Goal: Communication & Community: Answer question/provide support

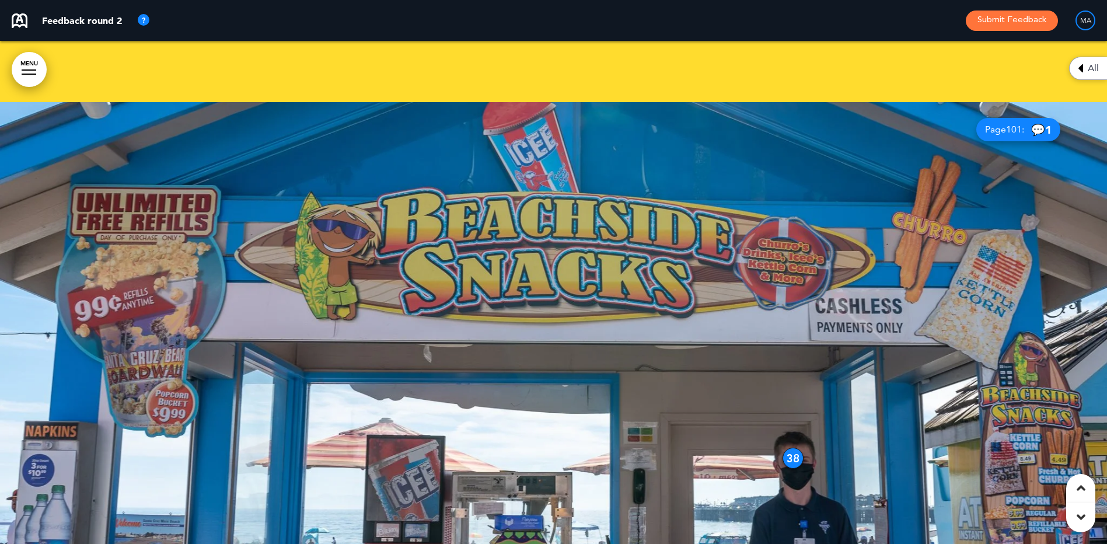
click at [1081, 65] on icon at bounding box center [1080, 68] width 5 height 14
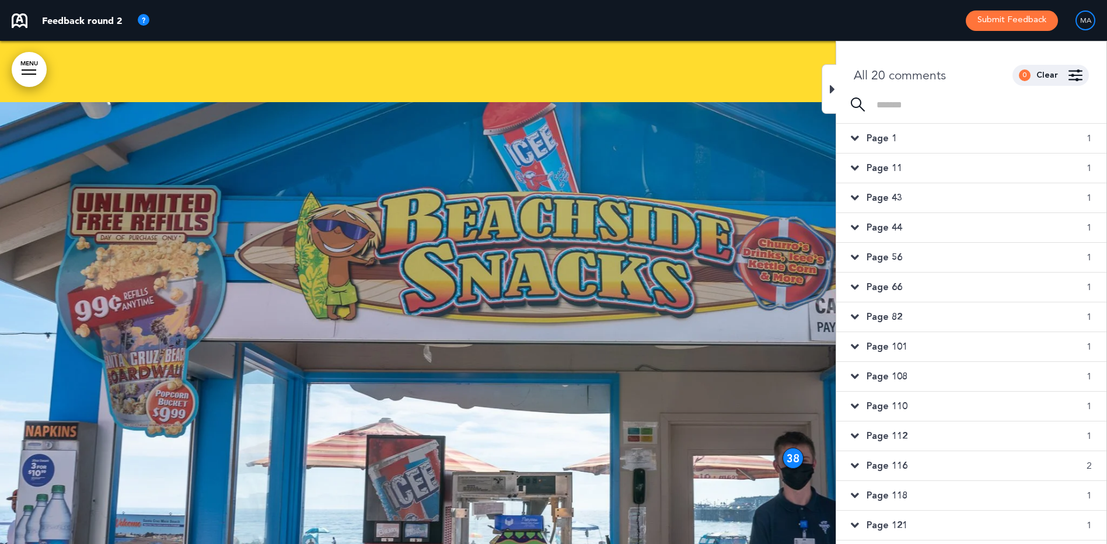
click at [893, 145] on div "Page 1 1" at bounding box center [971, 138] width 270 height 29
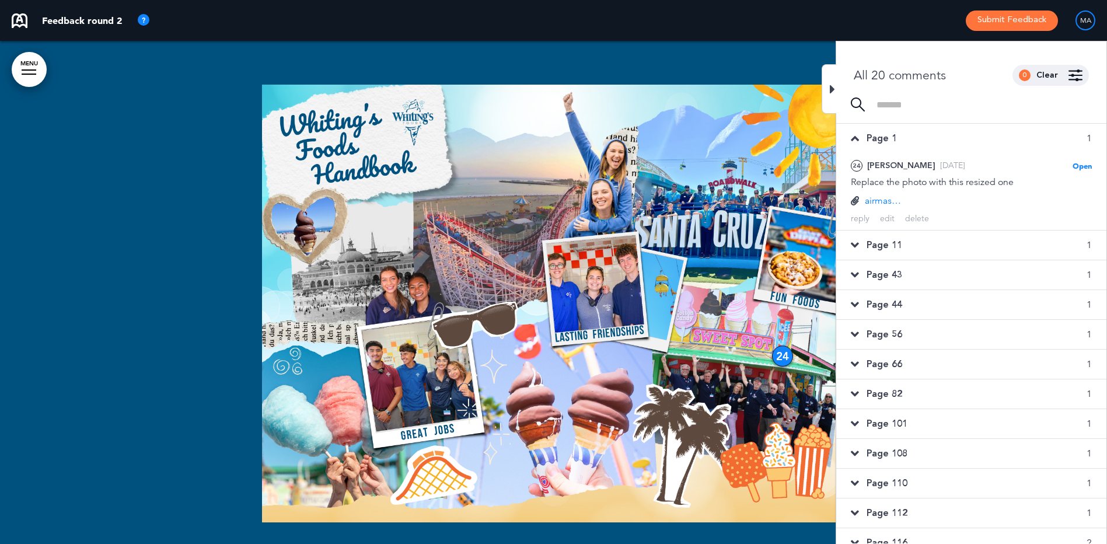
click at [914, 243] on div "Page 11 1" at bounding box center [971, 244] width 270 height 29
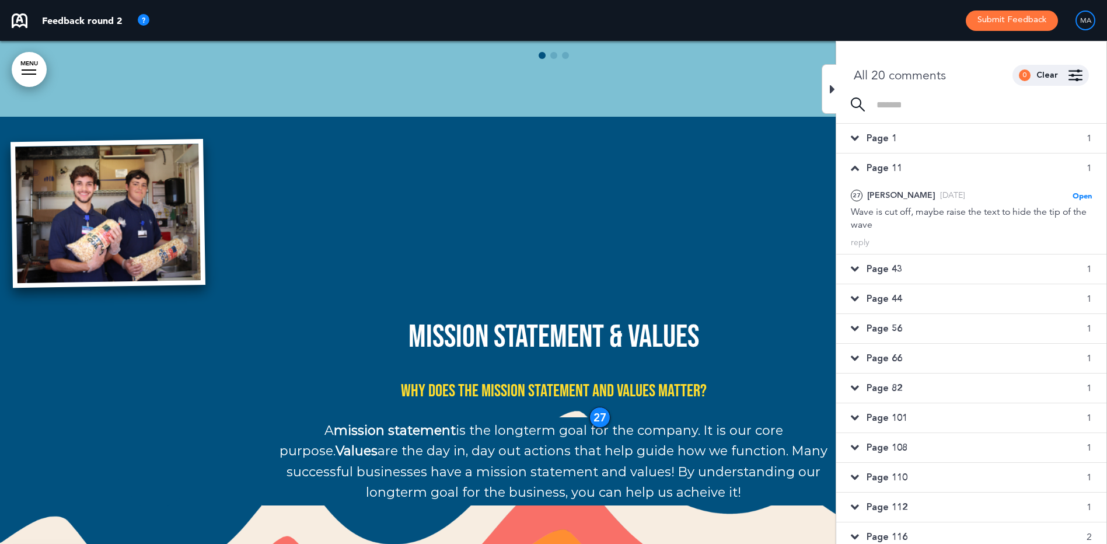
scroll to position [6970, 0]
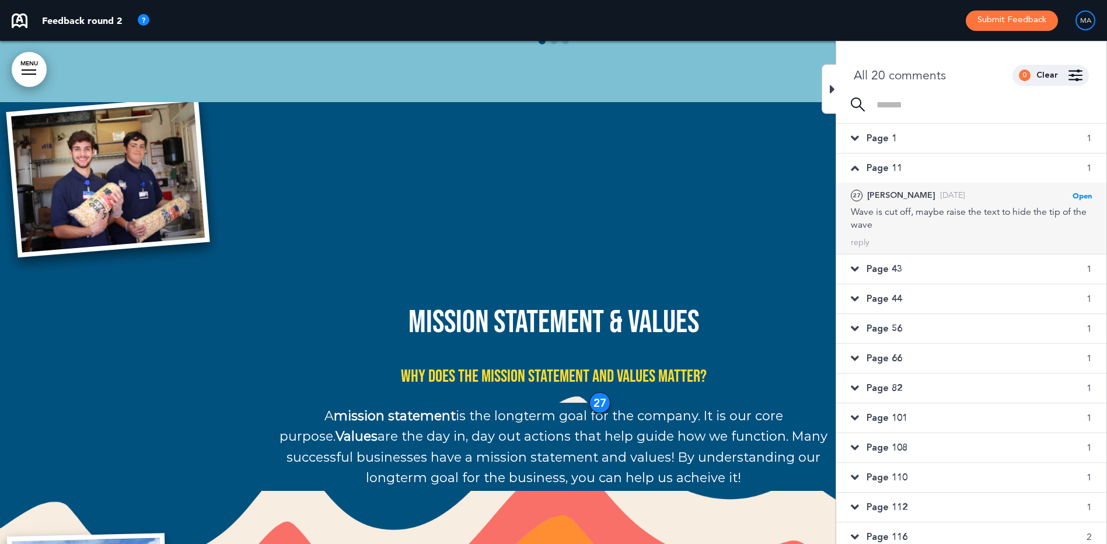
click at [873, 211] on div "Wave is cut off, maybe raise the text to hide the tip of the wave" at bounding box center [971, 218] width 241 height 26
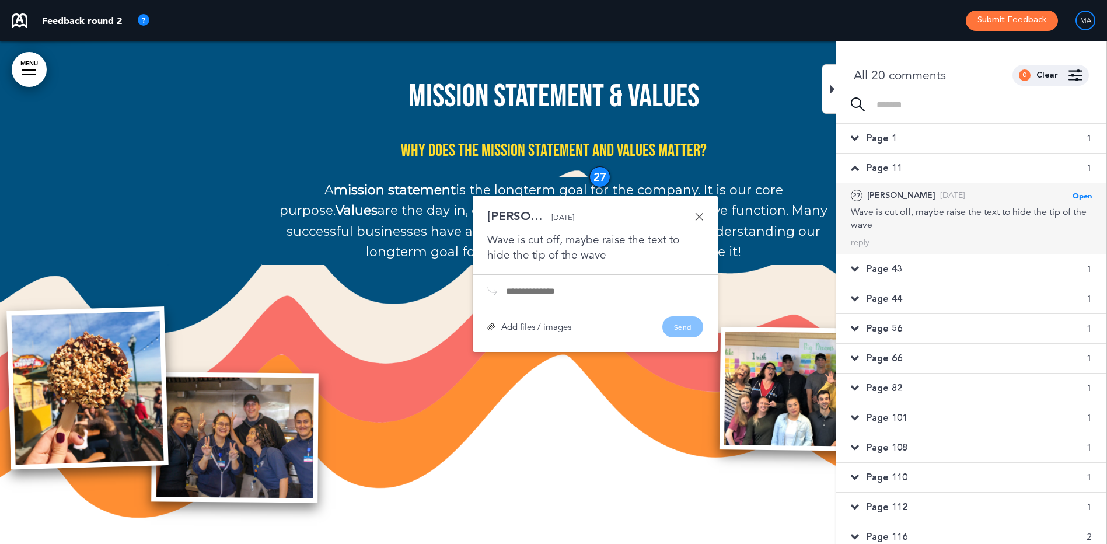
scroll to position [7201, 0]
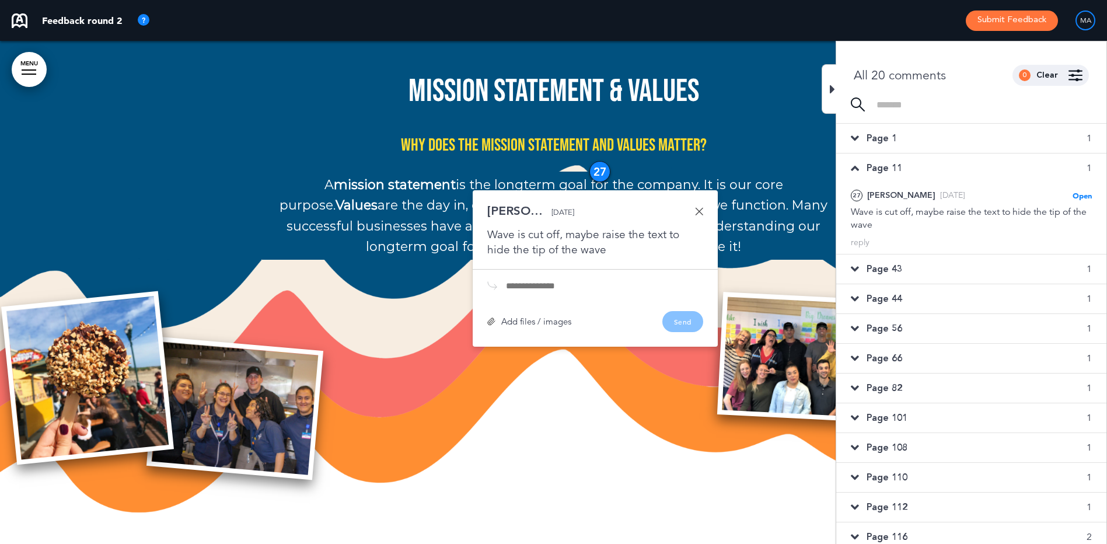
click at [898, 265] on span "Page 43" at bounding box center [884, 269] width 36 height 13
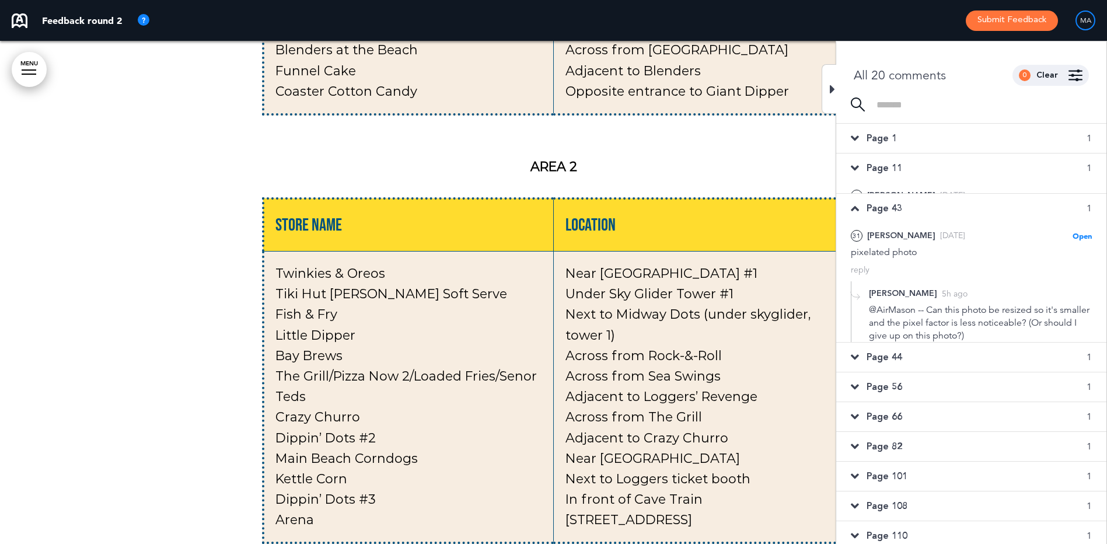
scroll to position [29391, 0]
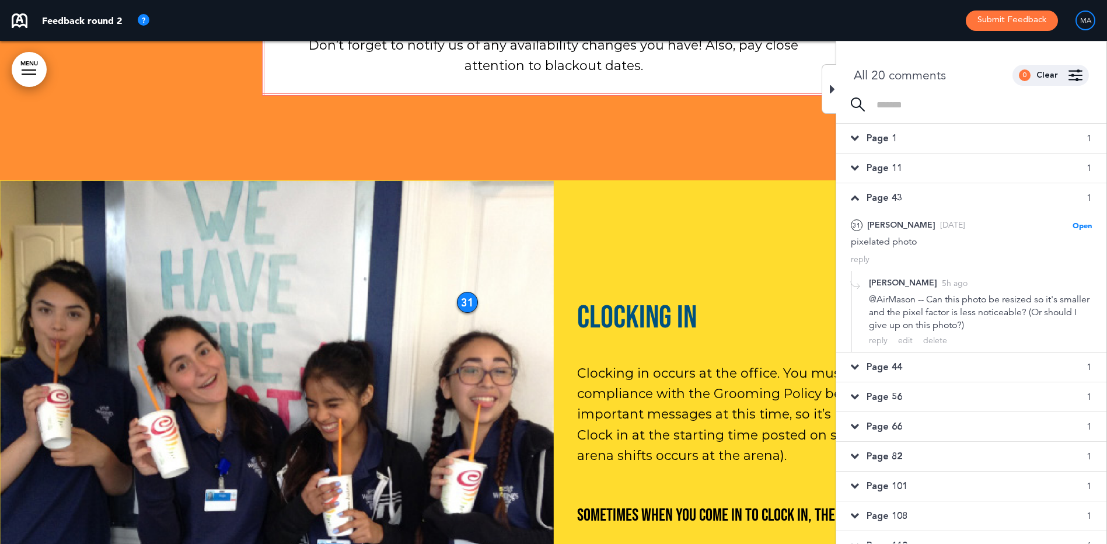
click at [908, 367] on div "Page 44 1" at bounding box center [971, 366] width 270 height 29
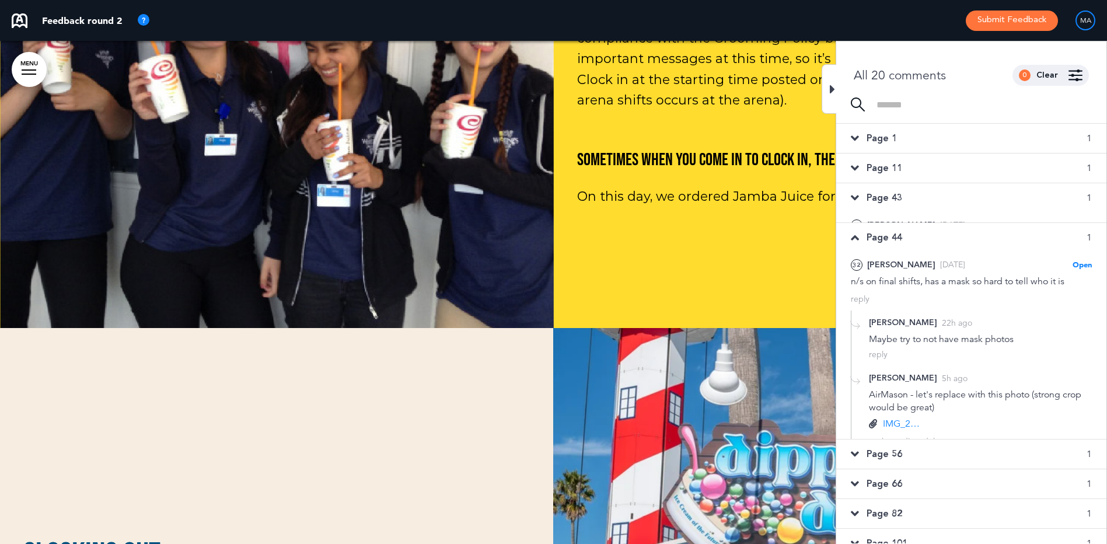
scroll to position [29894, 0]
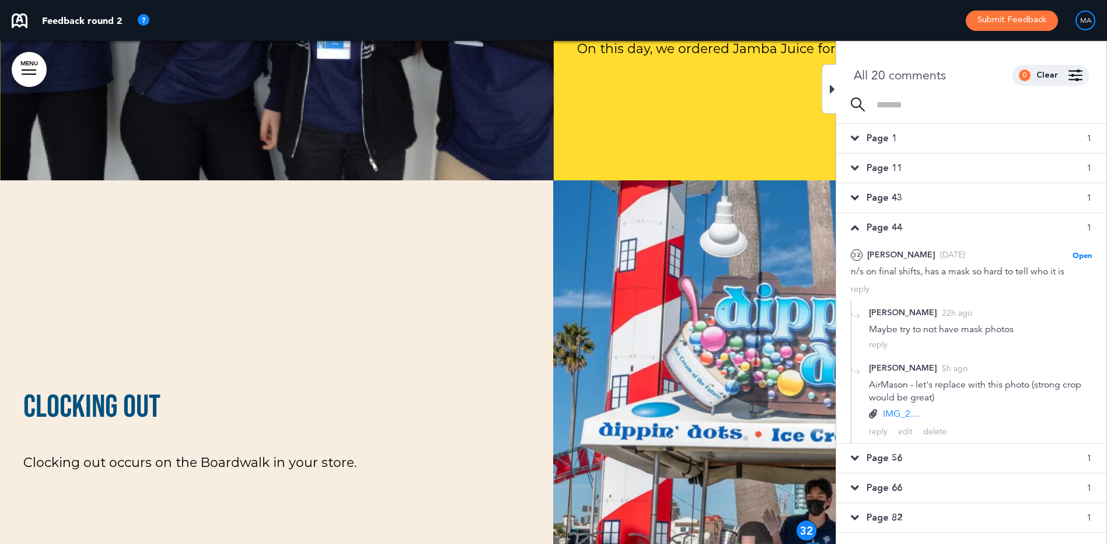
click at [908, 459] on div "Page 56 1" at bounding box center [971, 457] width 270 height 29
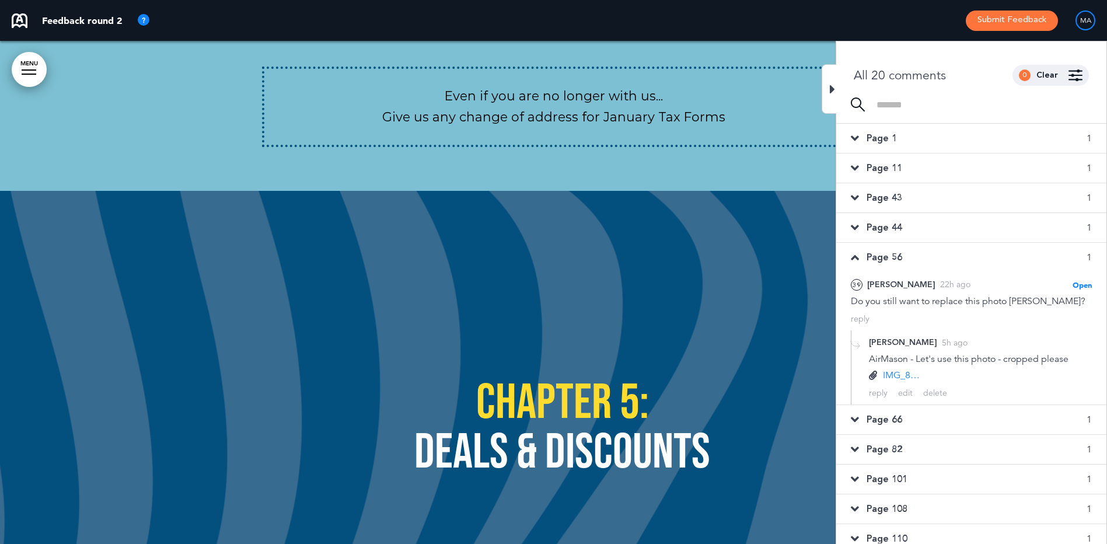
scroll to position [39266, 0]
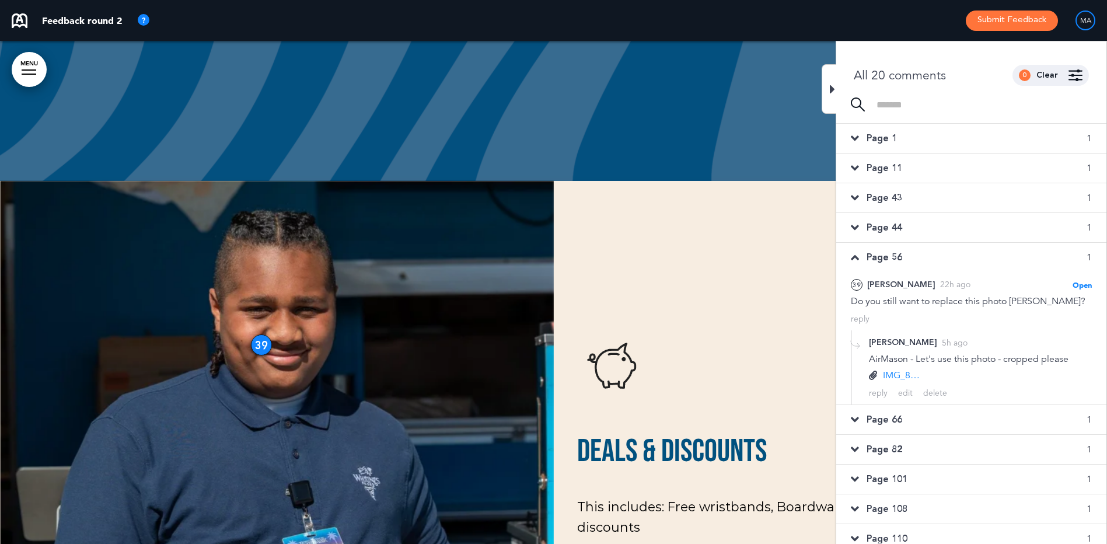
click at [901, 417] on span "Page 66" at bounding box center [884, 419] width 36 height 13
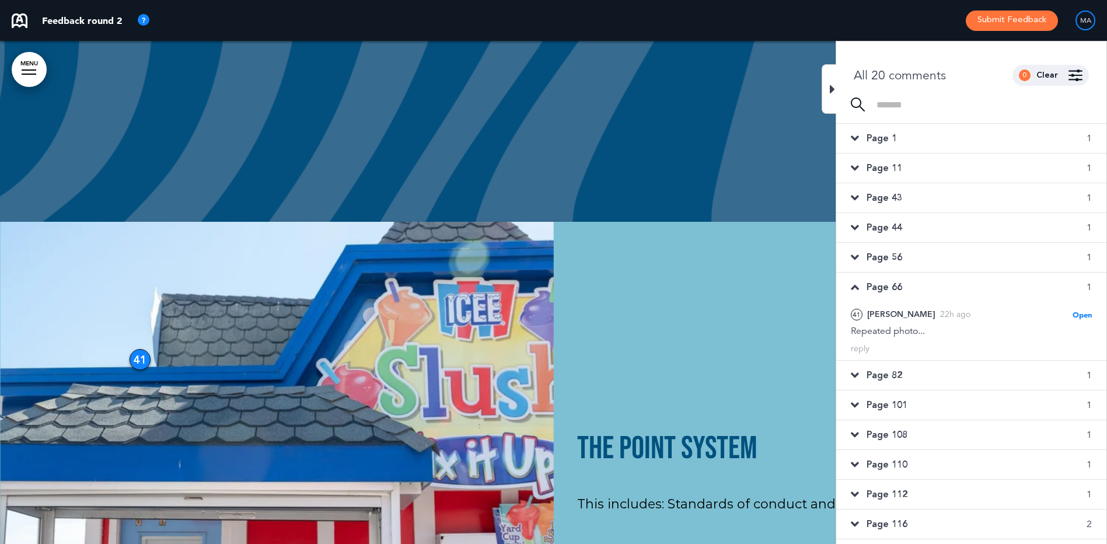
scroll to position [58, 0]
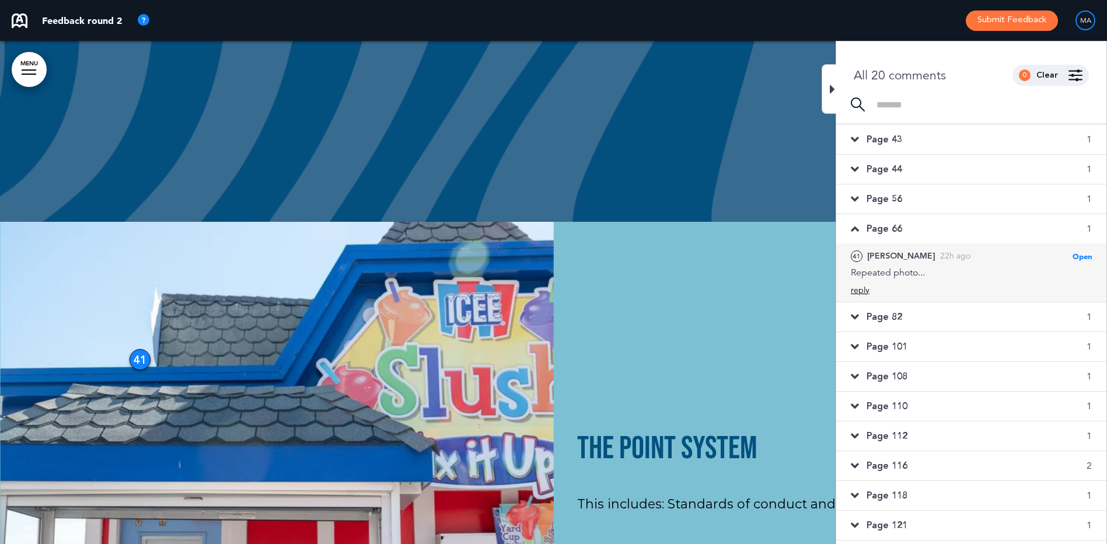
click at [860, 291] on div "reply" at bounding box center [860, 290] width 19 height 11
click at [875, 303] on textarea at bounding box center [971, 309] width 241 height 37
type textarea "**********"
click at [1082, 342] on div "Add" at bounding box center [1082, 343] width 19 height 13
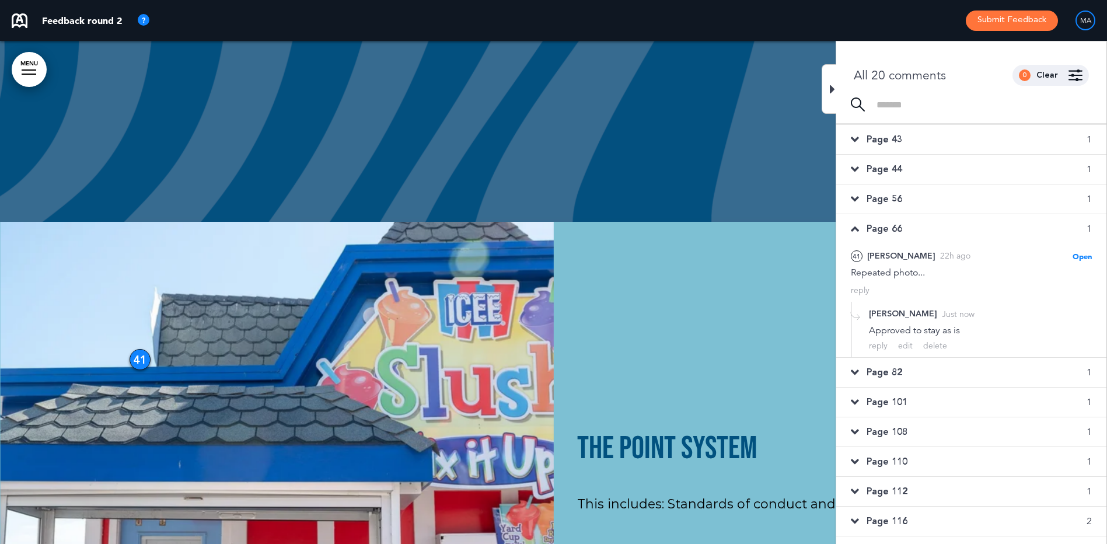
click at [875, 370] on span "Page 82" at bounding box center [884, 372] width 36 height 13
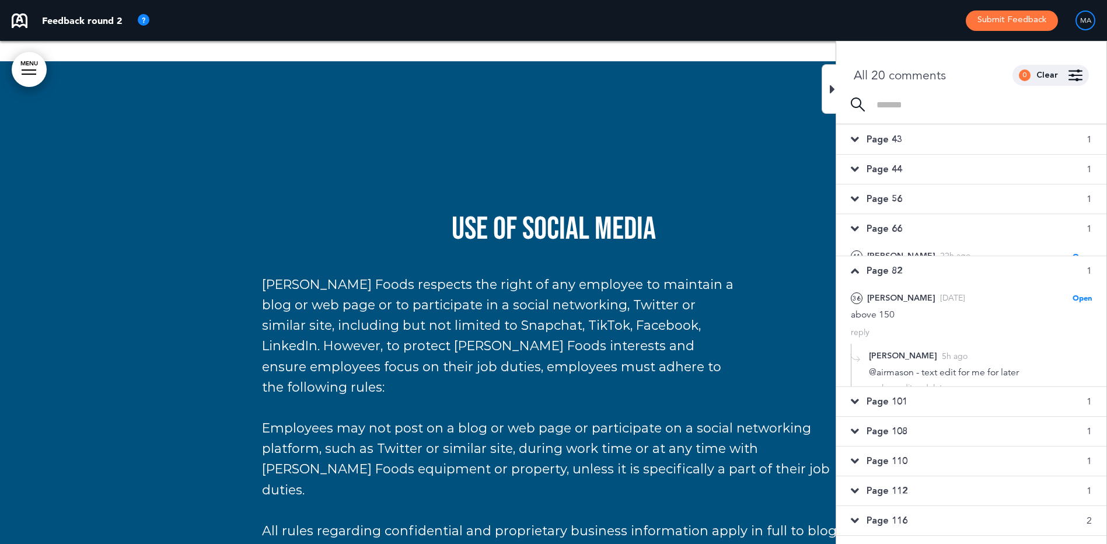
scroll to position [60174, 0]
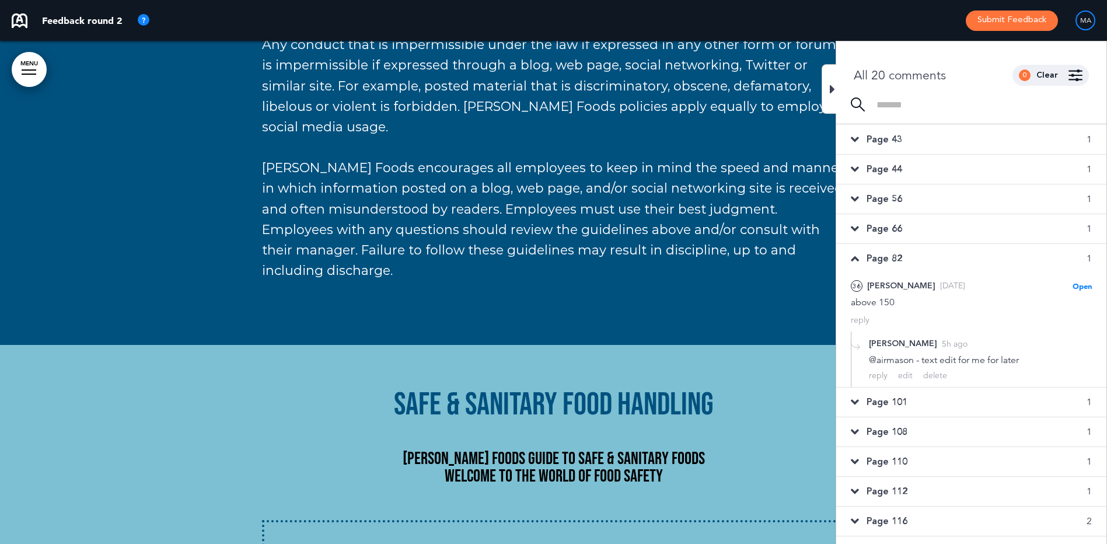
click at [882, 403] on span "Page 101" at bounding box center [886, 402] width 41 height 13
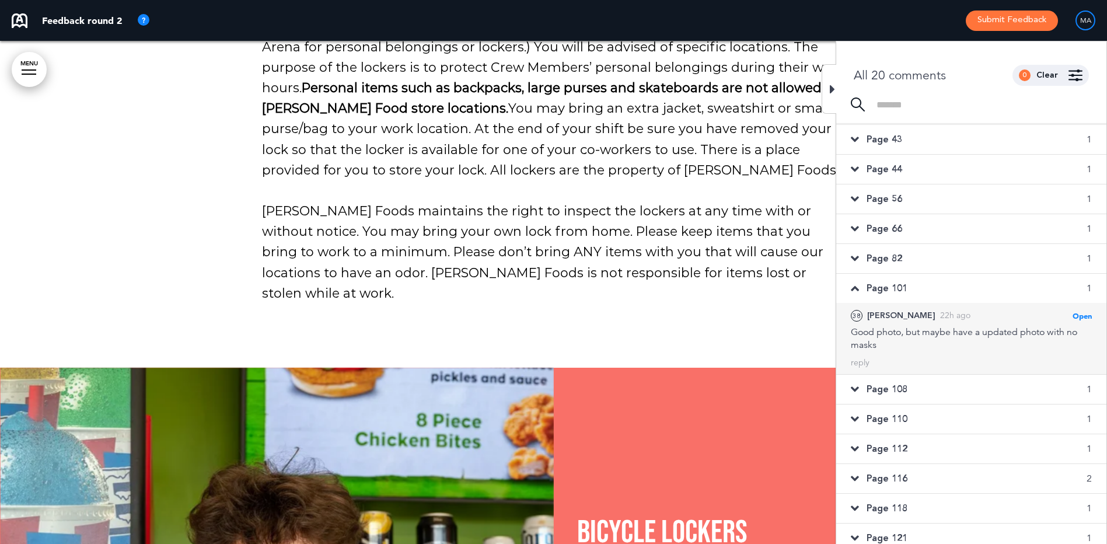
scroll to position [15665, 0]
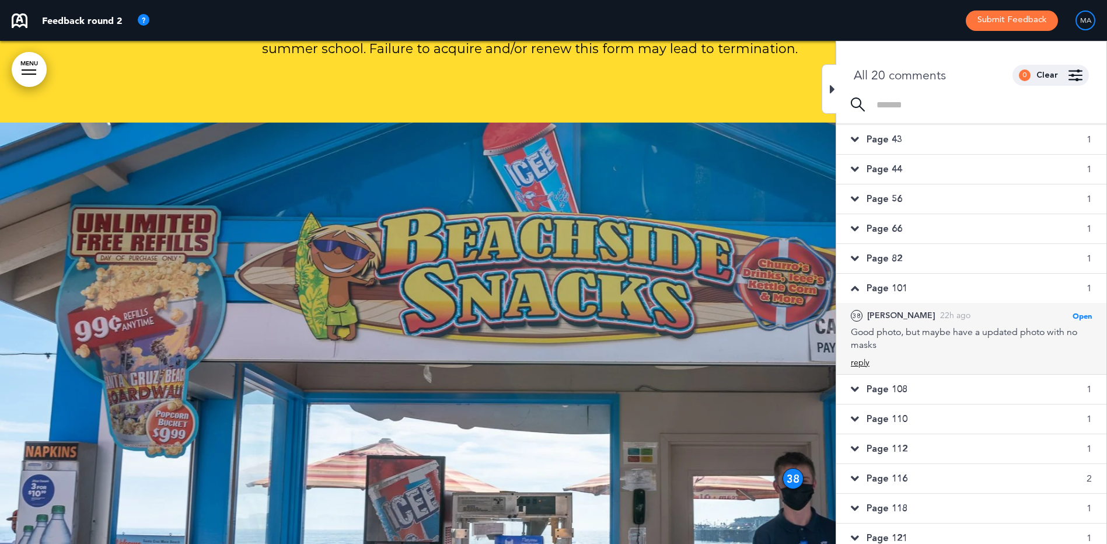
click at [859, 362] on div "reply" at bounding box center [860, 362] width 19 height 11
click at [1030, 420] on div "Add files / images" at bounding box center [1021, 415] width 79 height 11
click at [1019, 420] on div "Add files / images" at bounding box center [1021, 415] width 79 height 11
click at [1005, 414] on div "Add files / images" at bounding box center [1021, 415] width 79 height 11
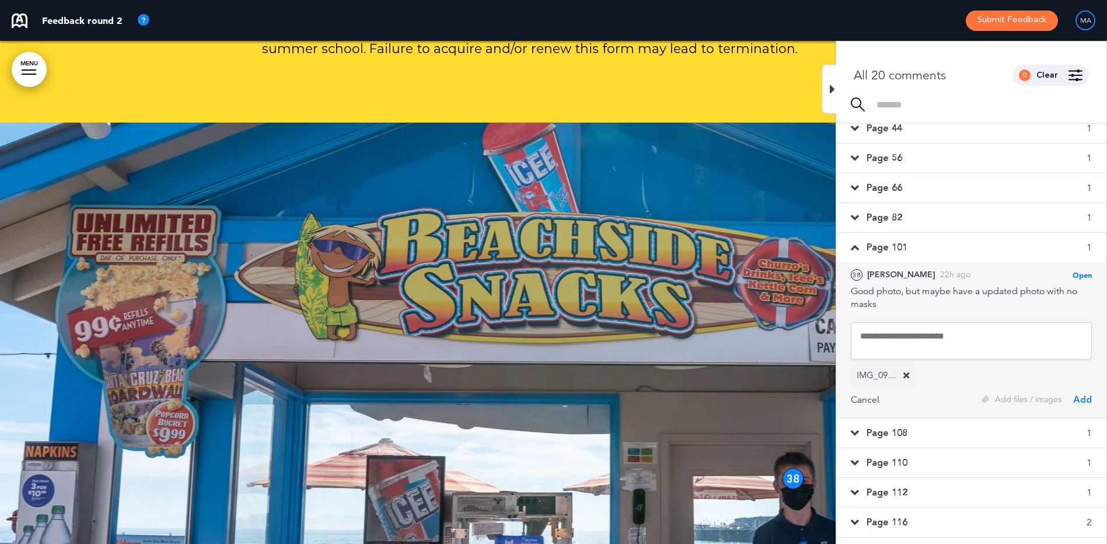
scroll to position [175, 0]
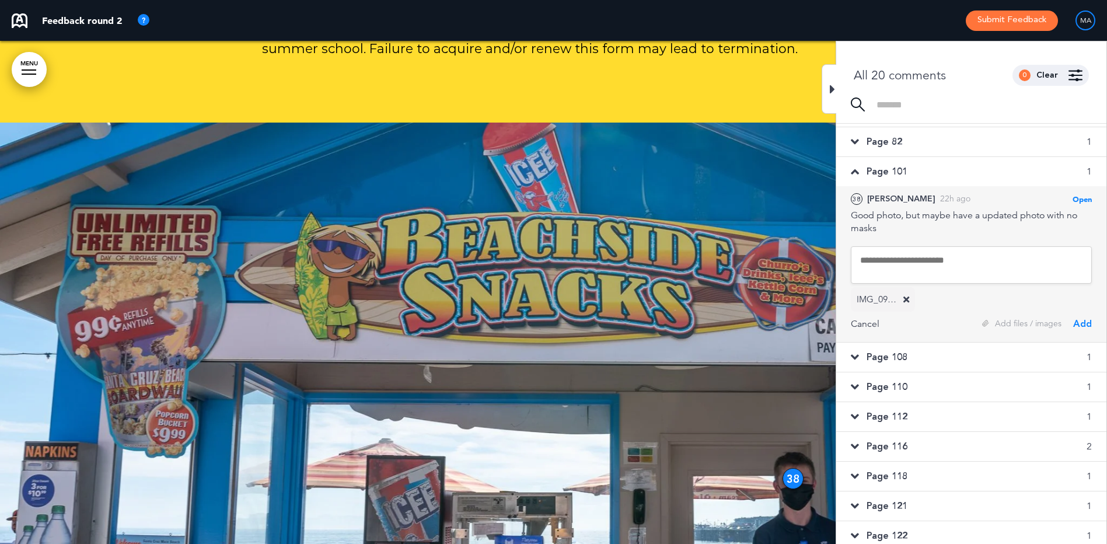
click at [908, 259] on textarea at bounding box center [971, 264] width 241 height 37
type textarea "**********"
click at [1082, 323] on div "Add" at bounding box center [1082, 323] width 19 height 13
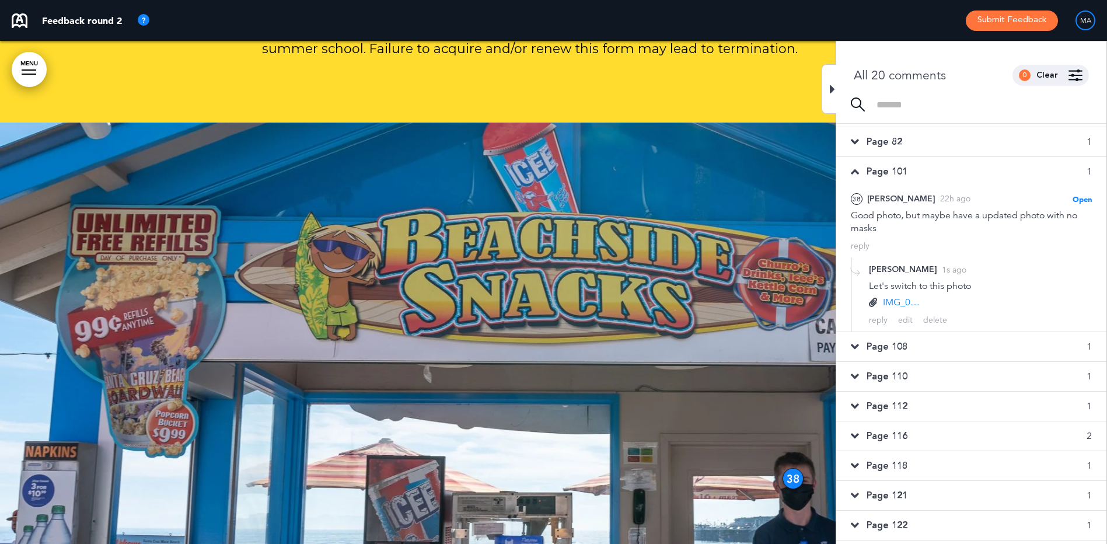
click at [914, 345] on div "Page 108 1" at bounding box center [971, 346] width 270 height 29
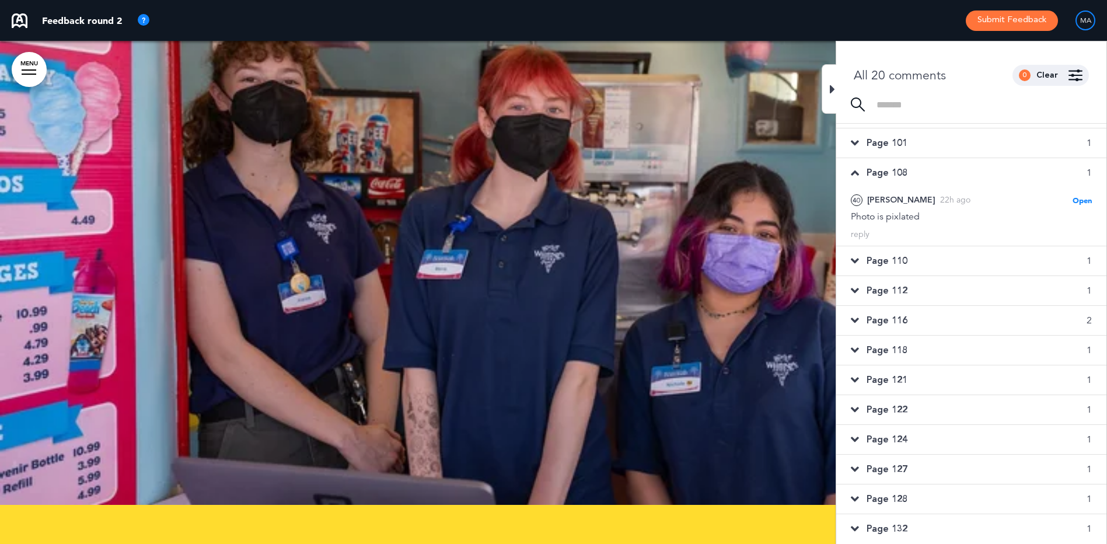
scroll to position [40891, 0]
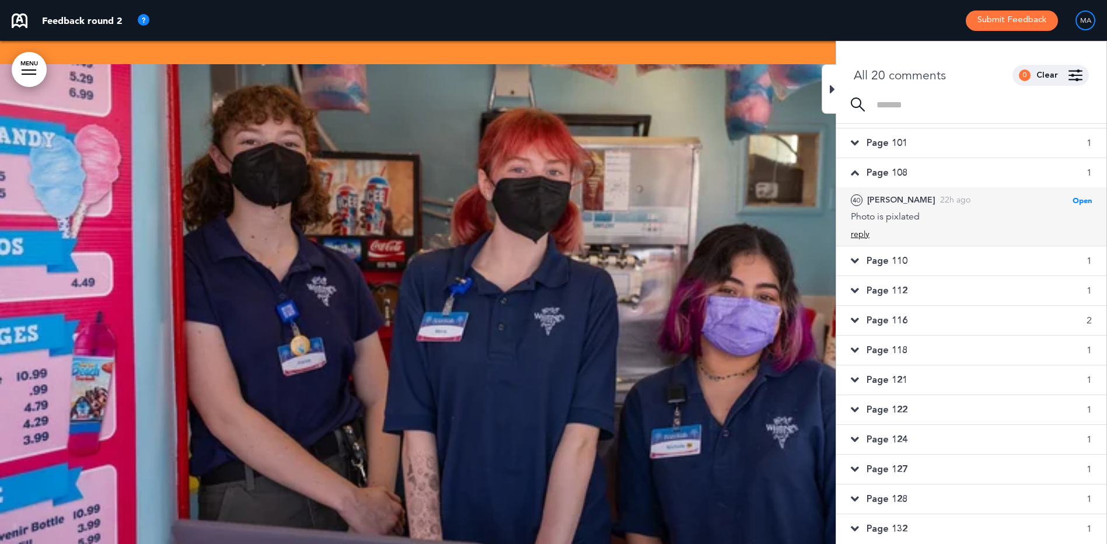
click at [862, 235] on div "reply" at bounding box center [860, 234] width 19 height 11
click at [1013, 288] on div "Add files / images" at bounding box center [1021, 287] width 79 height 11
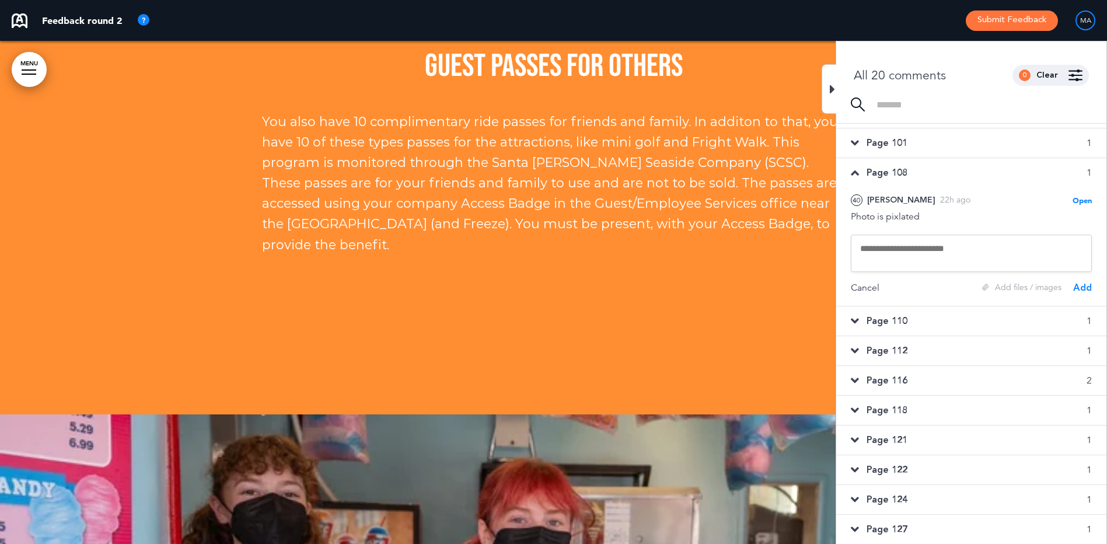
scroll to position [40483, 0]
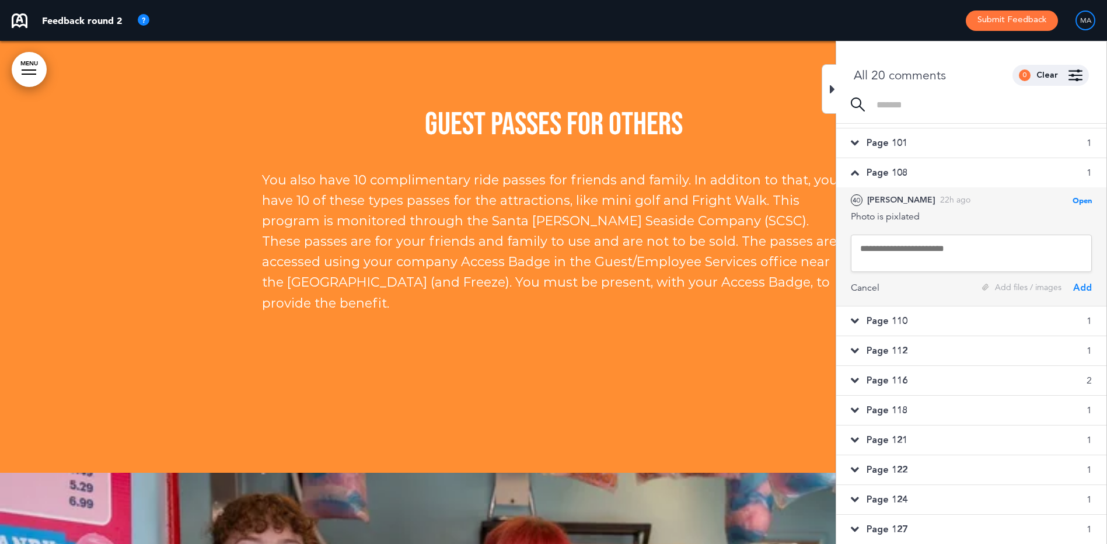
click at [897, 250] on textarea at bounding box center [971, 253] width 241 height 37
type textarea "*"
type textarea "**********"
click at [1004, 290] on div "Add files / images" at bounding box center [1021, 287] width 79 height 11
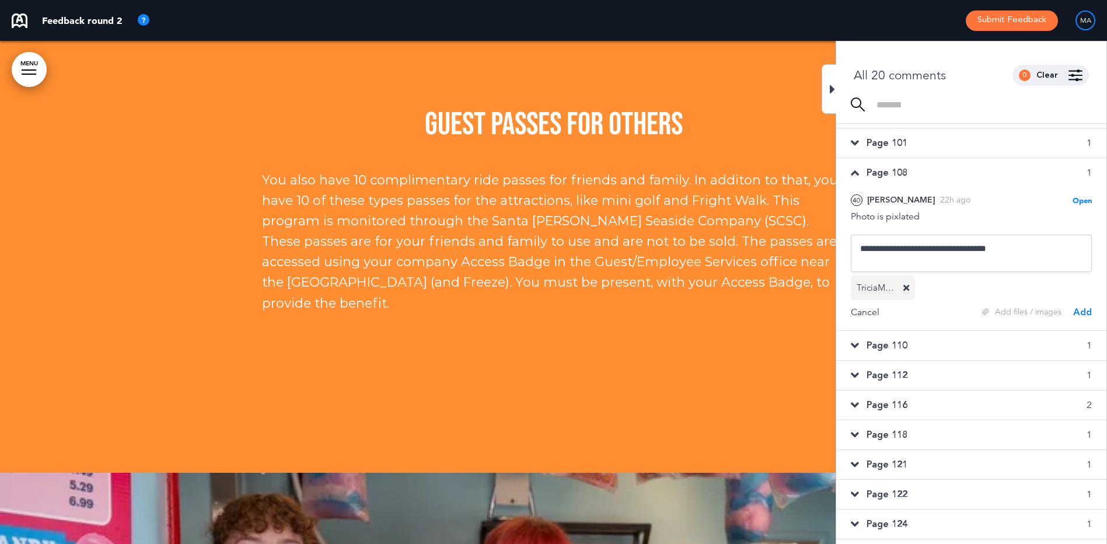
click at [987, 347] on div "Page 110 1" at bounding box center [971, 345] width 270 height 29
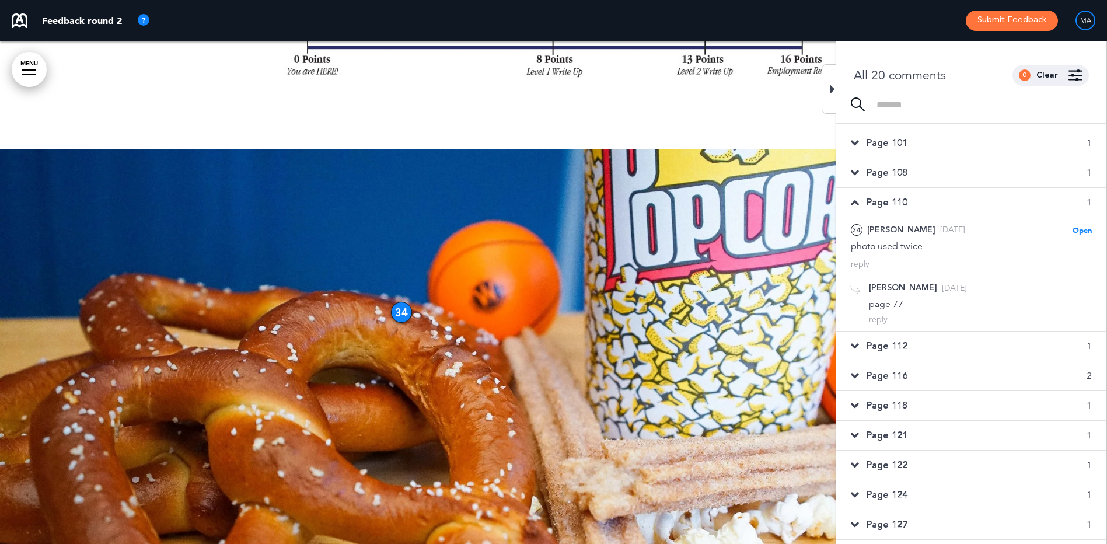
scroll to position [51764, 0]
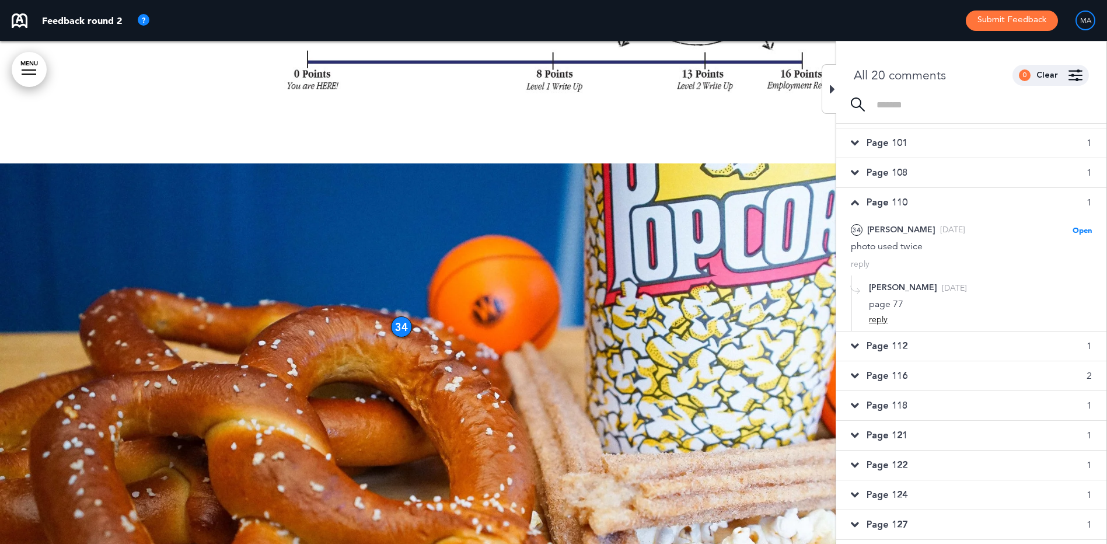
click at [875, 321] on div "reply" at bounding box center [878, 319] width 19 height 11
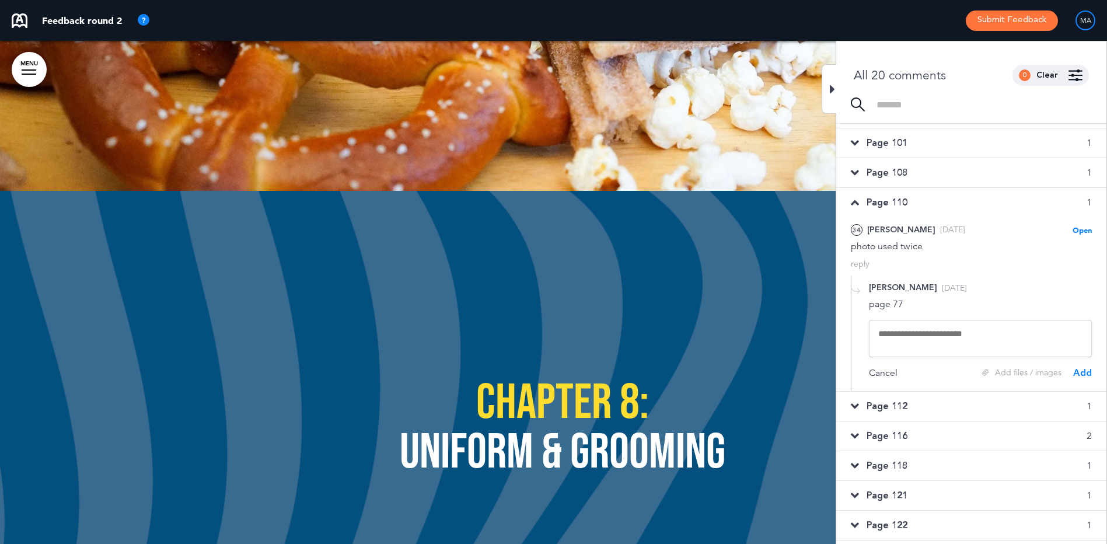
click at [916, 345] on textarea at bounding box center [980, 338] width 223 height 37
type textarea "*"
type textarea "**********"
click at [1009, 373] on div "Add files / images" at bounding box center [1021, 372] width 79 height 11
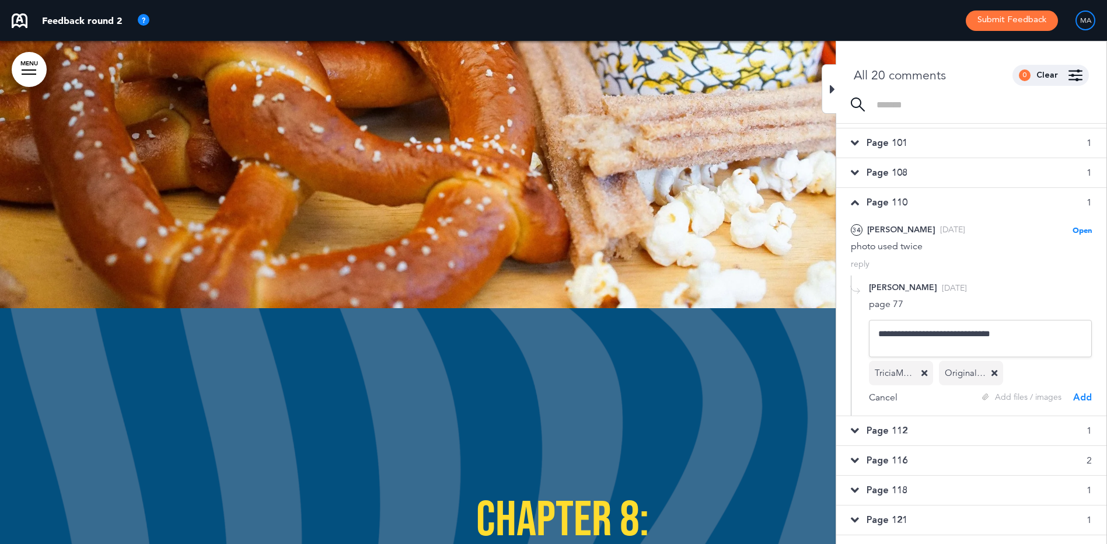
scroll to position [52123, 0]
click at [886, 435] on span "Page 112" at bounding box center [886, 430] width 41 height 13
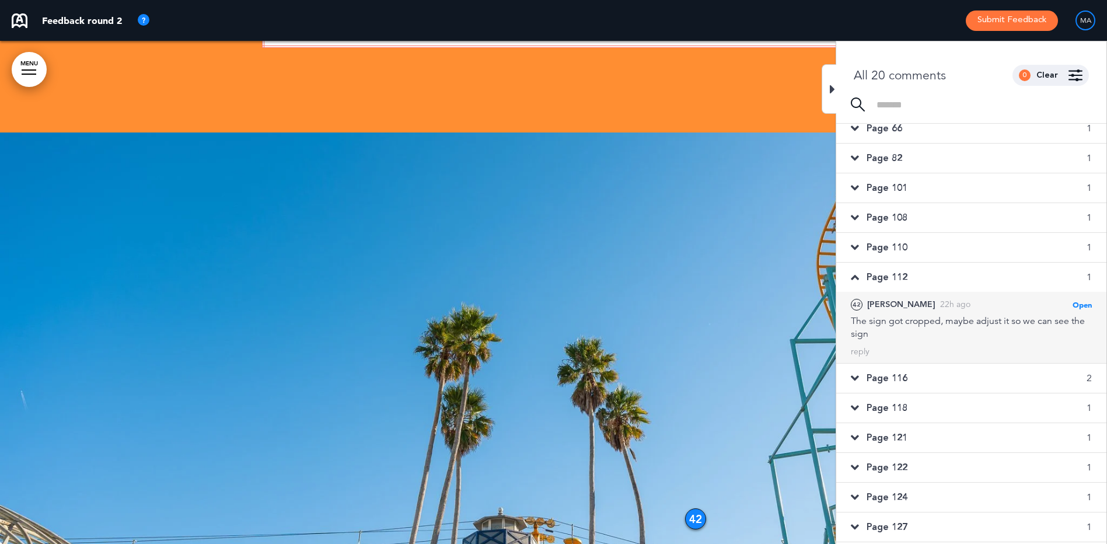
scroll to position [158, 0]
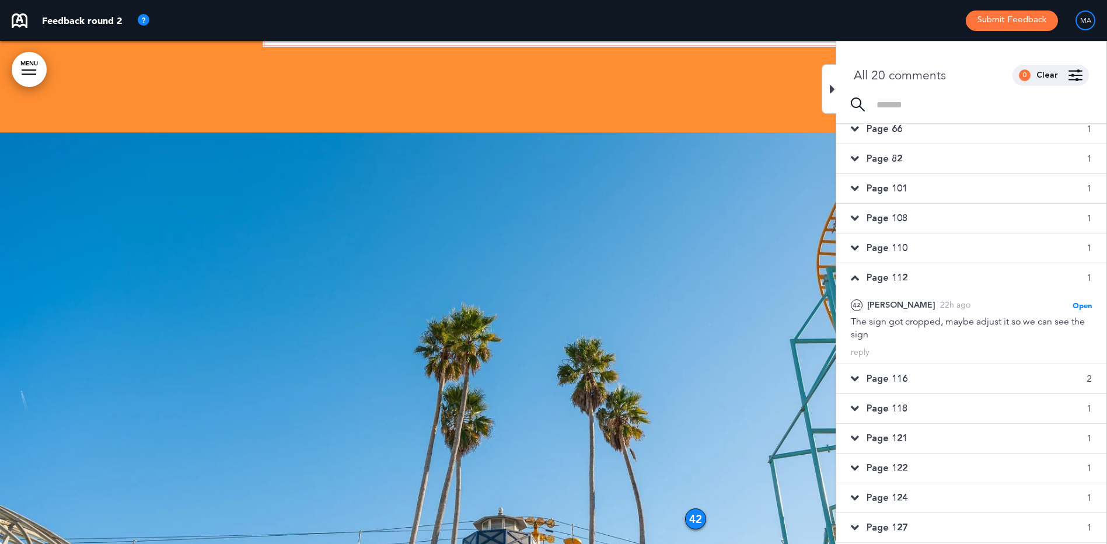
click at [896, 379] on span "Page 116" at bounding box center [886, 378] width 41 height 13
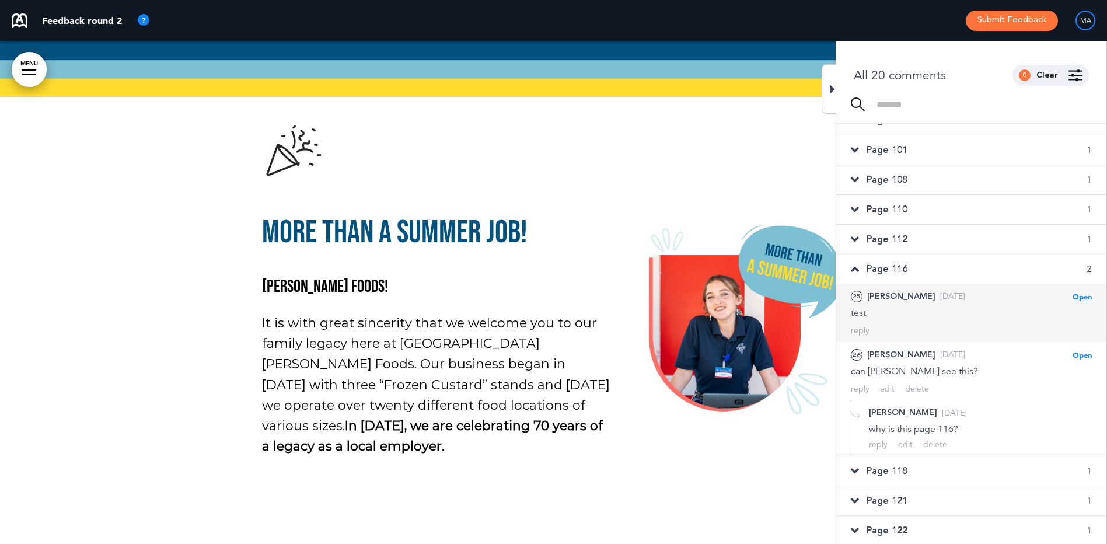
scroll to position [216, 0]
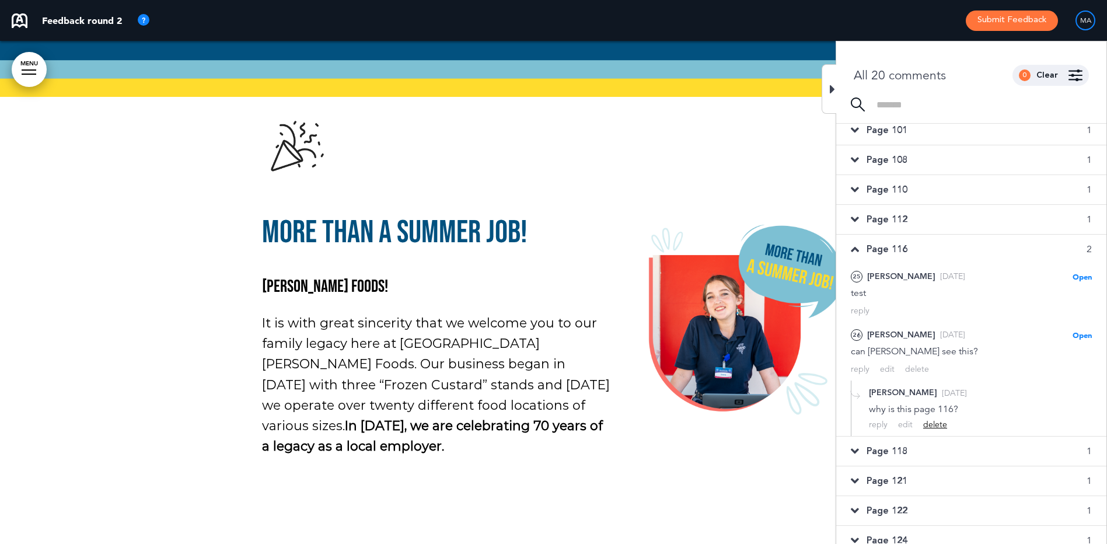
click at [930, 424] on div "delete" at bounding box center [935, 424] width 24 height 11
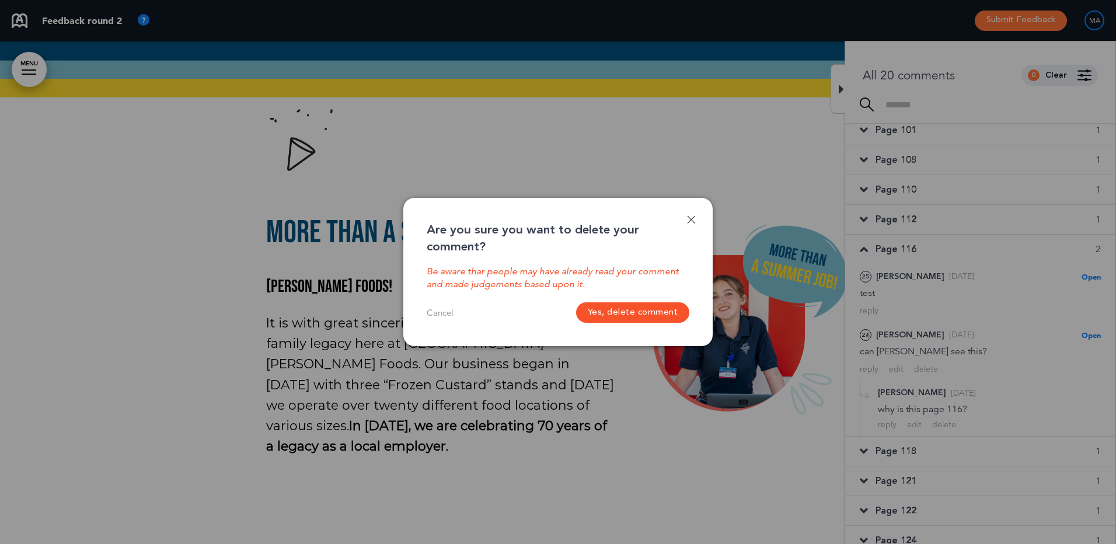
click at [639, 314] on button "Yes, delete comment" at bounding box center [633, 312] width 114 height 20
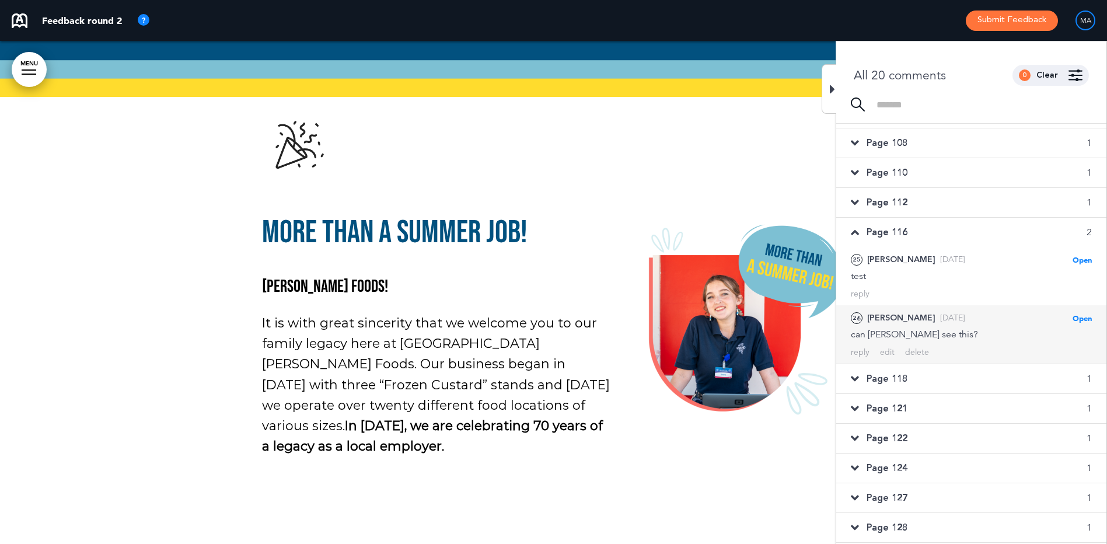
scroll to position [261, 0]
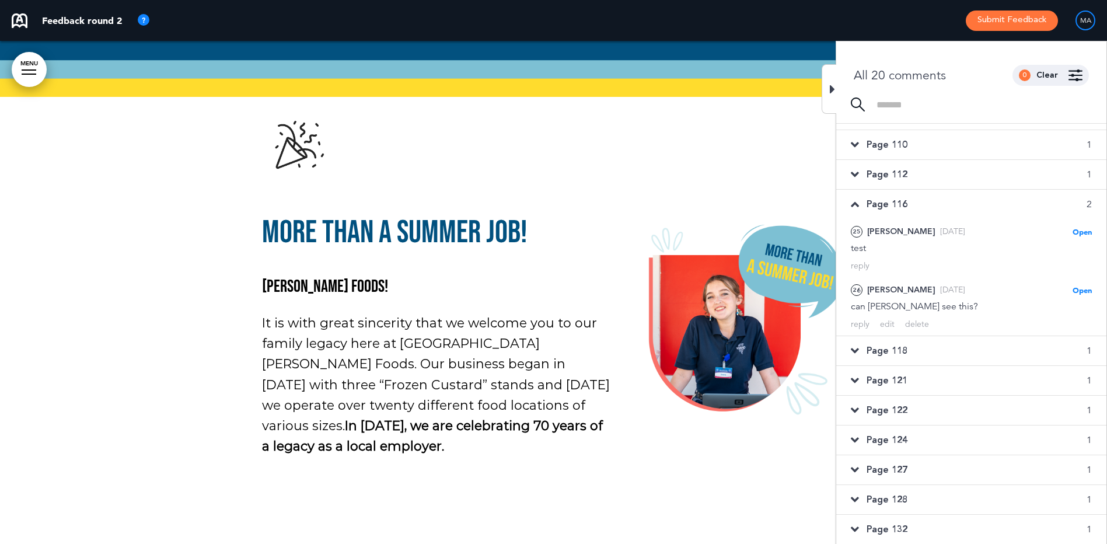
click at [945, 354] on div "Page 118 1" at bounding box center [971, 350] width 270 height 29
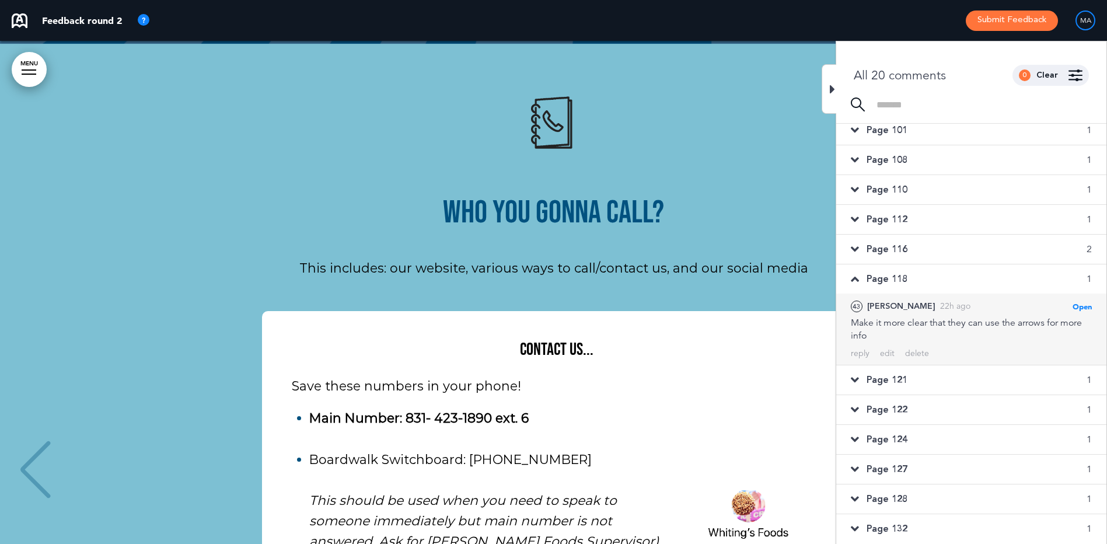
scroll to position [6406, 0]
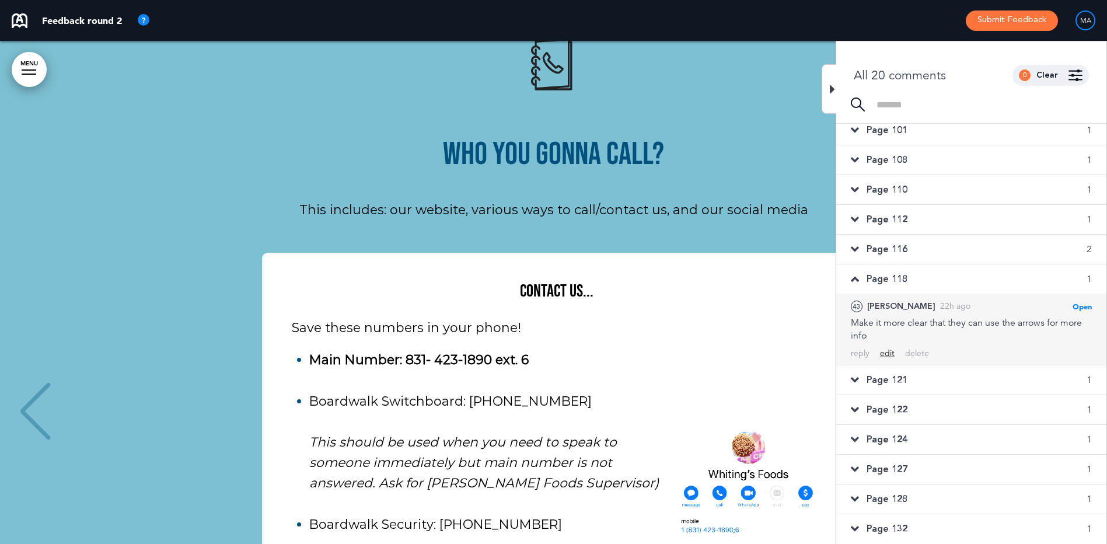
click at [886, 353] on div "edit" at bounding box center [887, 353] width 15 height 11
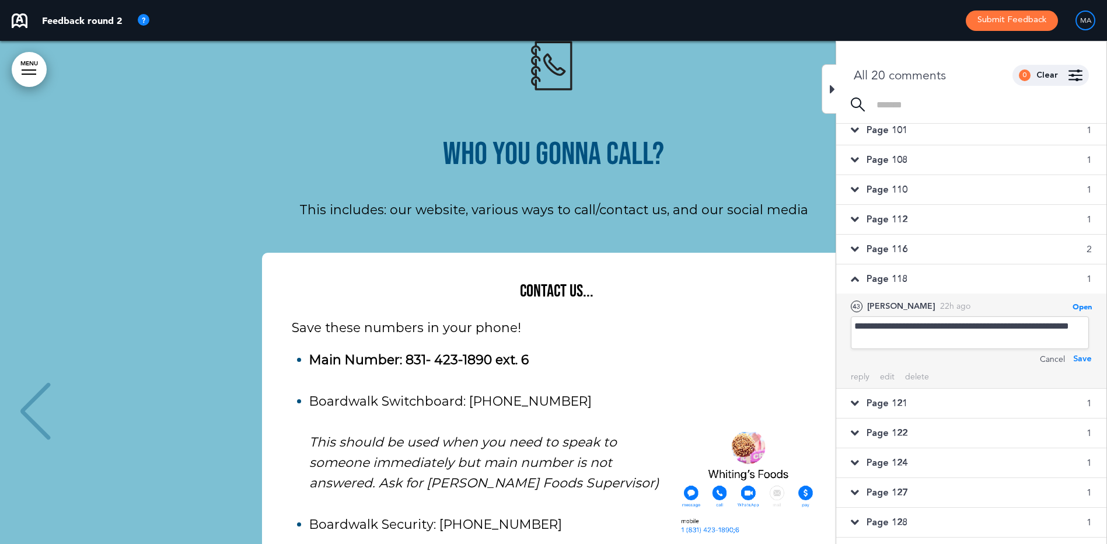
click at [901, 338] on div "**********" at bounding box center [970, 332] width 238 height 33
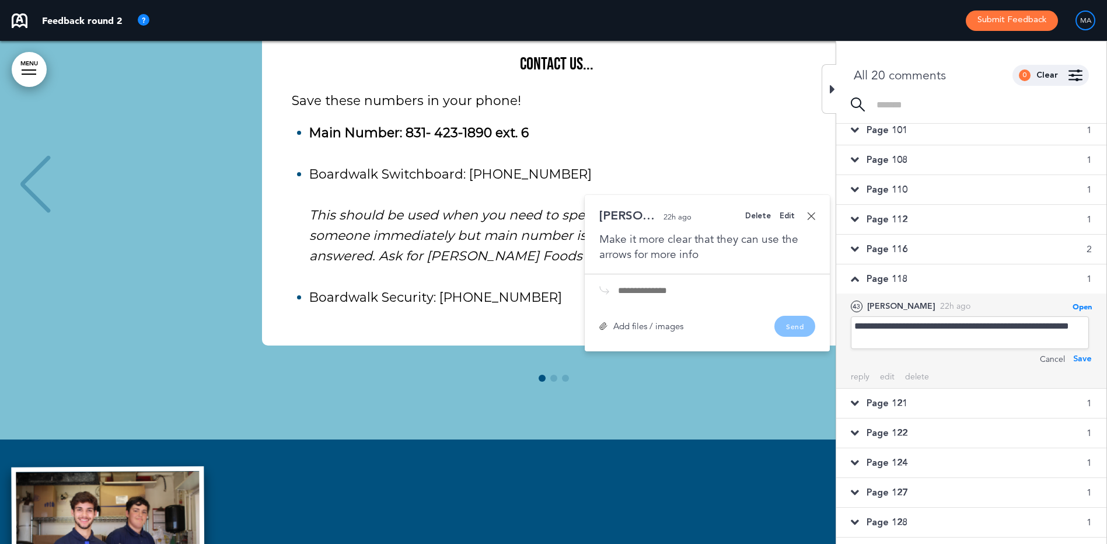
scroll to position [6637, 0]
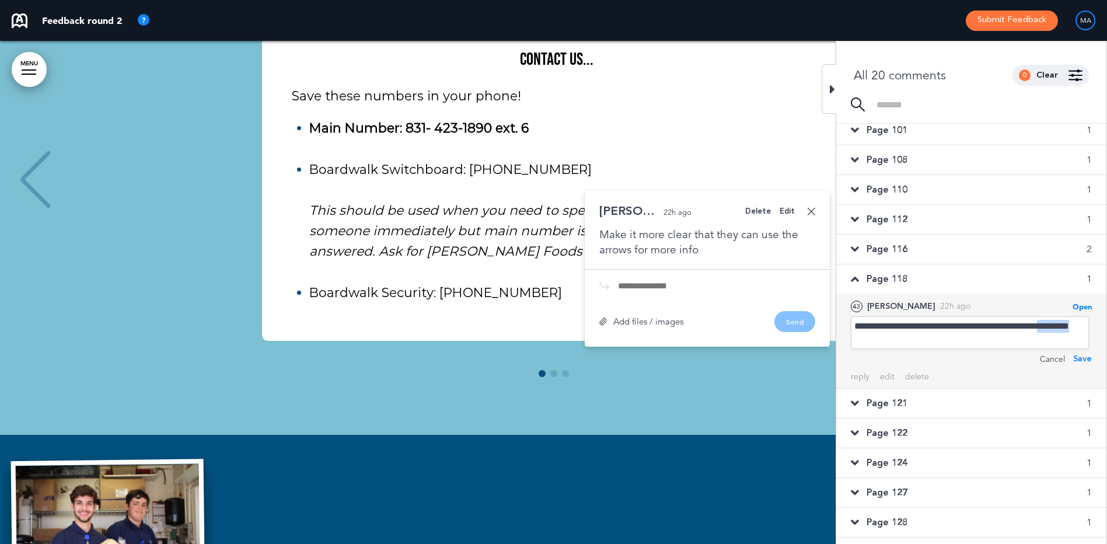
drag, startPoint x: 901, startPoint y: 338, endPoint x: 837, endPoint y: 338, distance: 64.2
click at [837, 338] on div "**********" at bounding box center [971, 340] width 270 height 95
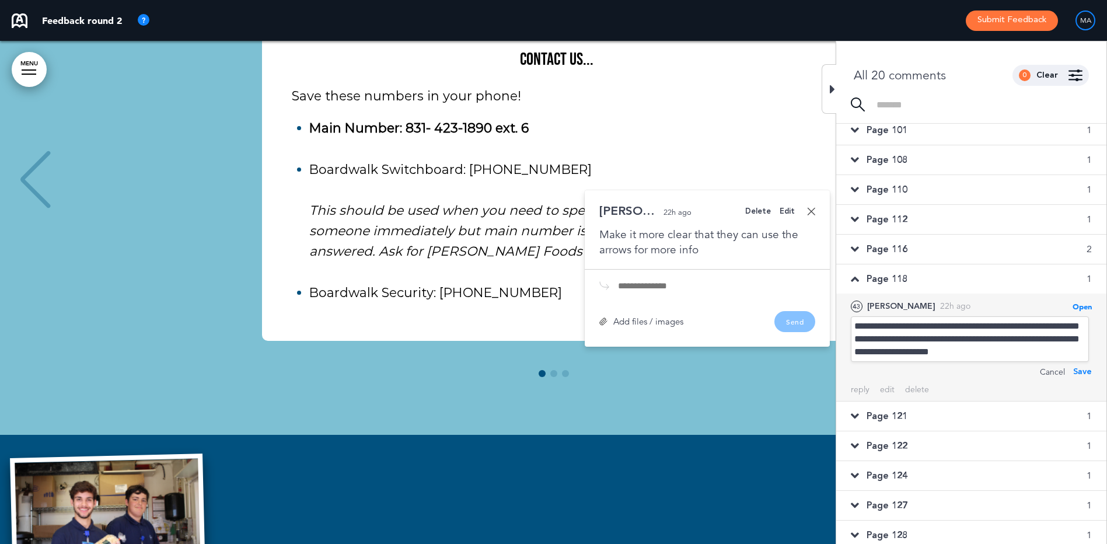
click at [1081, 370] on div "Save" at bounding box center [1082, 371] width 19 height 13
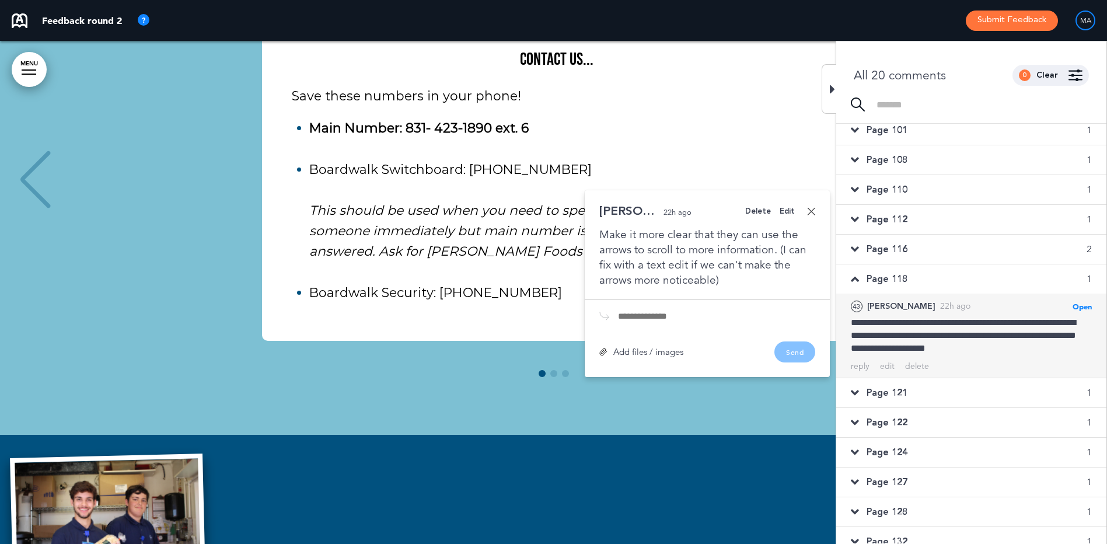
click at [883, 389] on span "Page 121" at bounding box center [886, 392] width 41 height 13
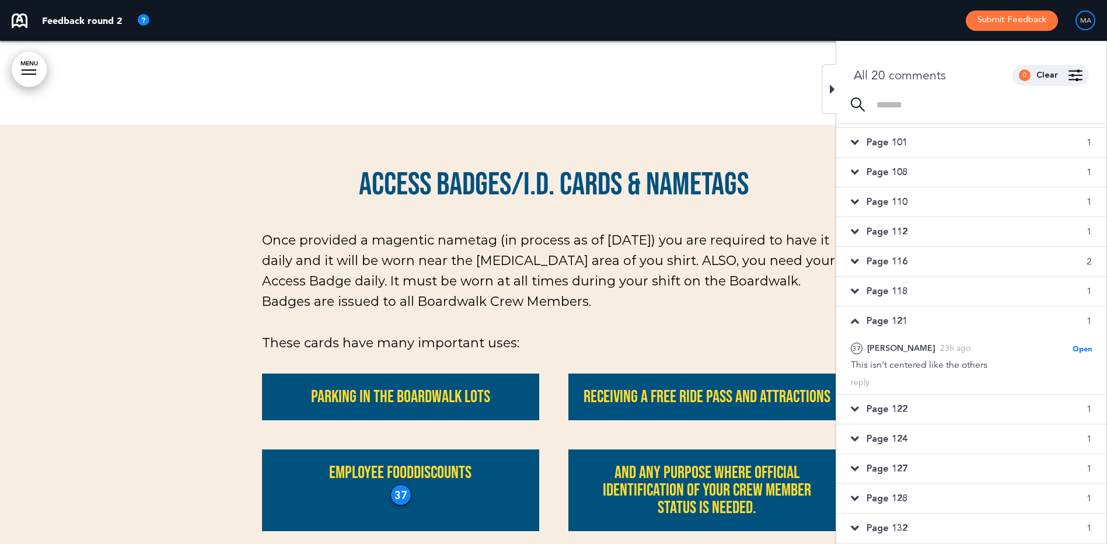
scroll to position [204, 0]
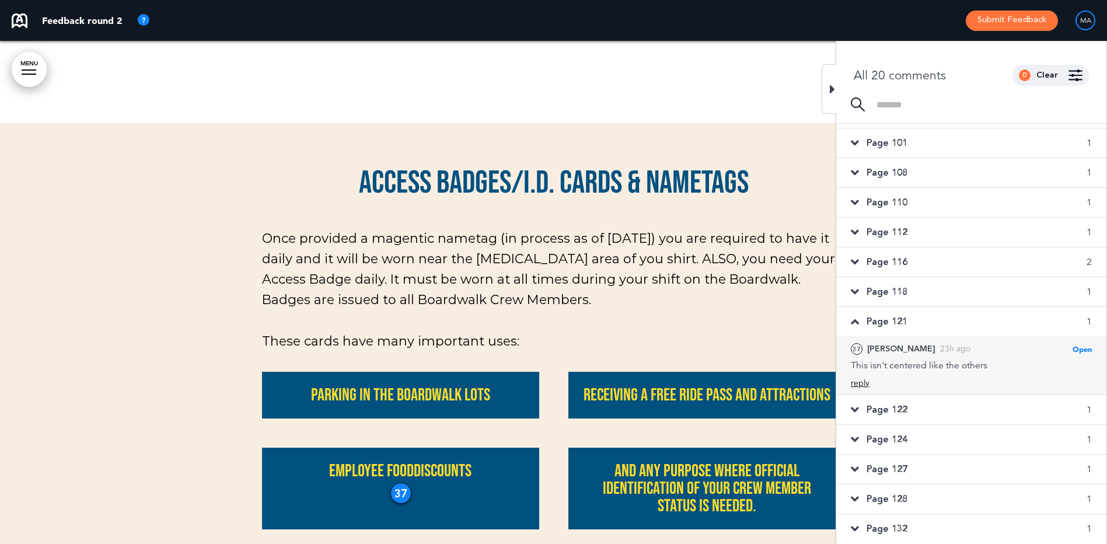
click at [864, 386] on div "reply" at bounding box center [860, 382] width 19 height 11
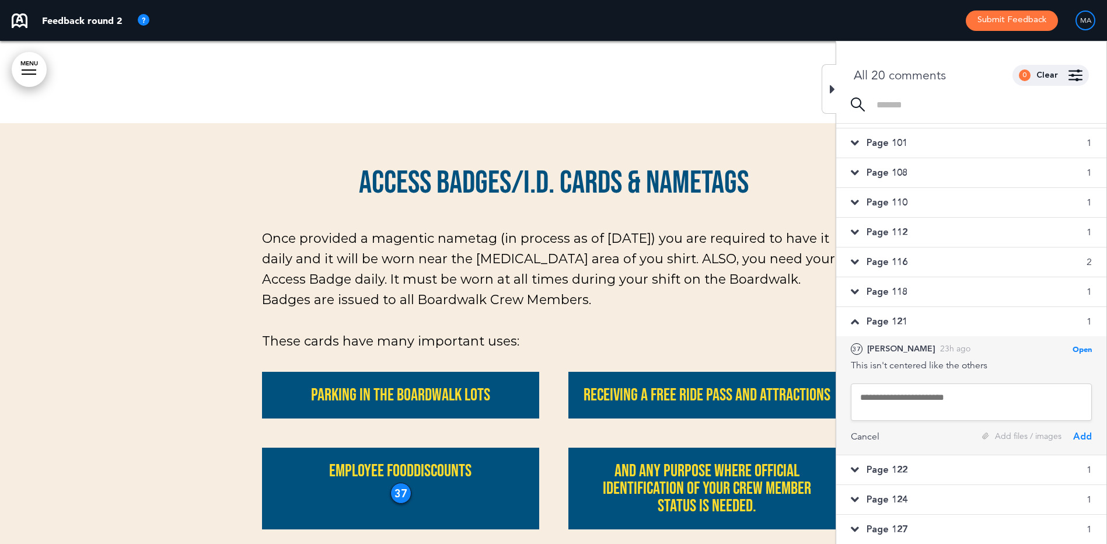
scroll to position [216, 0]
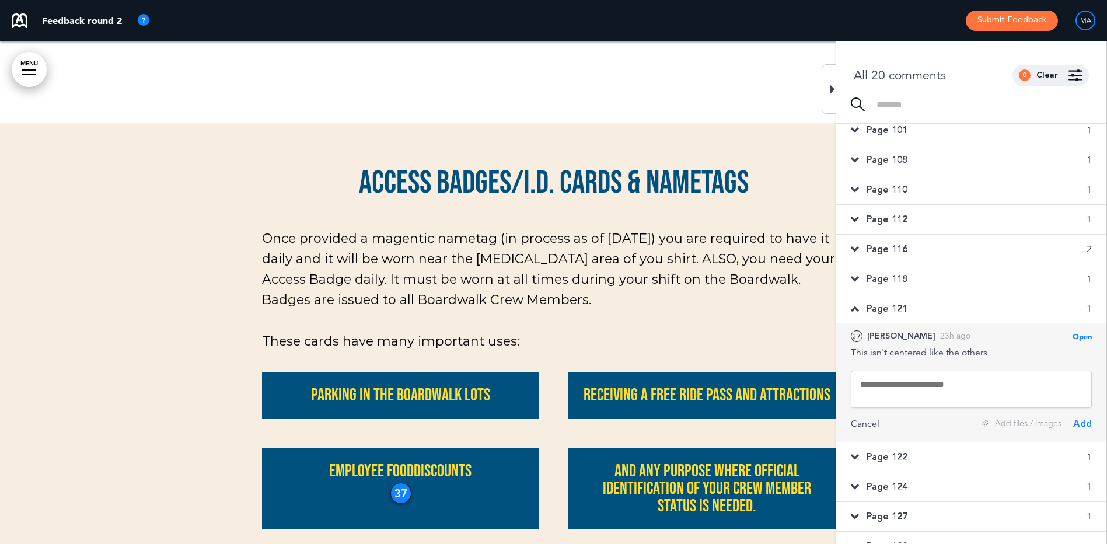
click at [911, 384] on textarea at bounding box center [971, 388] width 241 height 37
type textarea "**********"
click at [1078, 427] on div "Add" at bounding box center [1082, 423] width 19 height 13
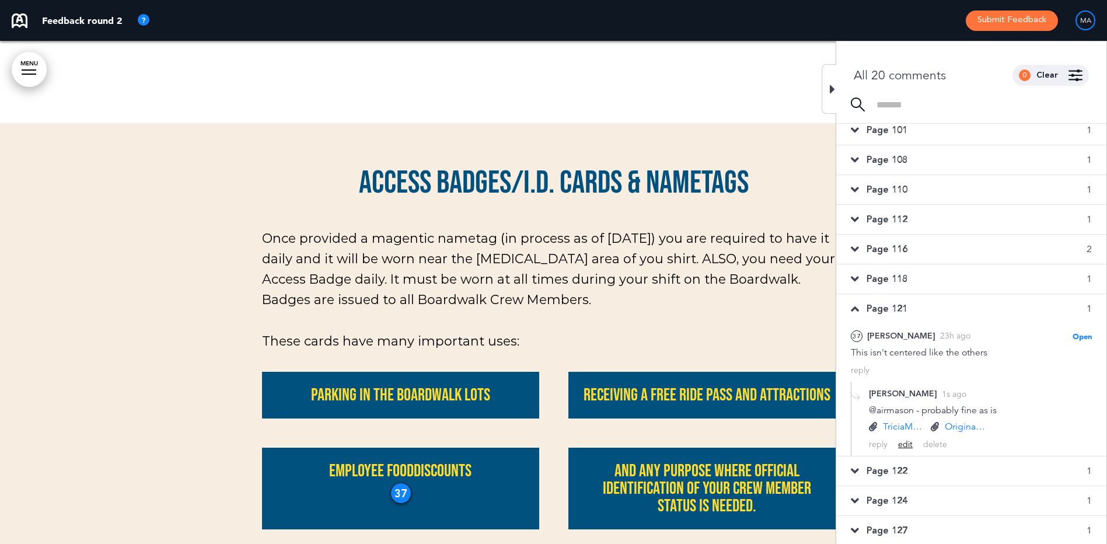
click at [902, 446] on div "edit" at bounding box center [905, 444] width 15 height 11
click at [909, 466] on div "edit" at bounding box center [905, 467] width 15 height 11
click at [900, 467] on div "edit" at bounding box center [905, 467] width 15 height 11
click at [935, 464] on div "delete" at bounding box center [935, 467] width 24 height 11
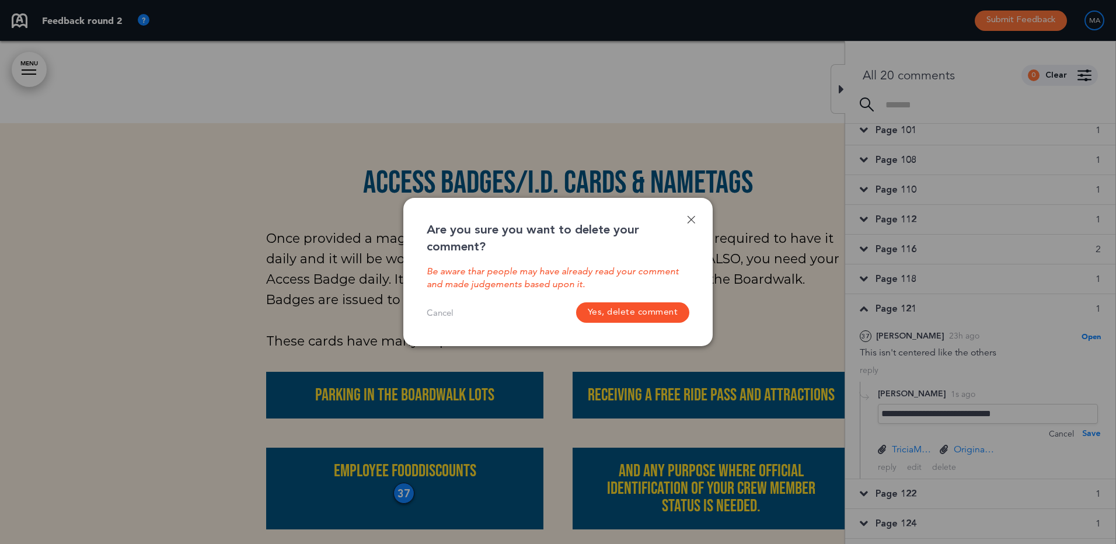
click at [644, 310] on button "Yes, delete comment" at bounding box center [633, 312] width 114 height 20
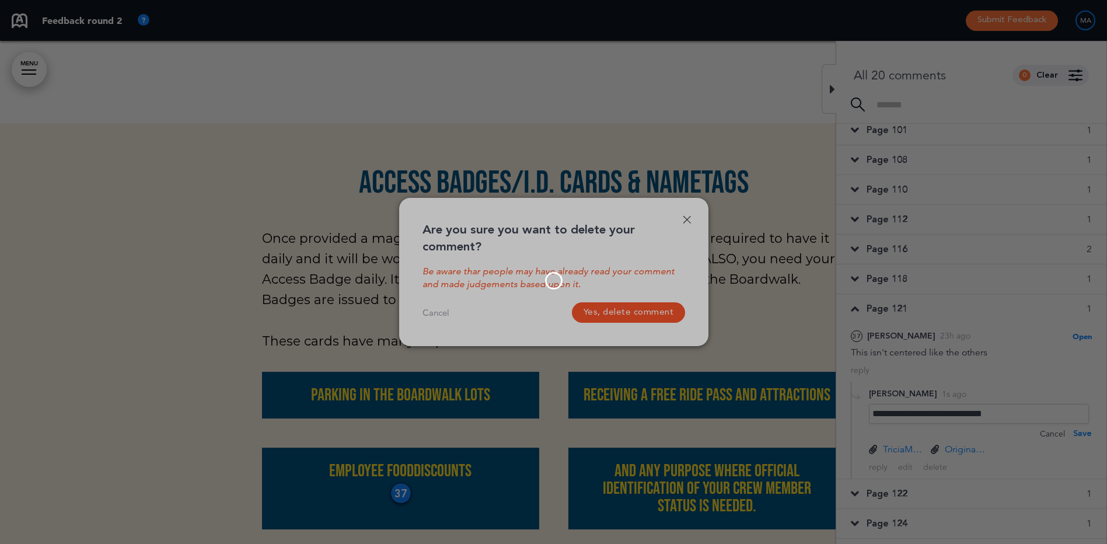
scroll to position [204, 0]
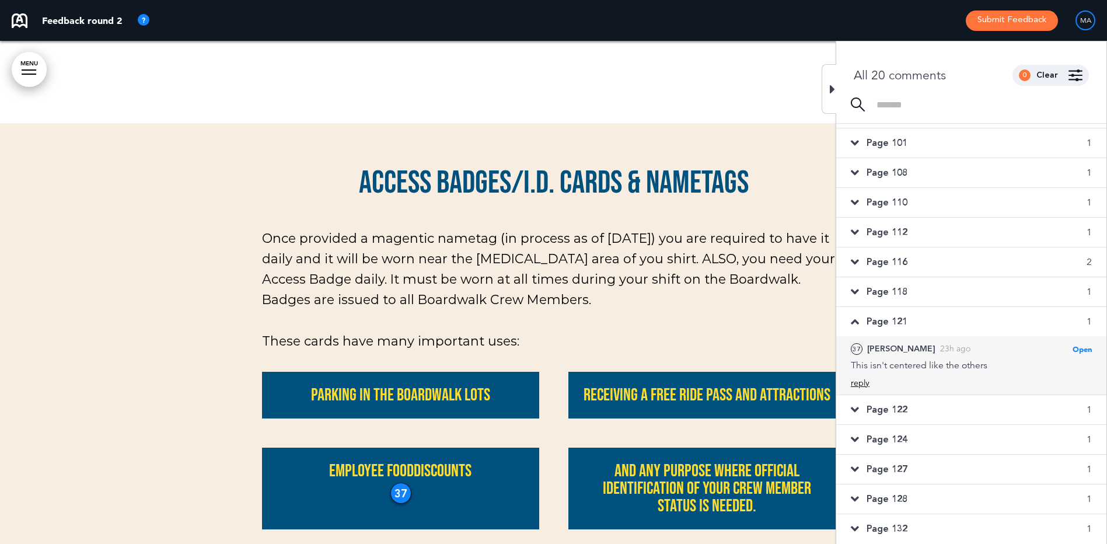
click at [861, 383] on div "reply" at bounding box center [860, 382] width 19 height 11
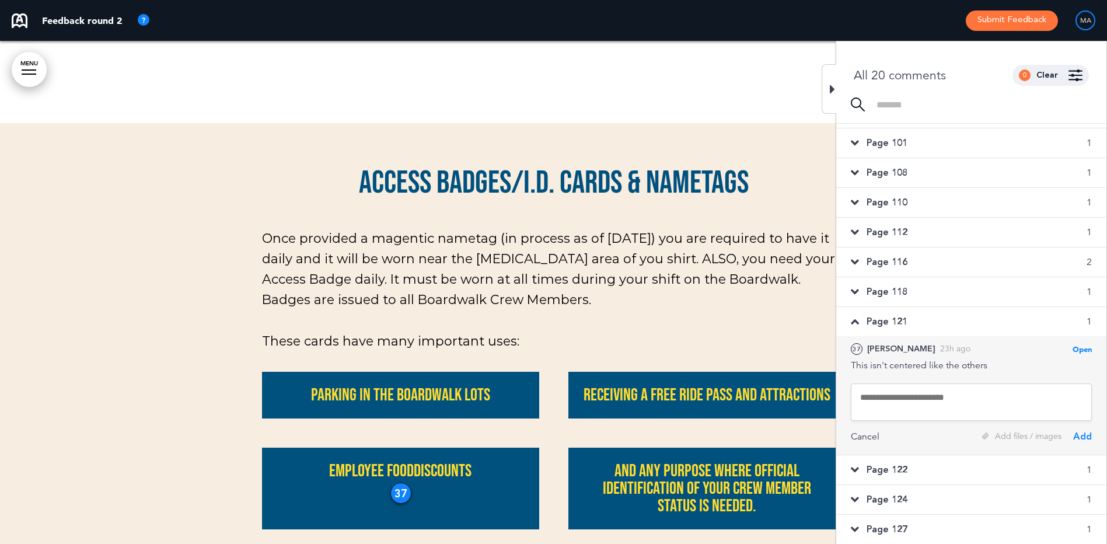
click at [905, 397] on textarea at bounding box center [971, 401] width 241 height 37
type textarea "**********"
click at [1088, 437] on div "Add" at bounding box center [1082, 436] width 19 height 13
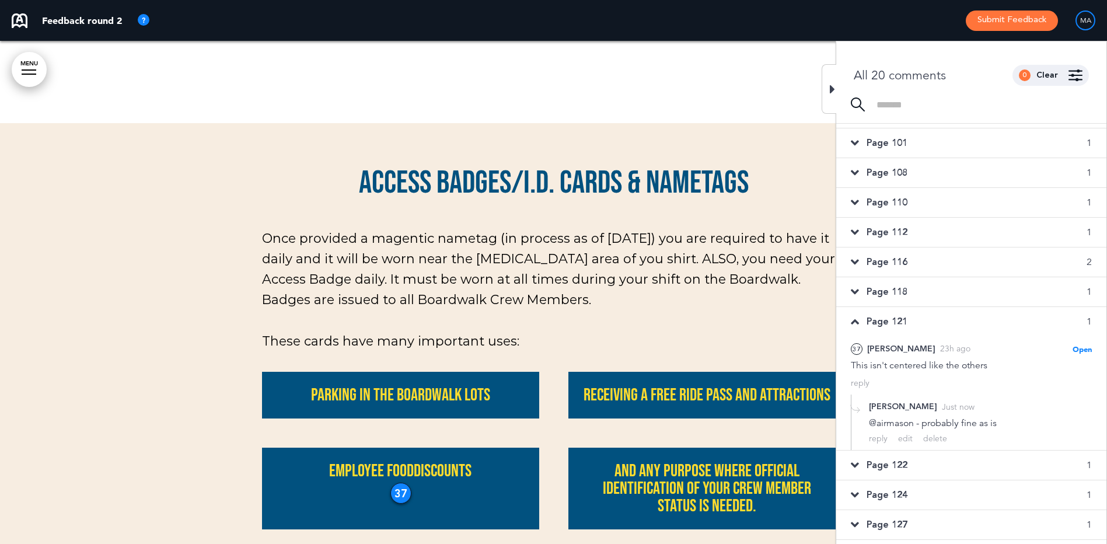
click at [906, 317] on span "Page 121" at bounding box center [886, 321] width 41 height 13
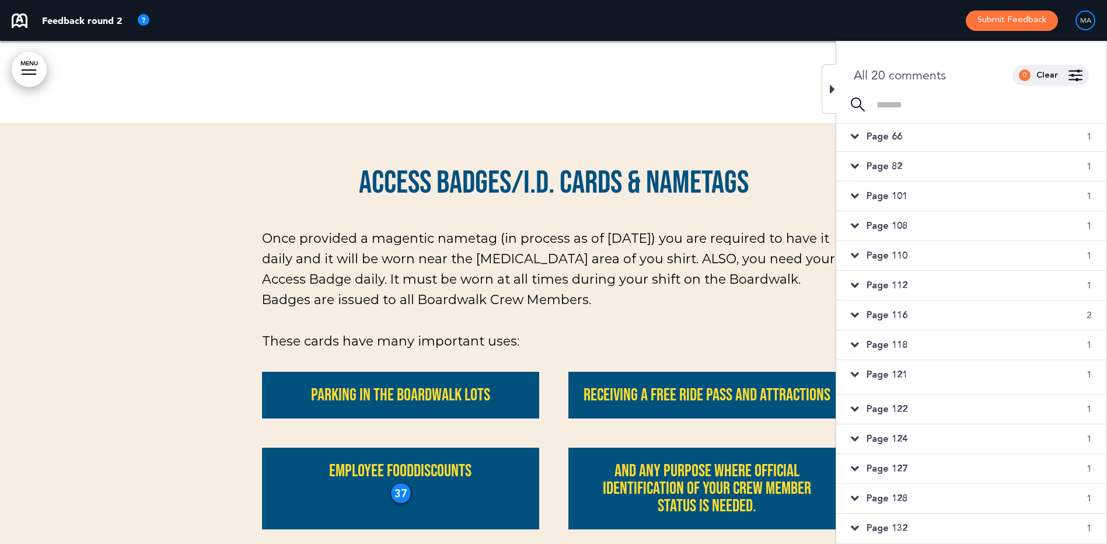
scroll to position [146, 0]
click at [893, 347] on span "Page 118" at bounding box center [886, 349] width 41 height 13
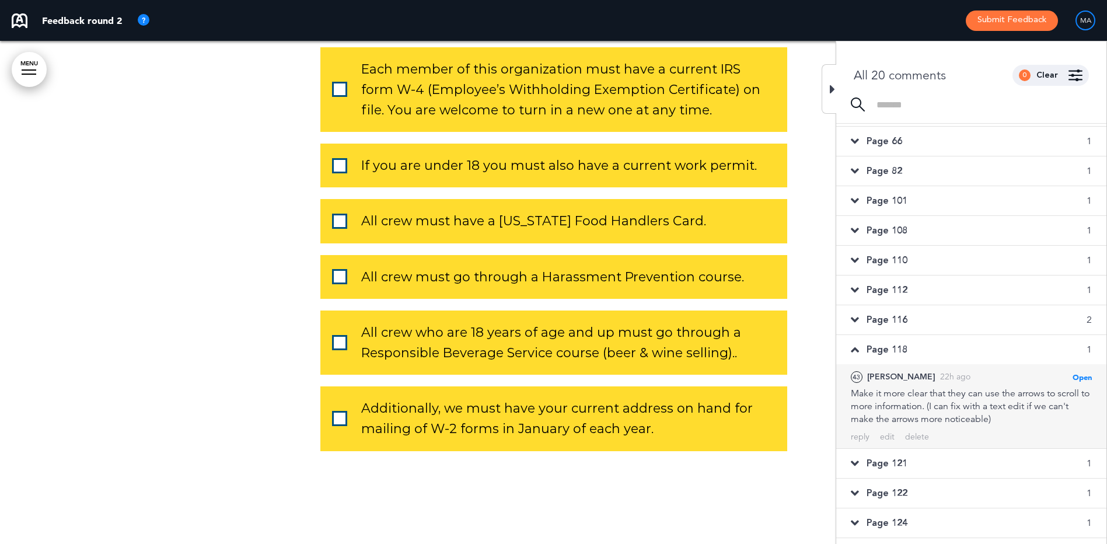
scroll to position [6289, 0]
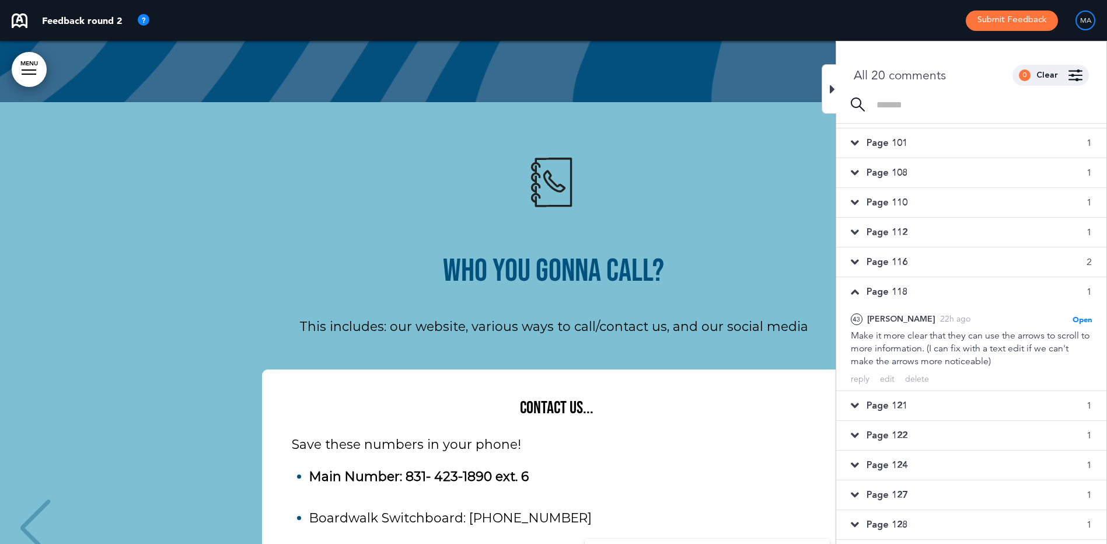
click at [889, 296] on span "Page 118" at bounding box center [886, 291] width 41 height 13
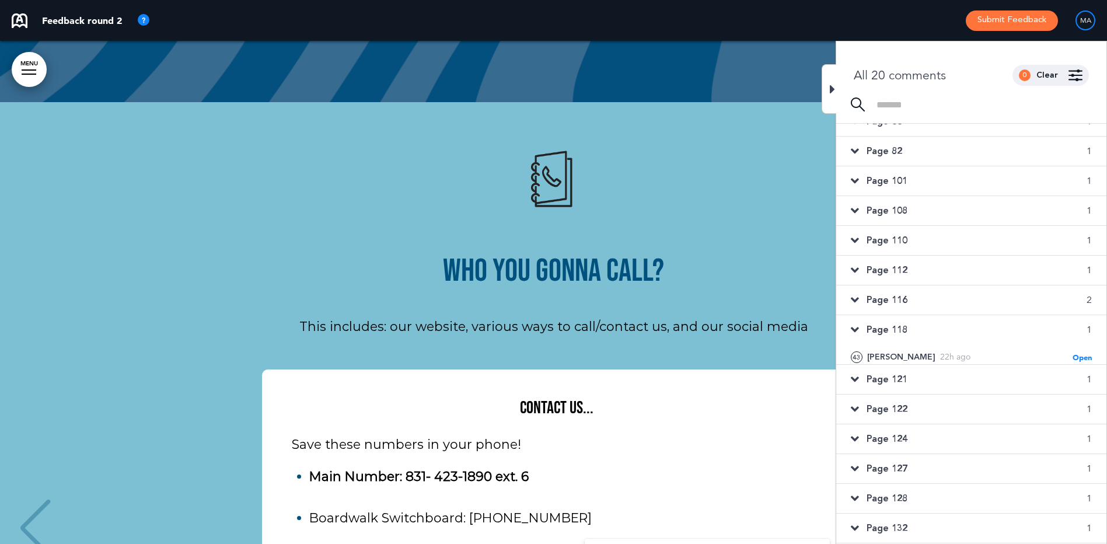
scroll to position [146, 0]
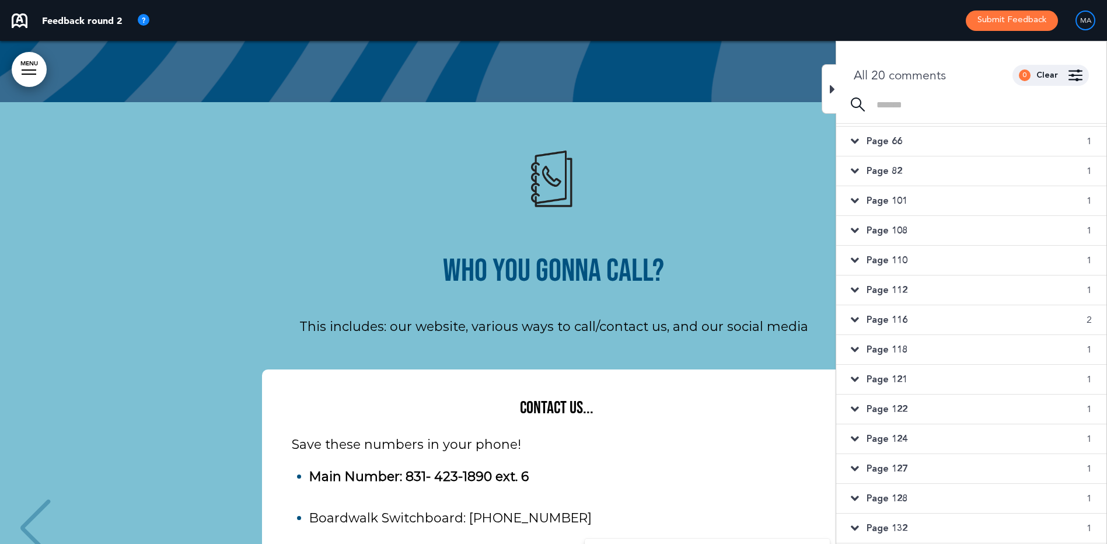
click at [900, 314] on span "Page 116" at bounding box center [886, 319] width 41 height 13
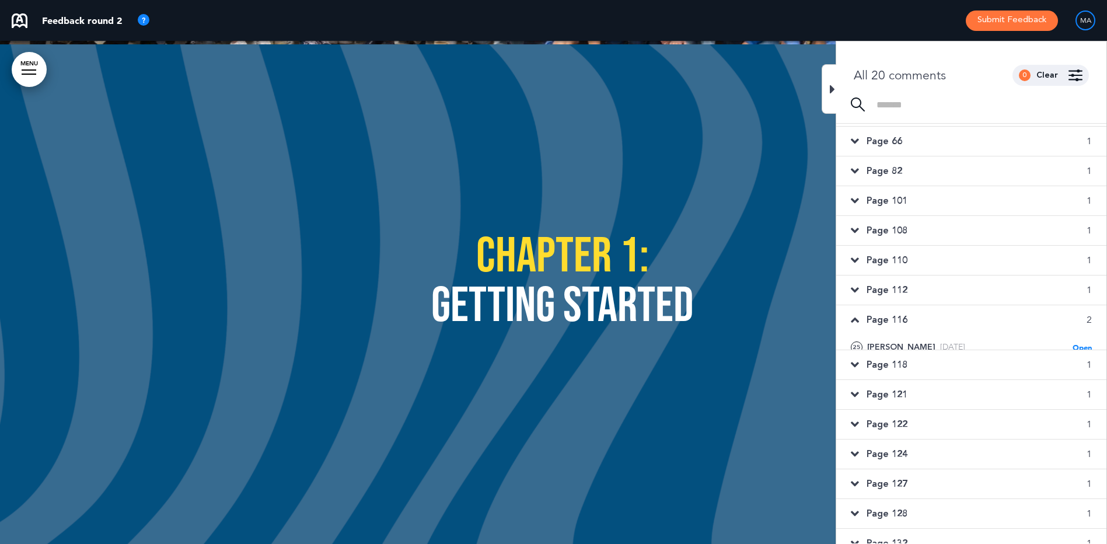
scroll to position [551, 0]
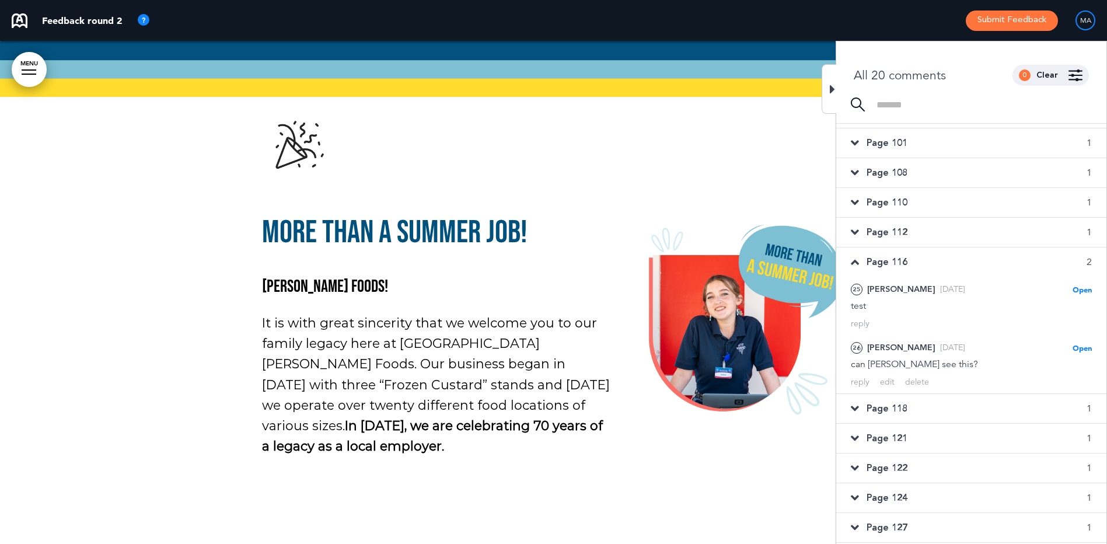
click at [877, 260] on span "Page 116" at bounding box center [886, 262] width 41 height 13
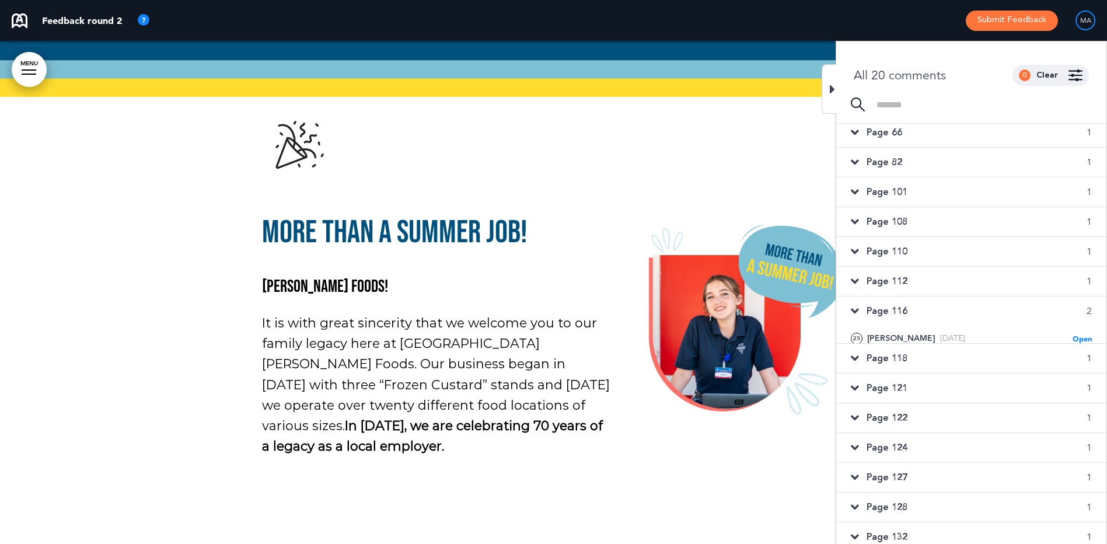
scroll to position [146, 0]
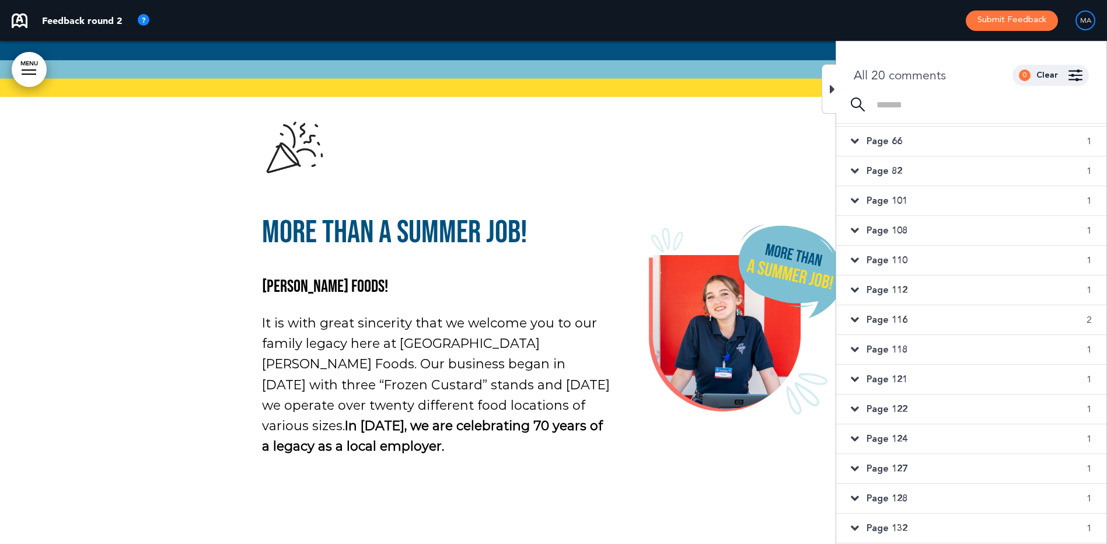
click at [884, 290] on span "Page 112" at bounding box center [886, 290] width 41 height 13
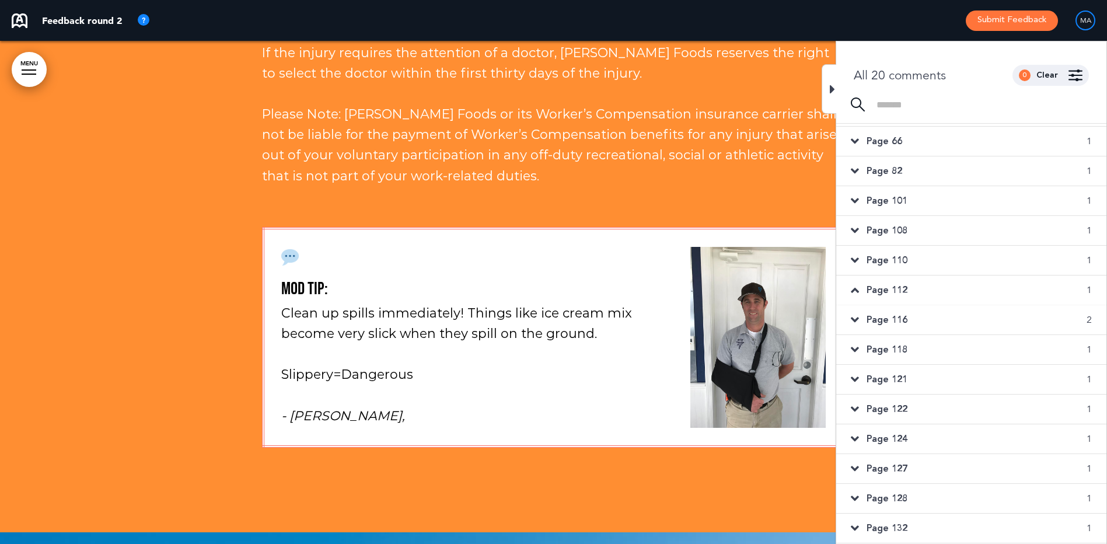
scroll to position [204, 0]
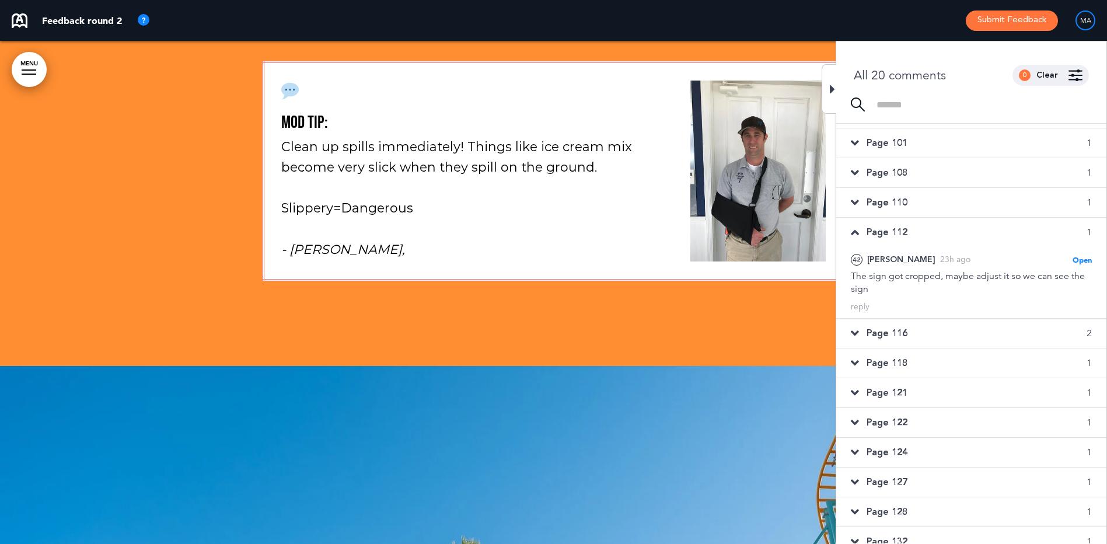
click at [883, 199] on span "Page 110" at bounding box center [886, 202] width 41 height 13
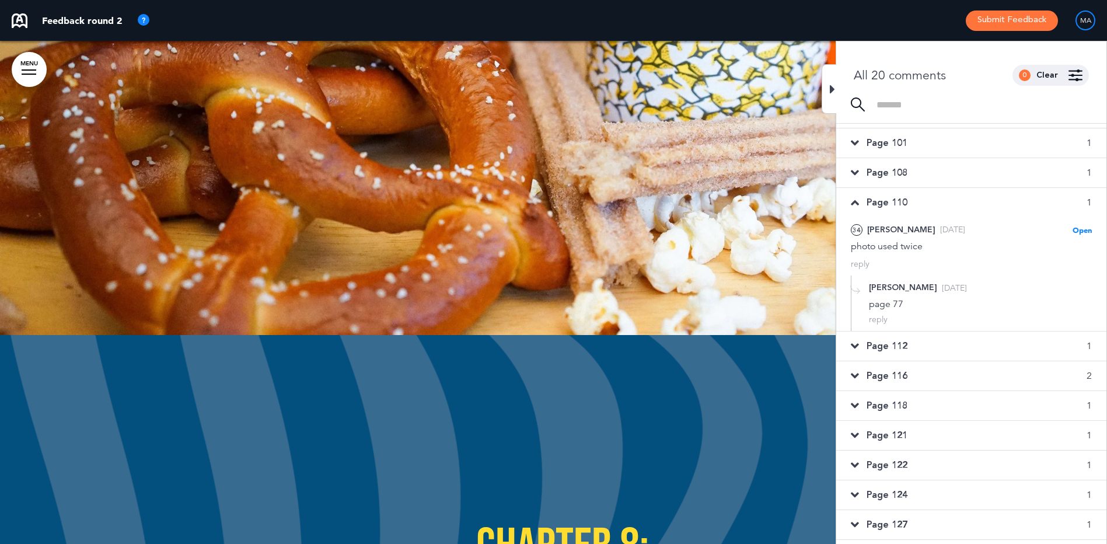
scroll to position [51706, 0]
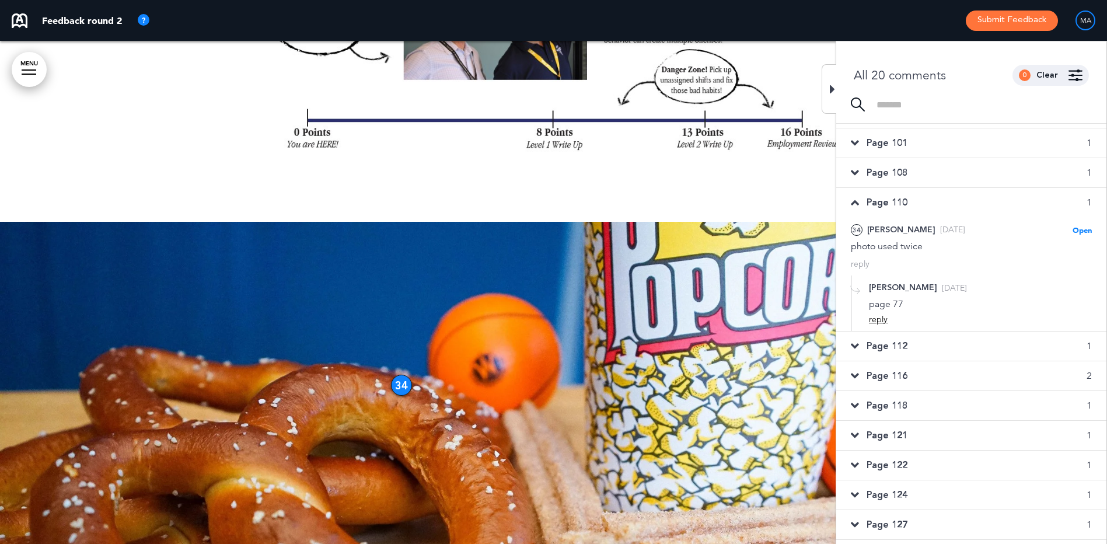
click at [875, 321] on div "reply" at bounding box center [878, 319] width 19 height 11
click at [896, 333] on textarea at bounding box center [980, 338] width 223 height 37
type textarea "**********"
click at [1016, 372] on div "Add files / images" at bounding box center [1021, 372] width 79 height 11
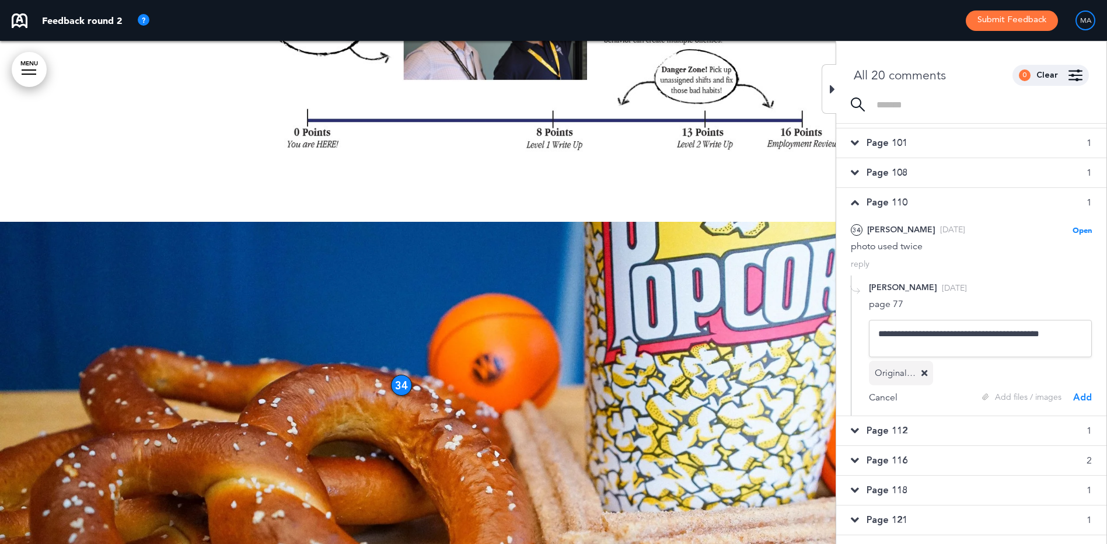
click at [1081, 399] on div "Add" at bounding box center [1082, 397] width 19 height 13
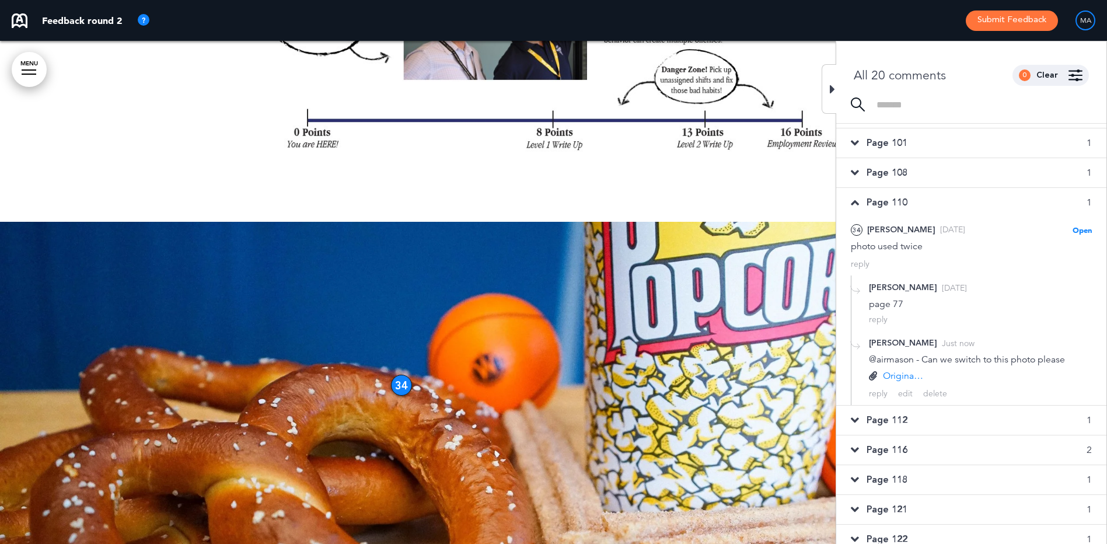
click at [890, 172] on span "Page 108" at bounding box center [886, 172] width 41 height 13
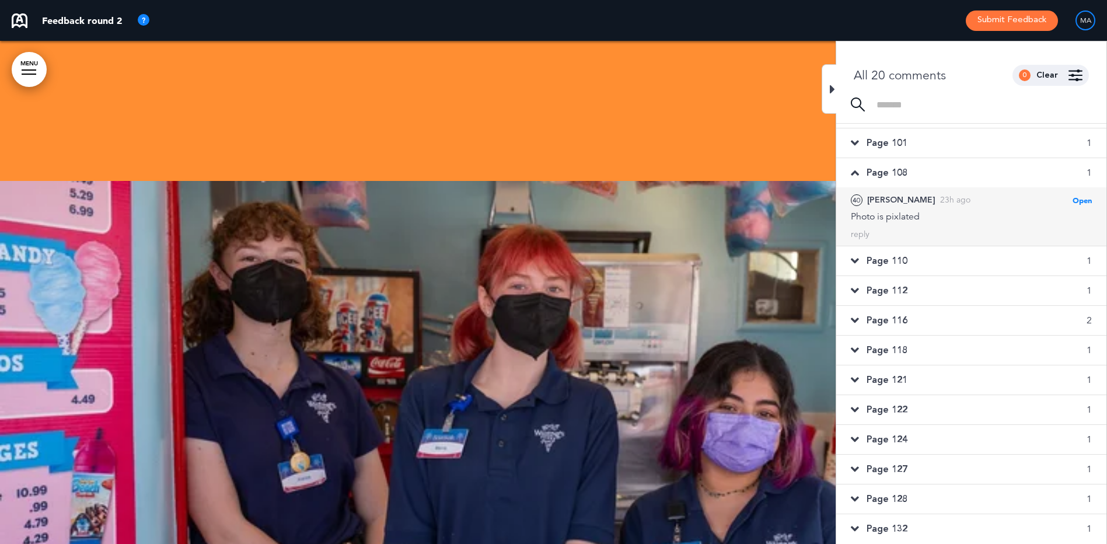
click at [862, 233] on div "reply" at bounding box center [860, 234] width 19 height 11
click at [892, 254] on textarea at bounding box center [971, 253] width 241 height 37
type textarea "**********"
click at [999, 289] on div "Add files / images" at bounding box center [1021, 287] width 79 height 11
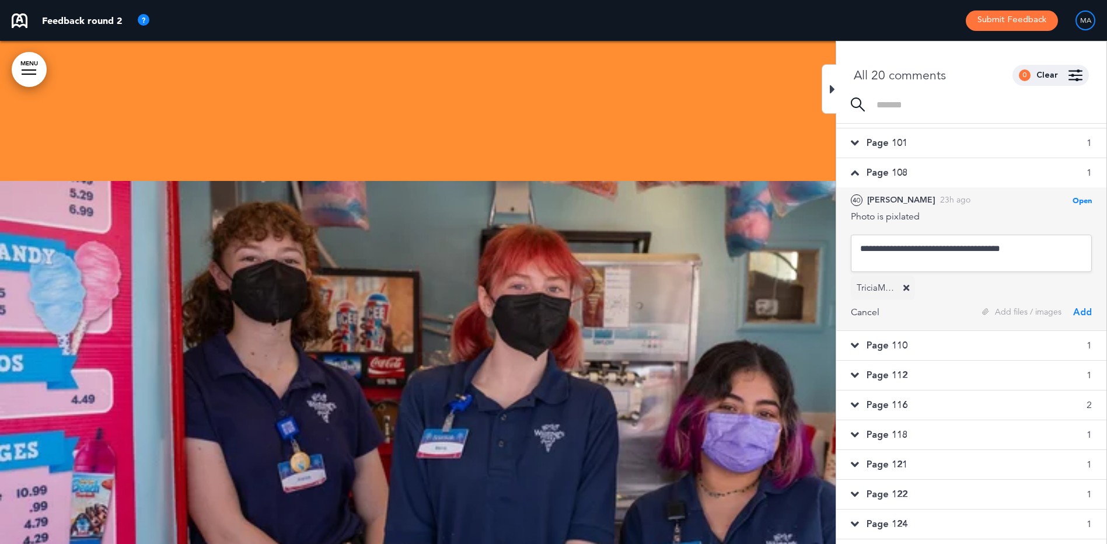
click at [879, 288] on div "TriciaMogensen_22_3104.jpg" at bounding box center [877, 287] width 41 height 13
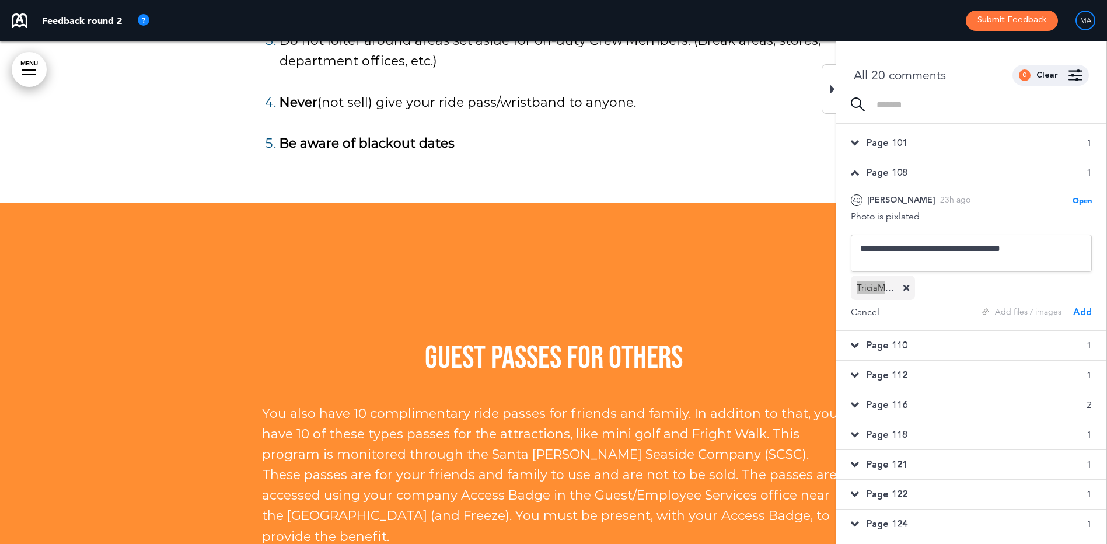
scroll to position [40658, 0]
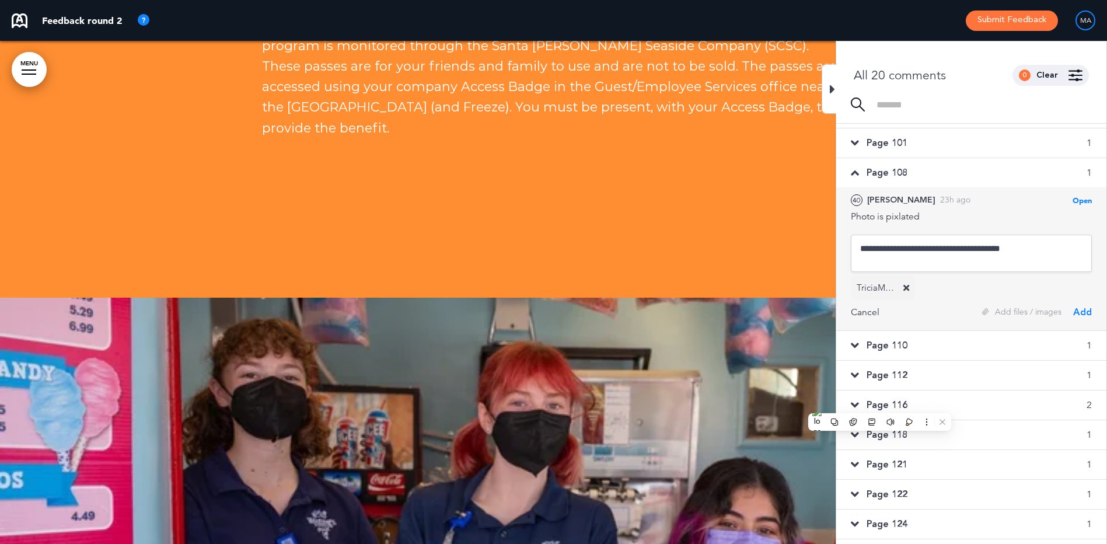
click at [1078, 314] on div "Add" at bounding box center [1082, 312] width 19 height 13
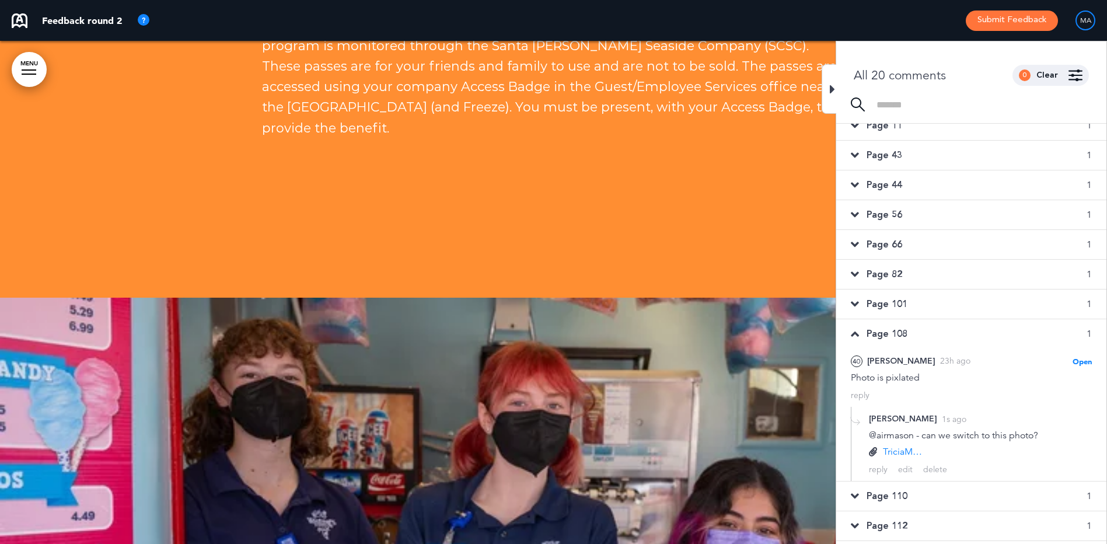
scroll to position [29, 0]
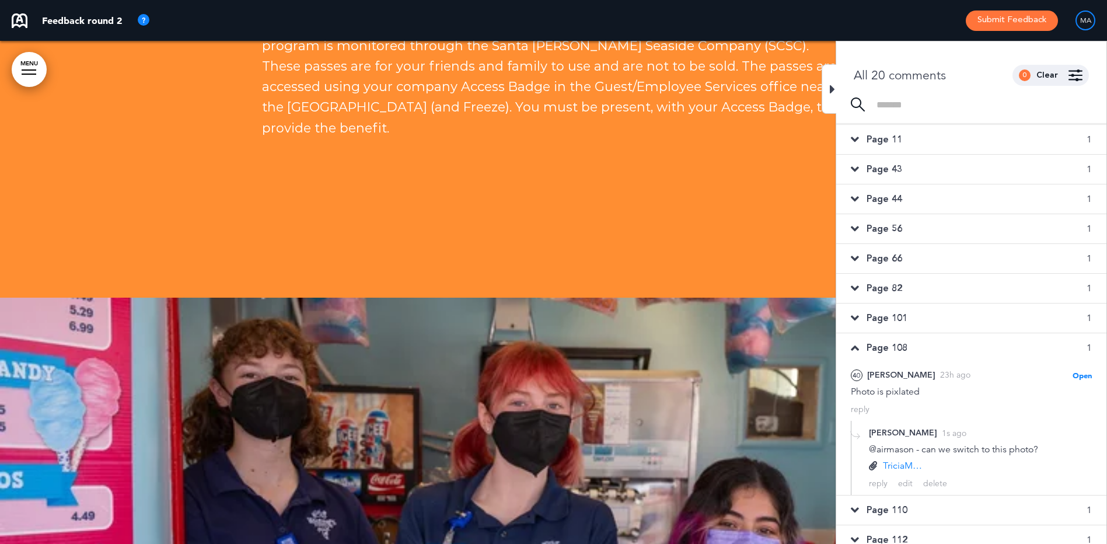
click at [948, 310] on div "Page 101 1" at bounding box center [971, 317] width 270 height 29
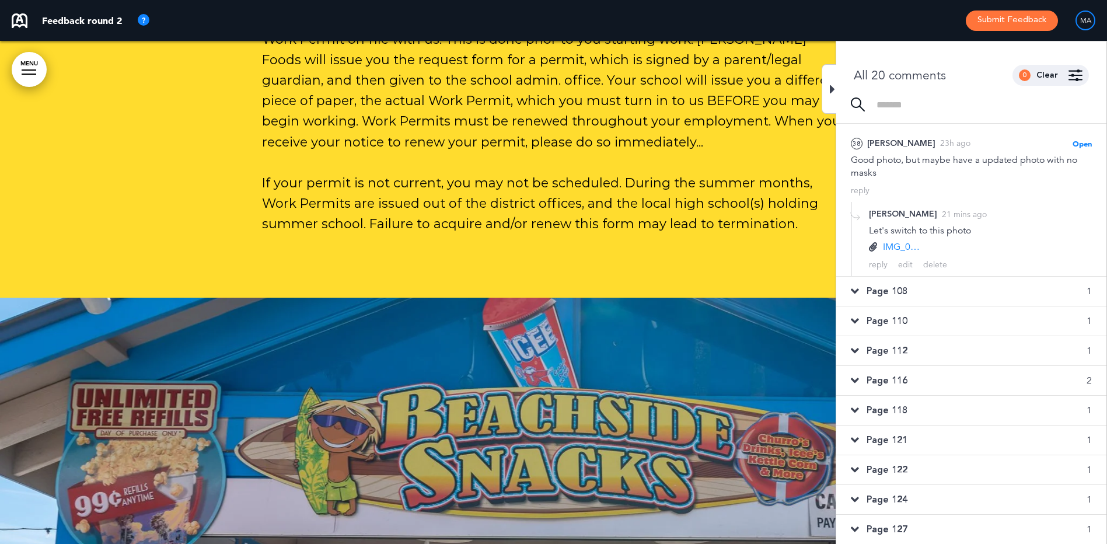
scroll to position [174, 0]
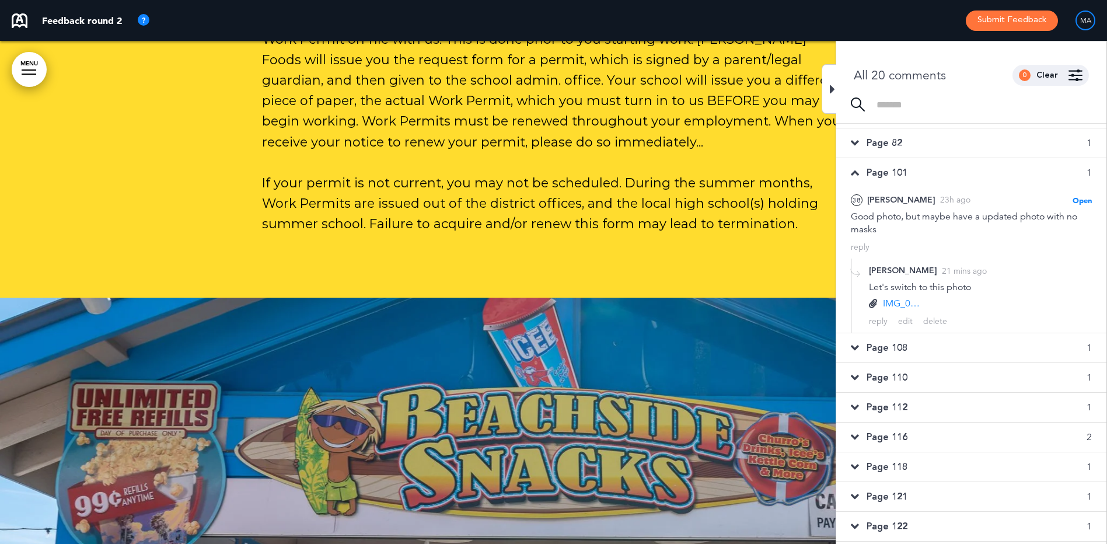
click at [921, 140] on div "Page 82 1" at bounding box center [971, 142] width 270 height 29
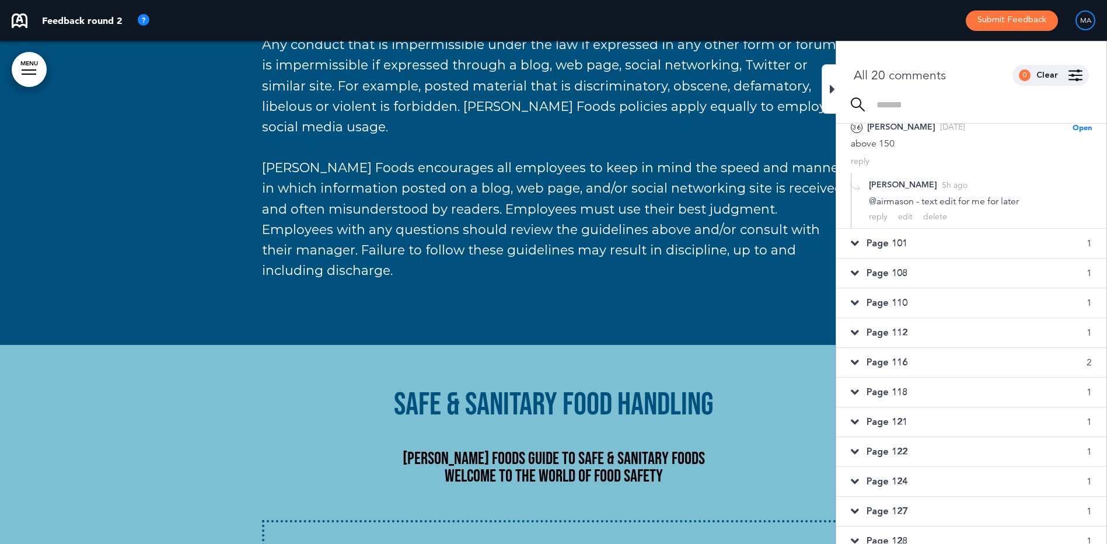
scroll to position [259, 0]
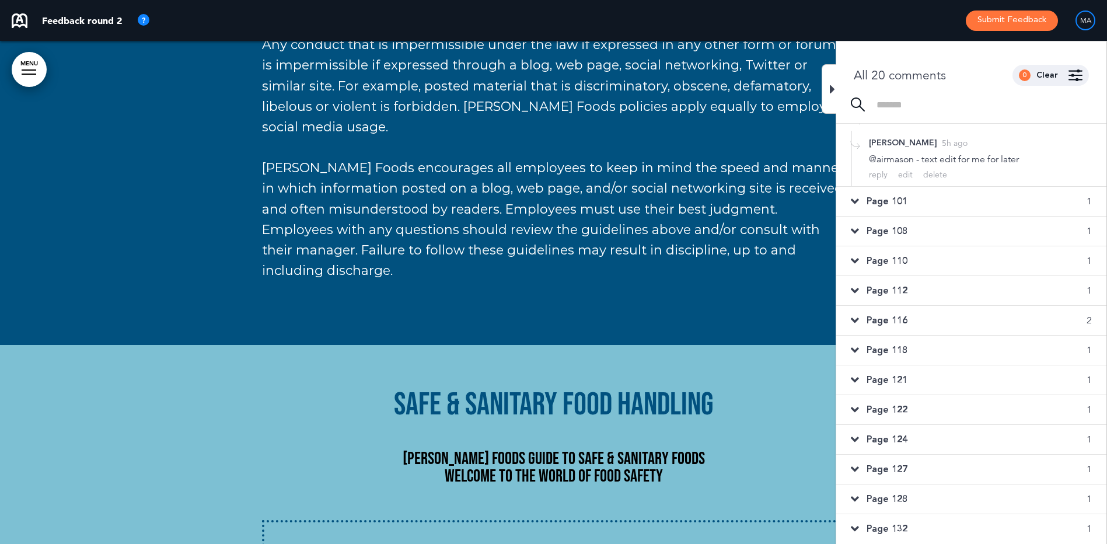
click at [895, 349] on span "Page 118" at bounding box center [886, 350] width 41 height 13
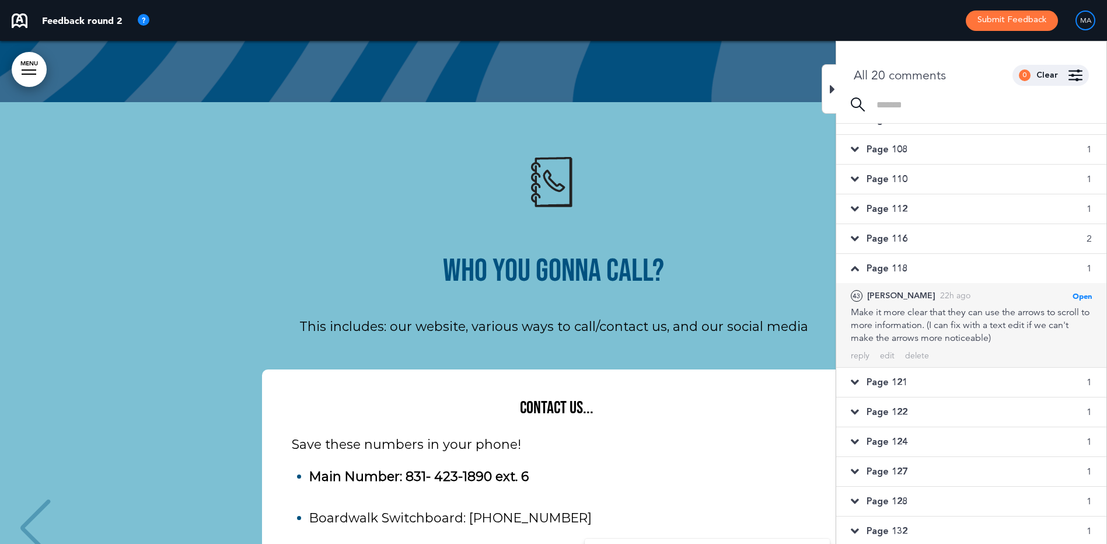
scroll to position [229, 0]
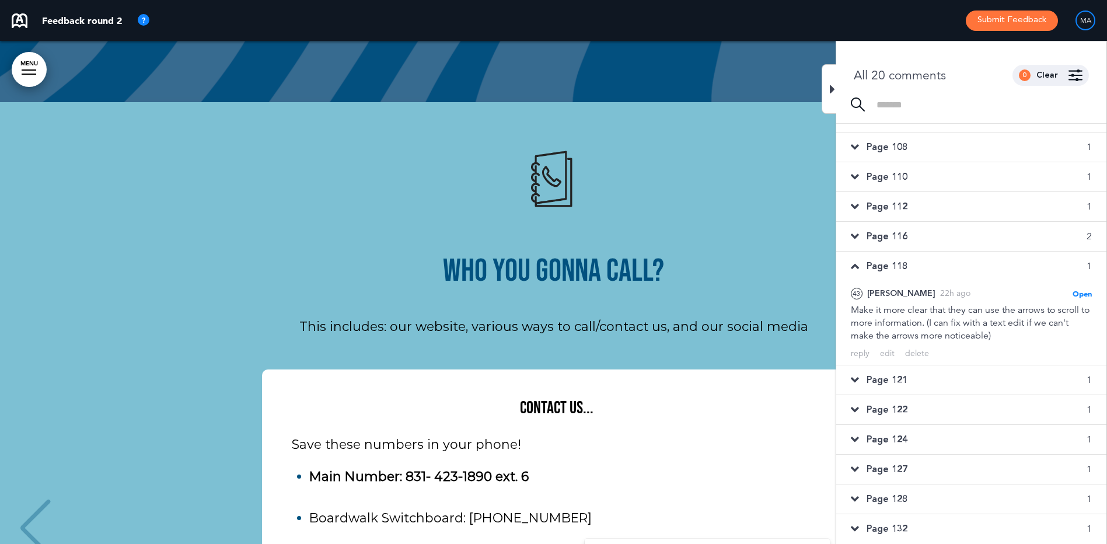
click at [904, 375] on span "Page 121" at bounding box center [886, 379] width 41 height 13
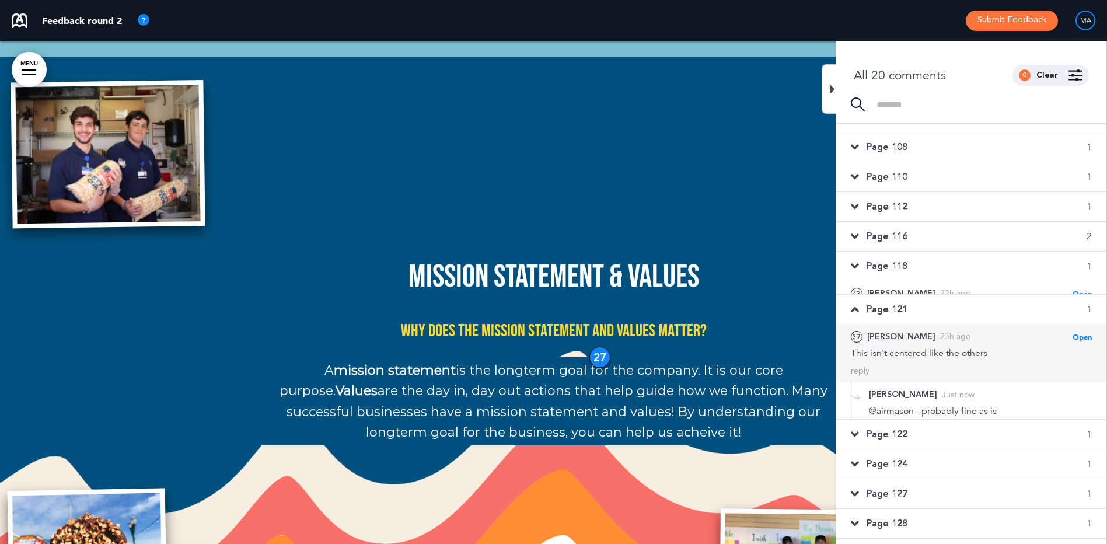
scroll to position [14597, 0]
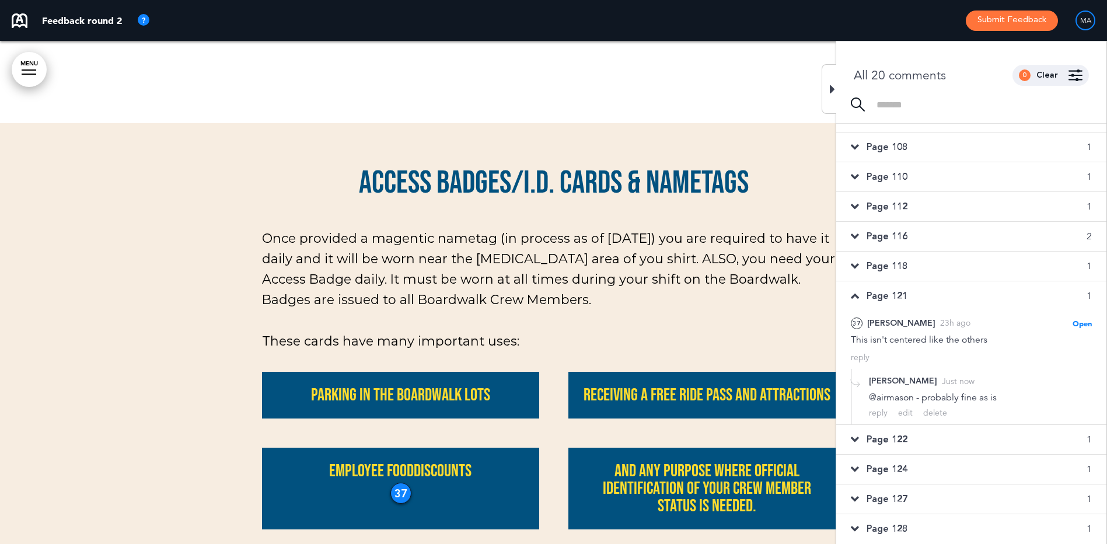
click at [889, 441] on span "Page 122" at bounding box center [886, 439] width 41 height 13
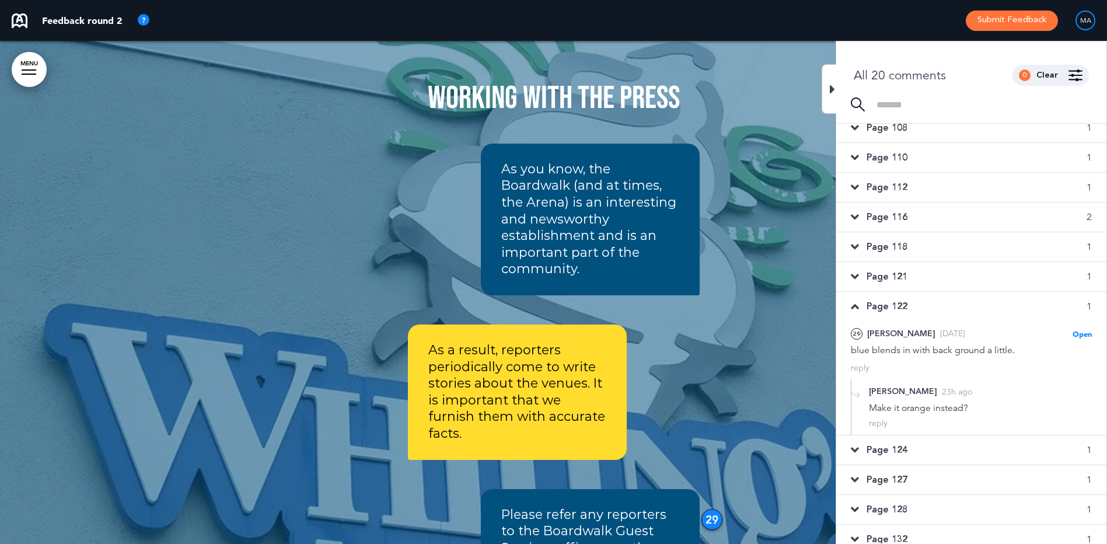
scroll to position [259, 0]
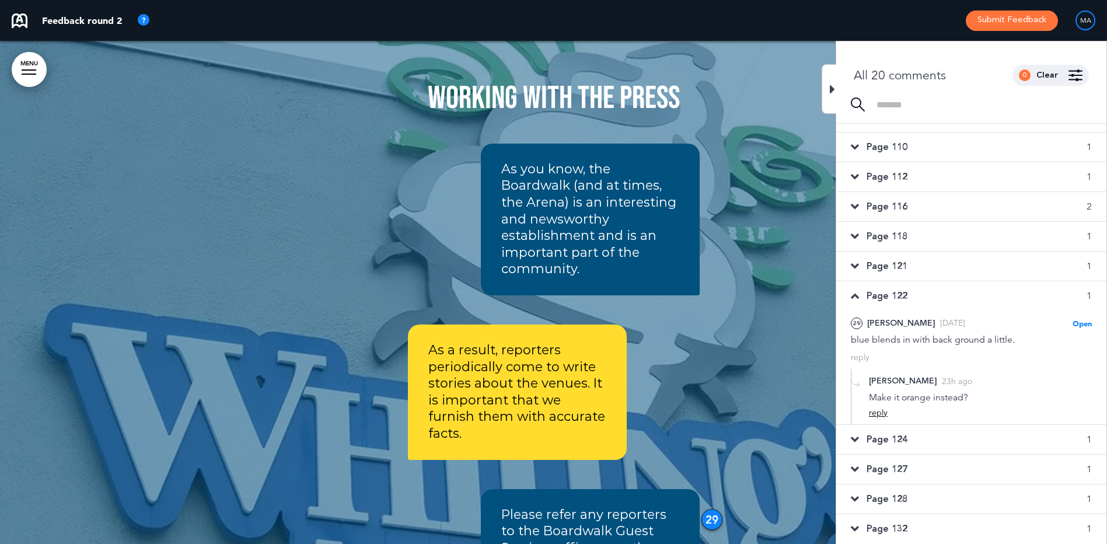
click at [877, 411] on div "reply" at bounding box center [878, 412] width 19 height 11
click at [899, 427] on textarea at bounding box center [980, 431] width 223 height 37
type textarea "******"
click at [1086, 468] on div "Add" at bounding box center [1082, 466] width 19 height 13
click at [880, 492] on span "Page 124" at bounding box center [886, 494] width 41 height 13
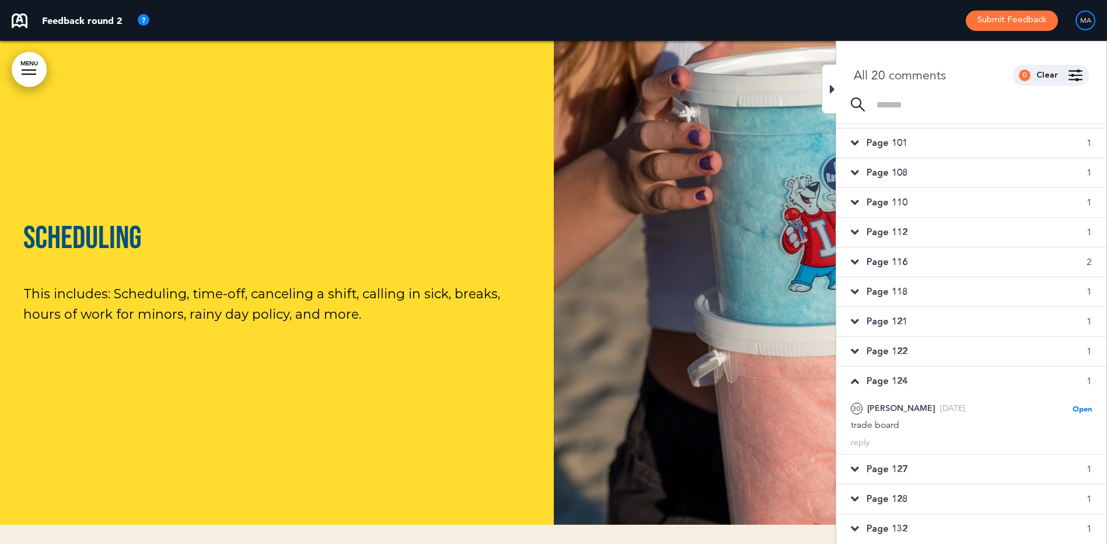
scroll to position [24659, 0]
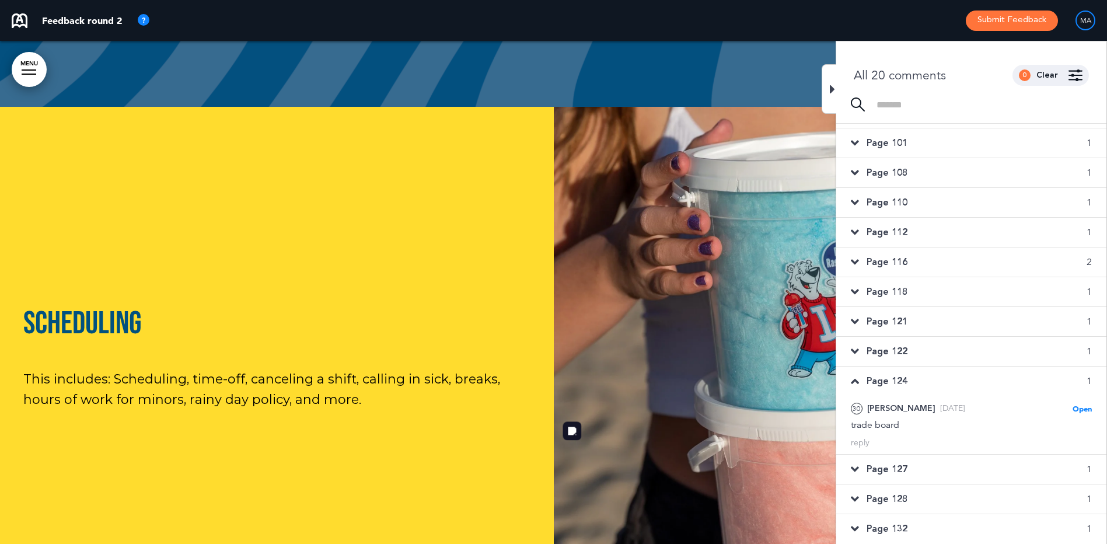
click at [818, 107] on img at bounding box center [831, 358] width 554 height 503
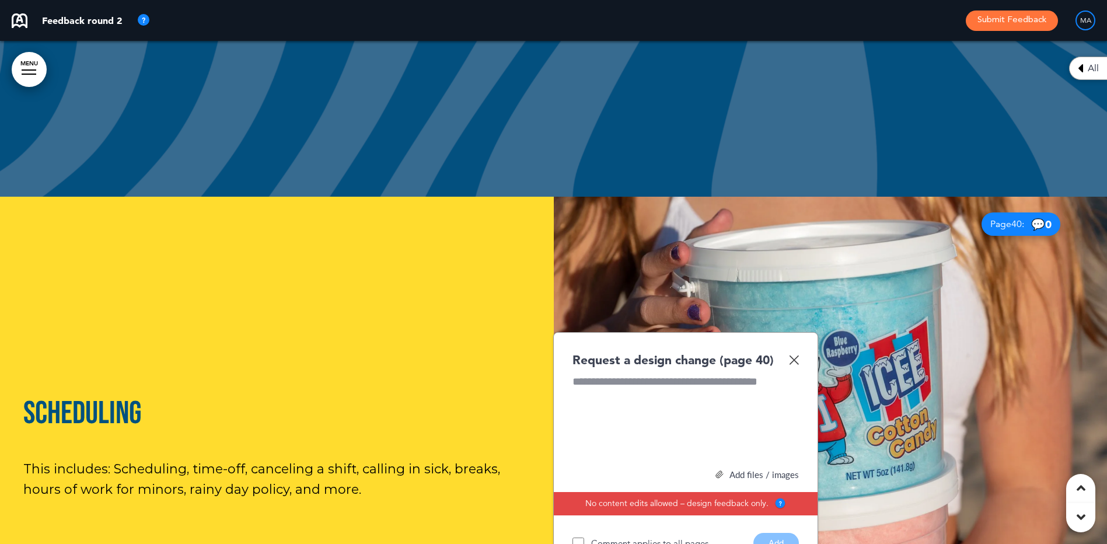
scroll to position [24542, 0]
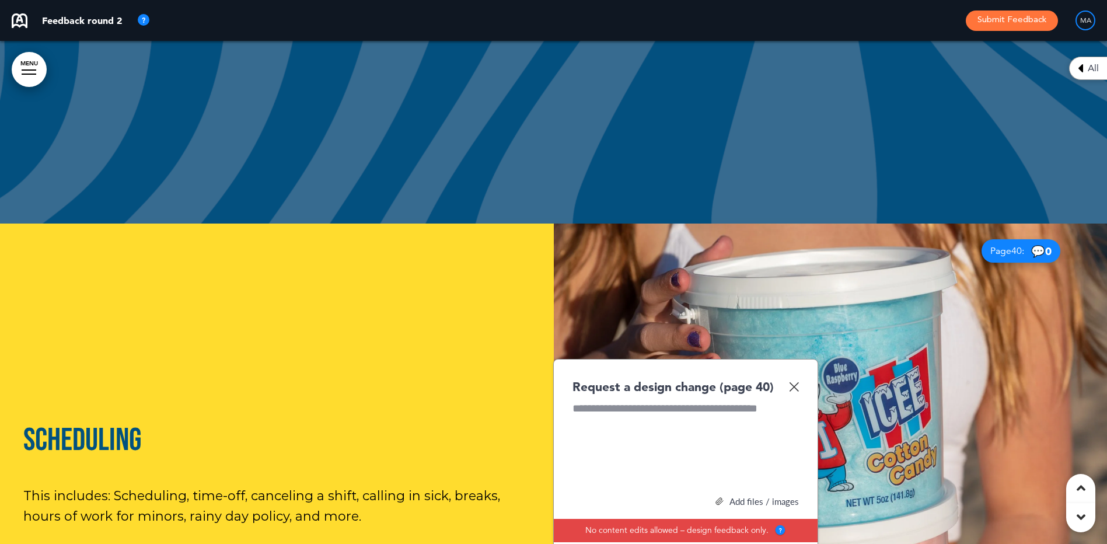
click at [798, 382] on img at bounding box center [794, 387] width 10 height 10
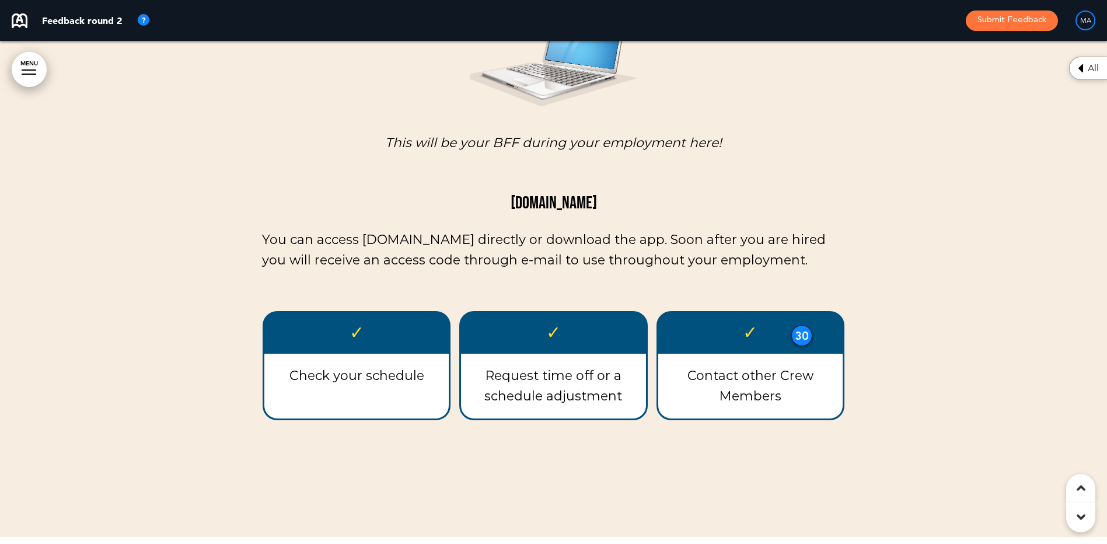
scroll to position [25884, 0]
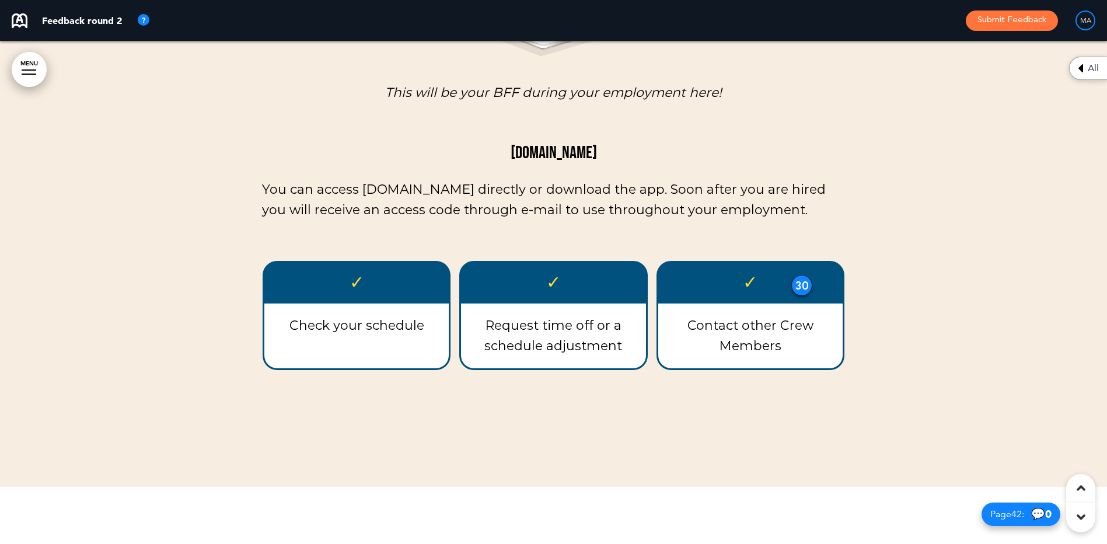
click at [801, 275] on div "30" at bounding box center [801, 285] width 21 height 21
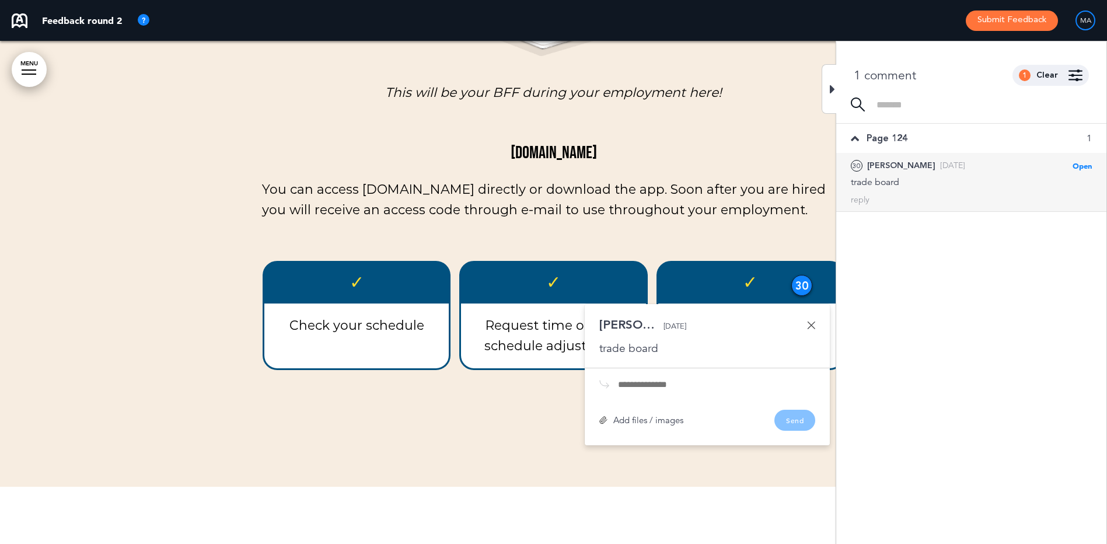
scroll to position [0, 0]
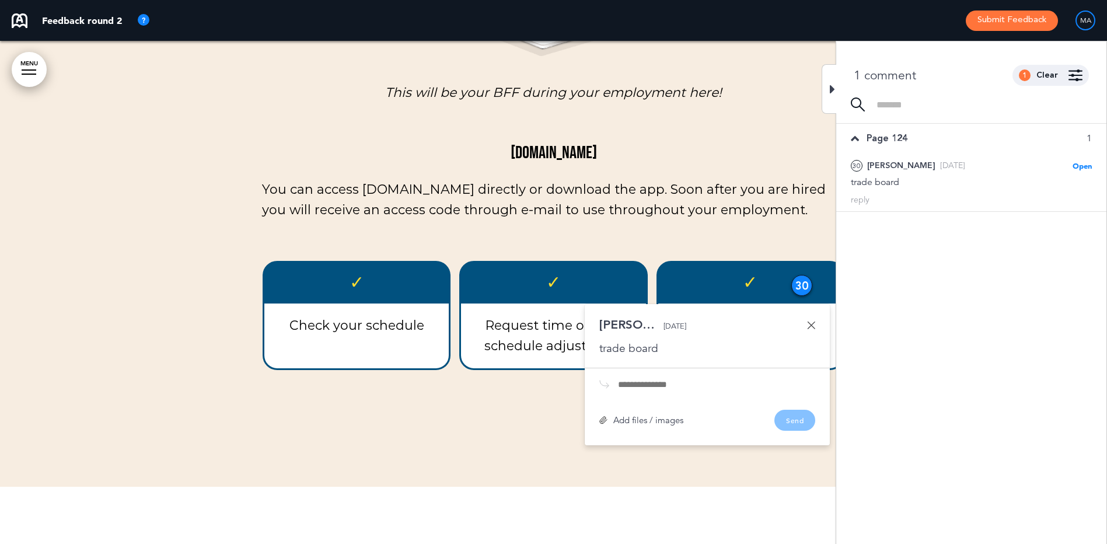
click at [810, 321] on link at bounding box center [811, 325] width 8 height 8
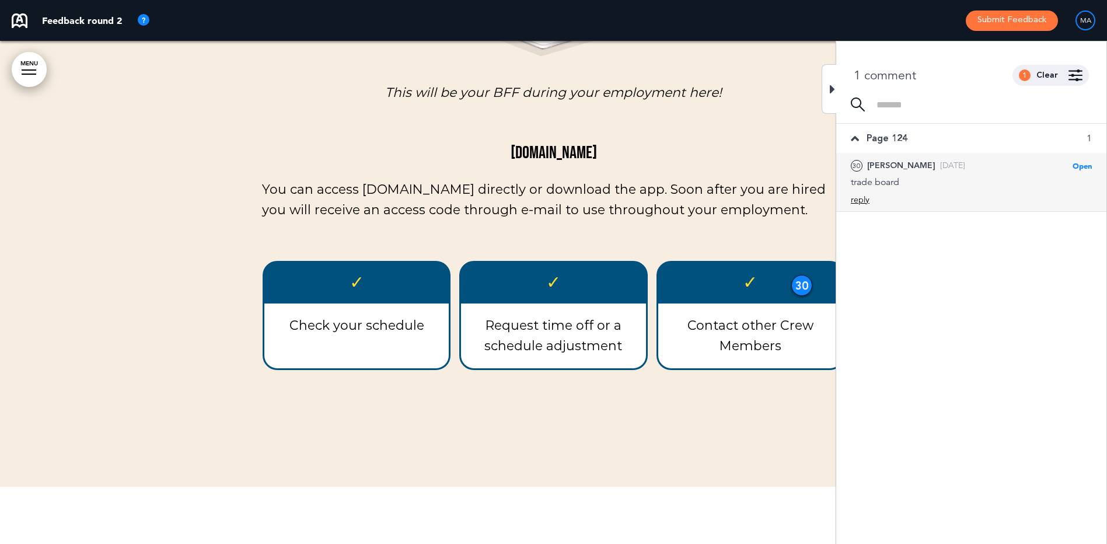
click at [862, 200] on div "reply" at bounding box center [860, 199] width 19 height 11
click at [876, 216] on textarea at bounding box center [971, 218] width 241 height 37
type textarea "**********"
click at [1086, 251] on div "**********" at bounding box center [971, 230] width 241 height 60
click at [1083, 253] on div "Add" at bounding box center [1082, 253] width 19 height 13
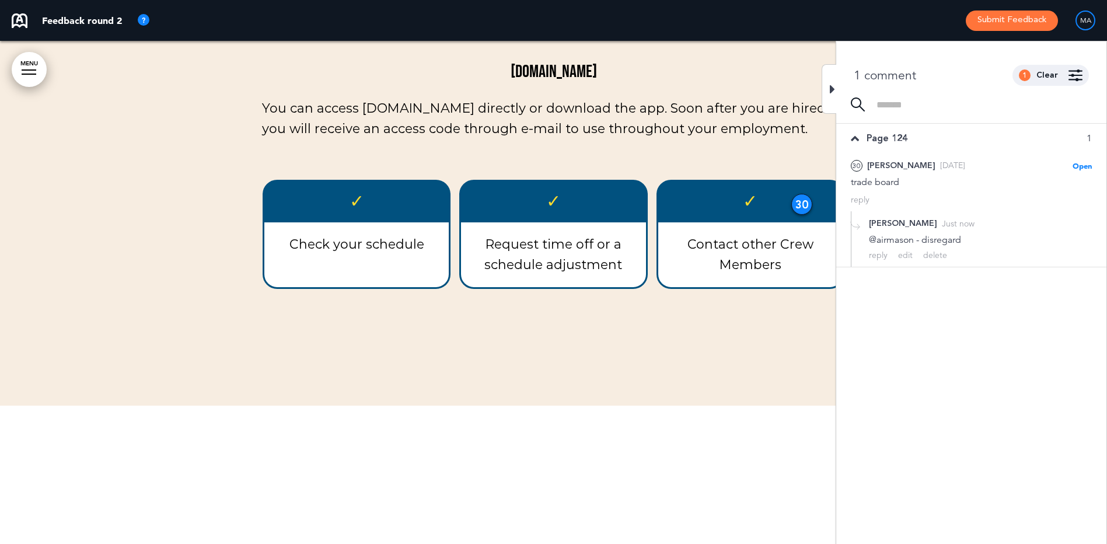
scroll to position [26001, 0]
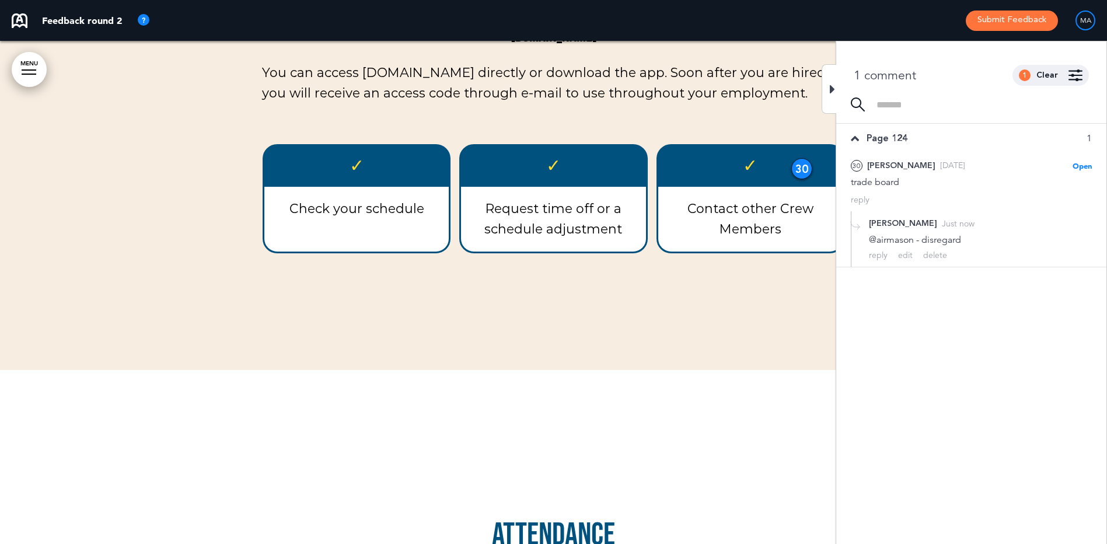
click at [831, 86] on icon at bounding box center [832, 89] width 5 height 14
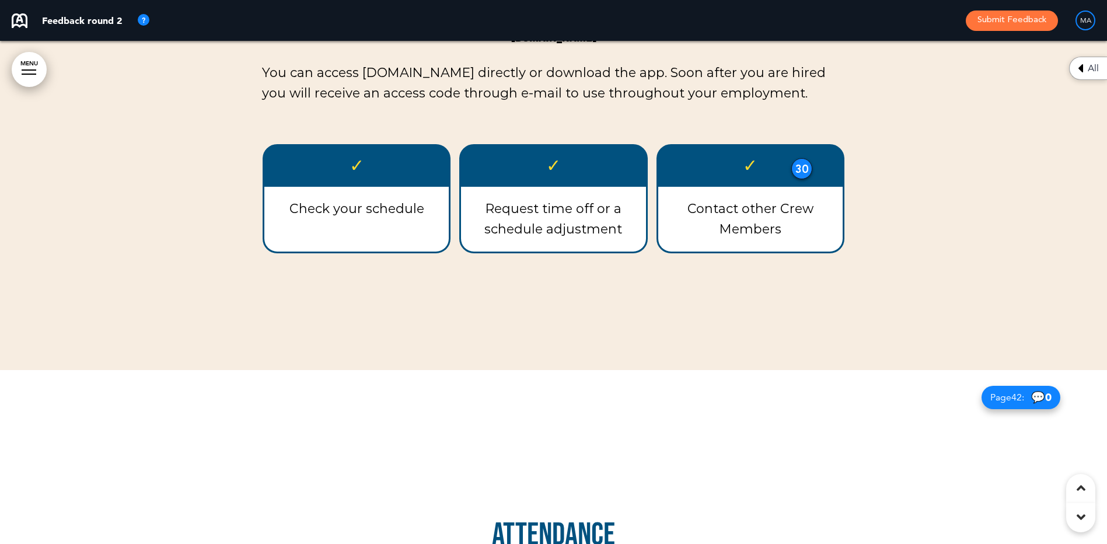
click at [1092, 67] on span "All" at bounding box center [1093, 68] width 11 height 9
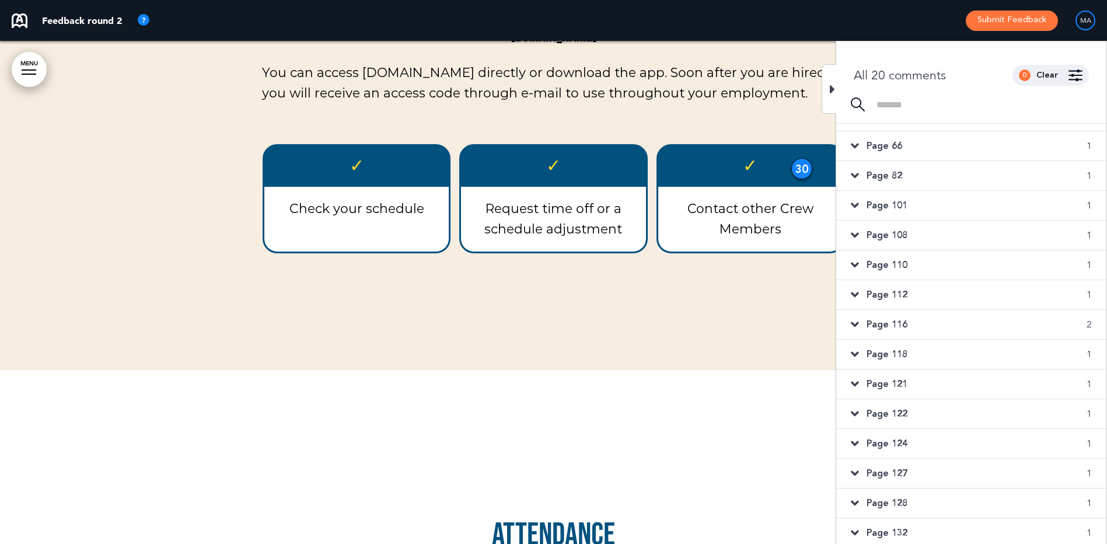
scroll to position [146, 0]
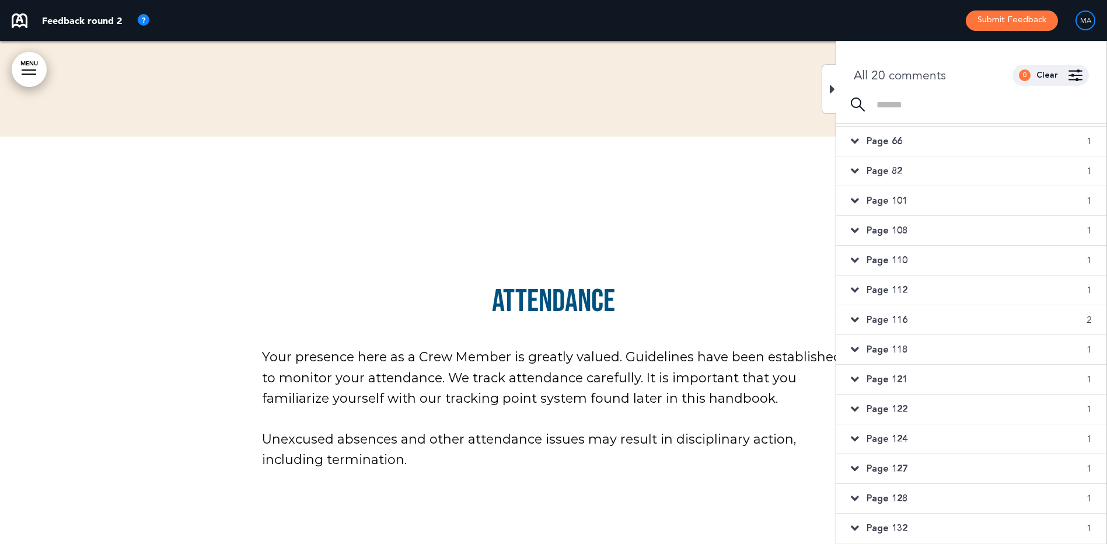
click at [882, 376] on span "Page 121" at bounding box center [886, 379] width 41 height 13
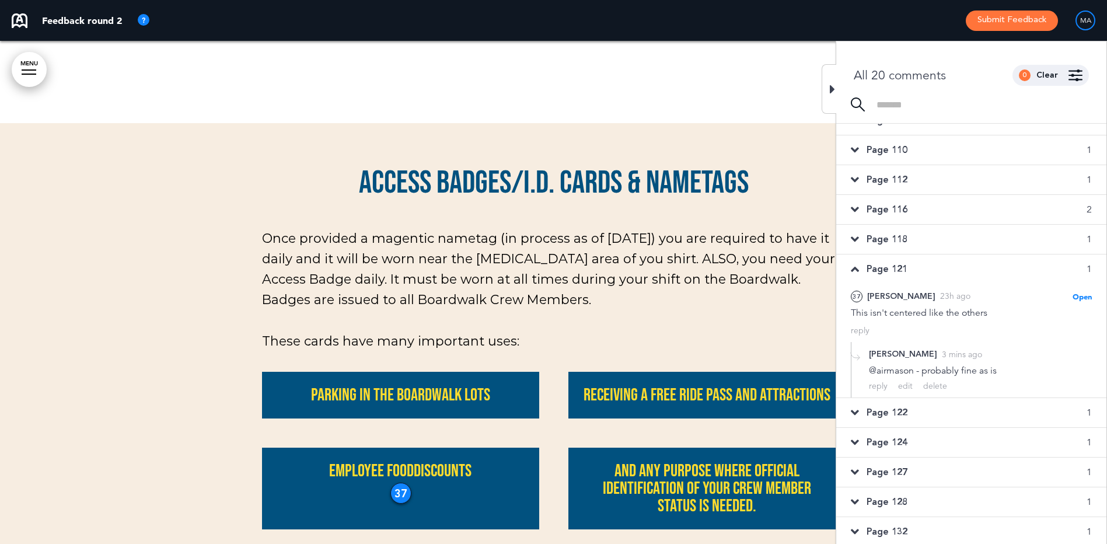
scroll to position [259, 0]
click at [884, 403] on span "Page 122" at bounding box center [886, 409] width 41 height 13
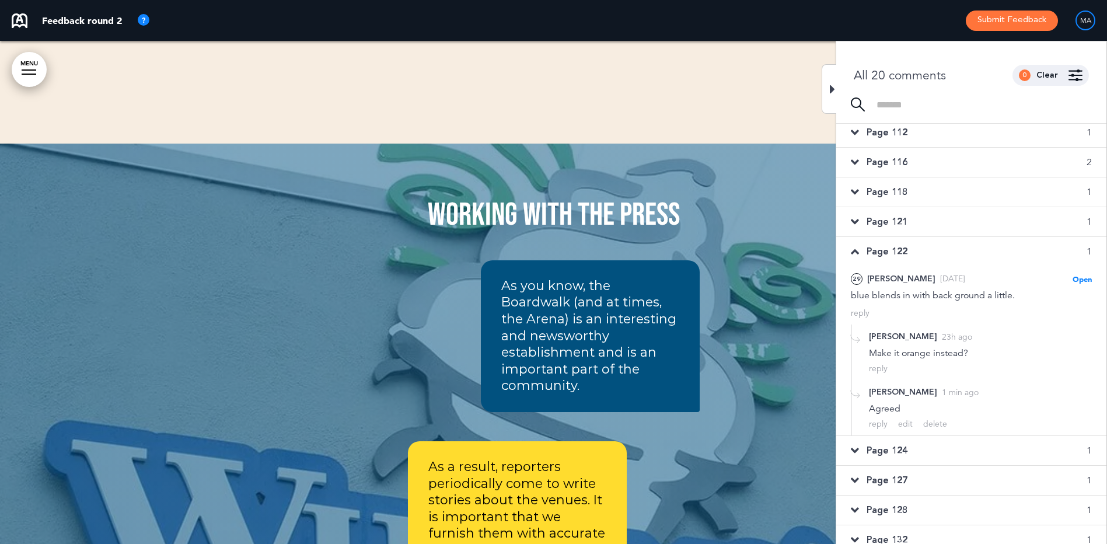
scroll to position [314, 0]
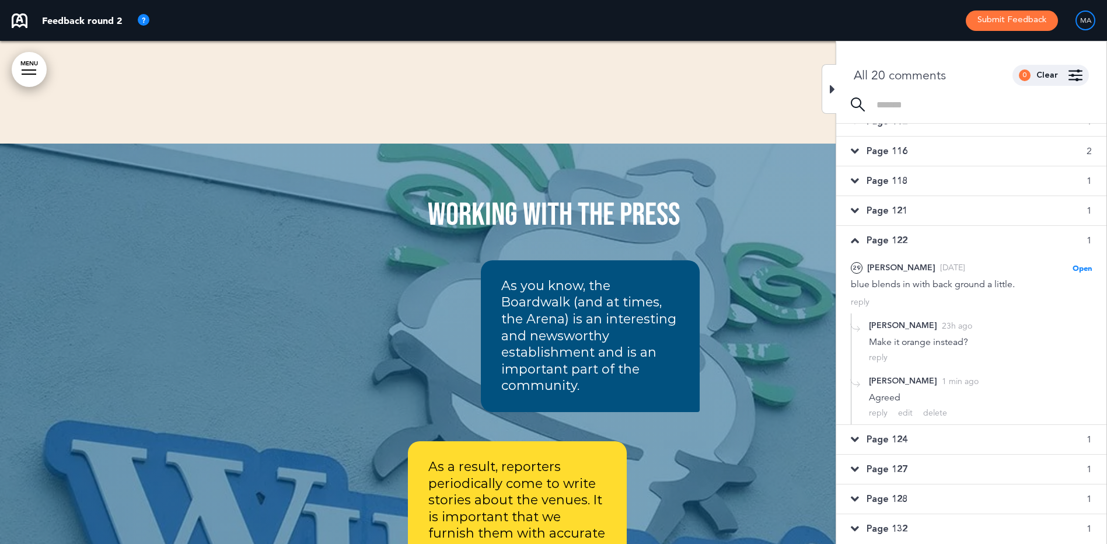
click at [885, 439] on span "Page 124" at bounding box center [886, 439] width 41 height 13
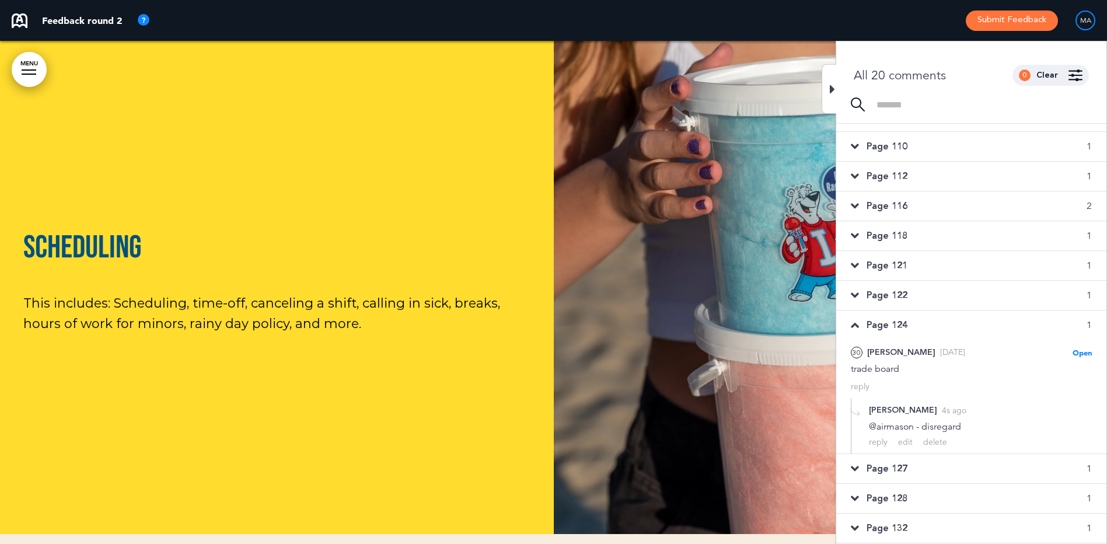
scroll to position [259, 0]
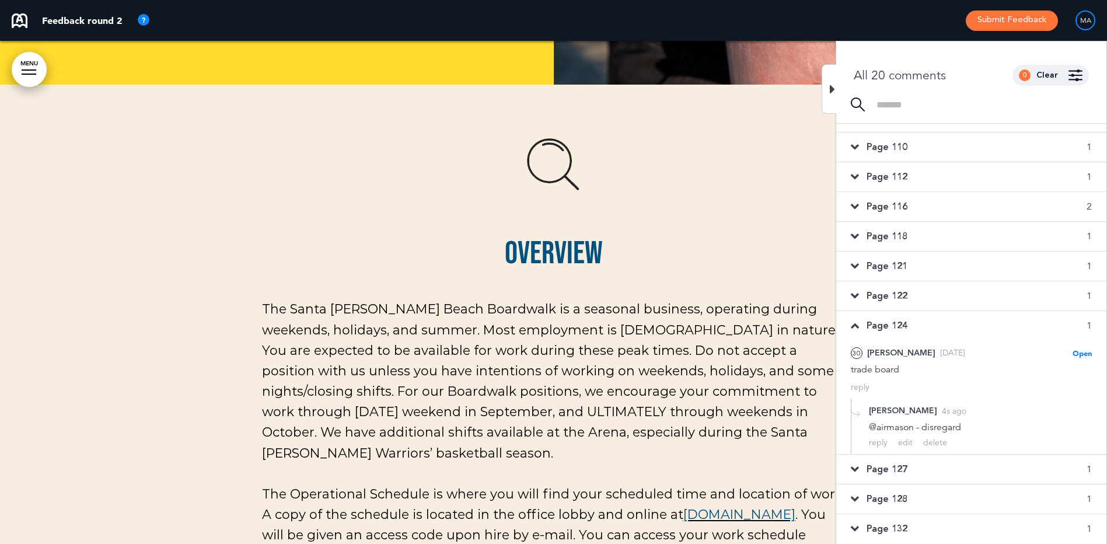
click at [871, 469] on span "Page 127" at bounding box center [886, 469] width 41 height 13
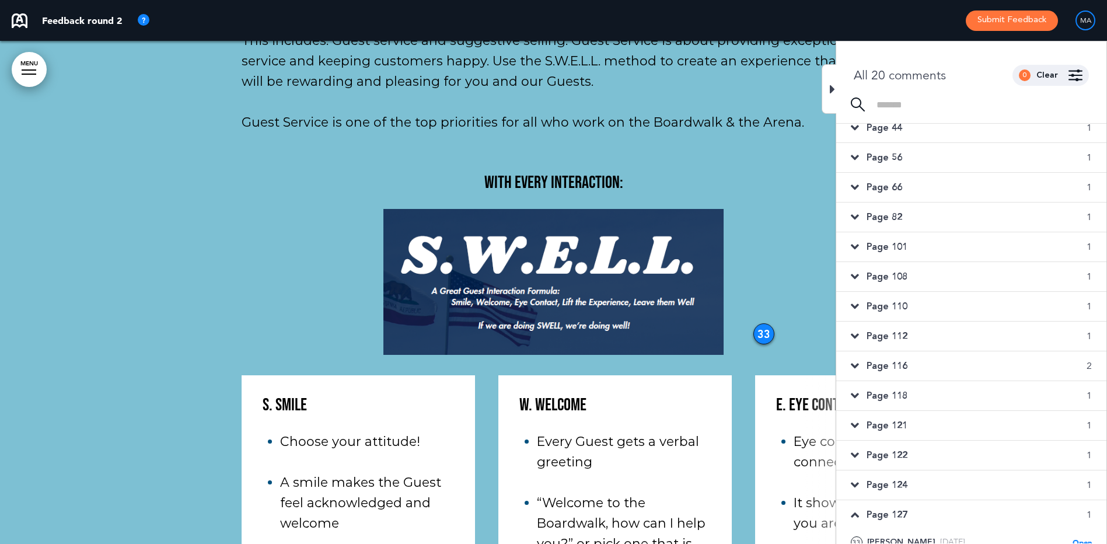
scroll to position [43763, 0]
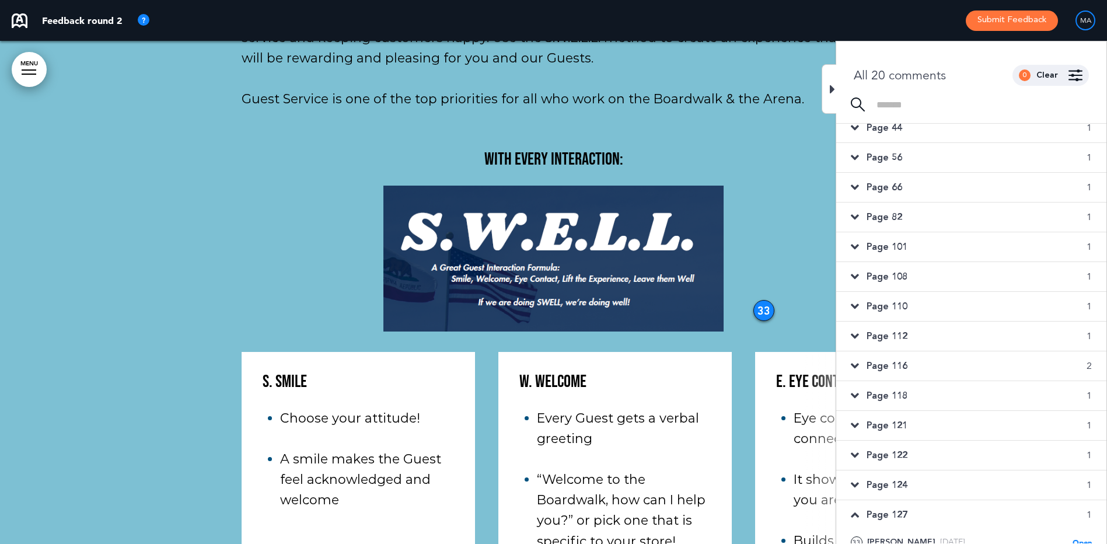
drag, startPoint x: 407, startPoint y: 440, endPoint x: 478, endPoint y: 441, distance: 70.6
click at [478, 441] on div "S. Smile Choose your attitude! A smile makes the Guest feel acknowledged and we…" at bounding box center [554, 486] width 624 height 268
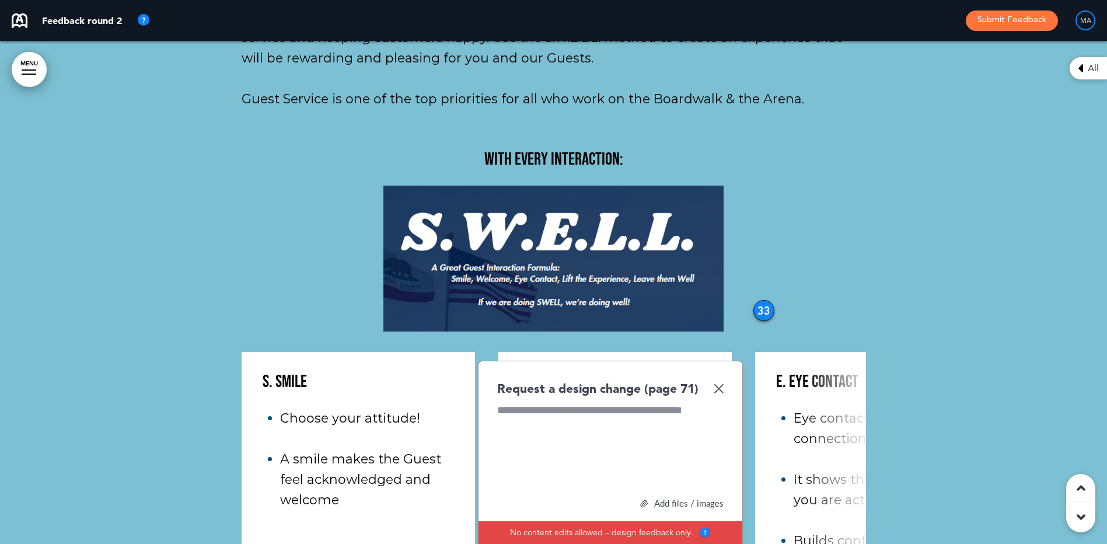
click at [723, 383] on img at bounding box center [719, 388] width 10 height 10
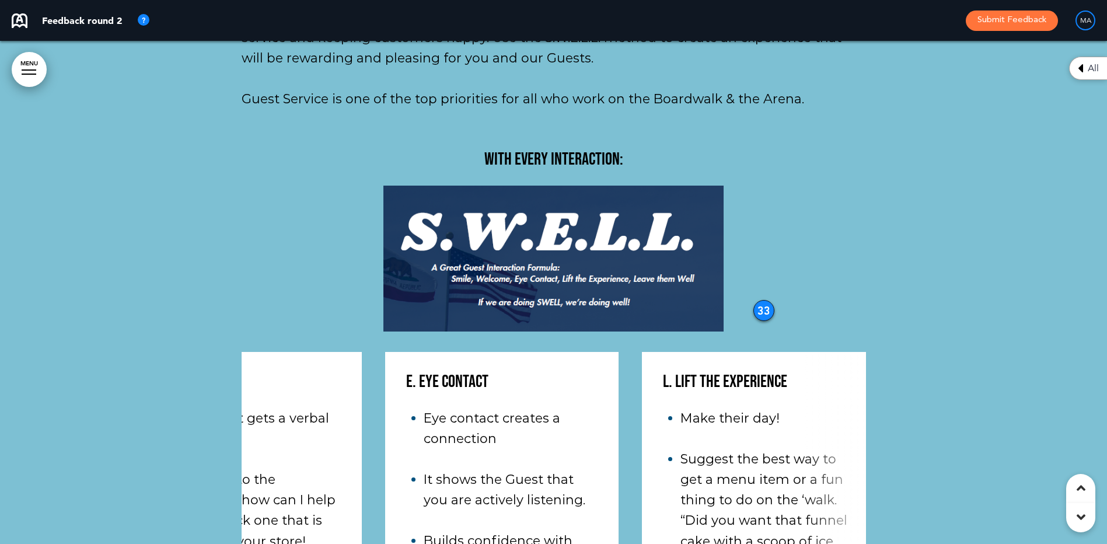
scroll to position [0, 0]
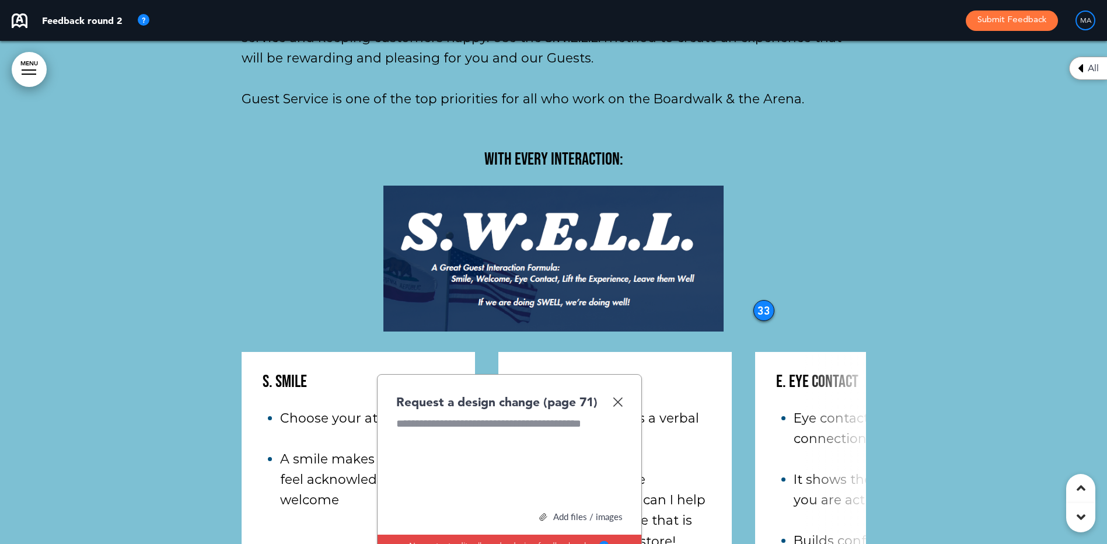
click at [617, 397] on img at bounding box center [618, 402] width 10 height 10
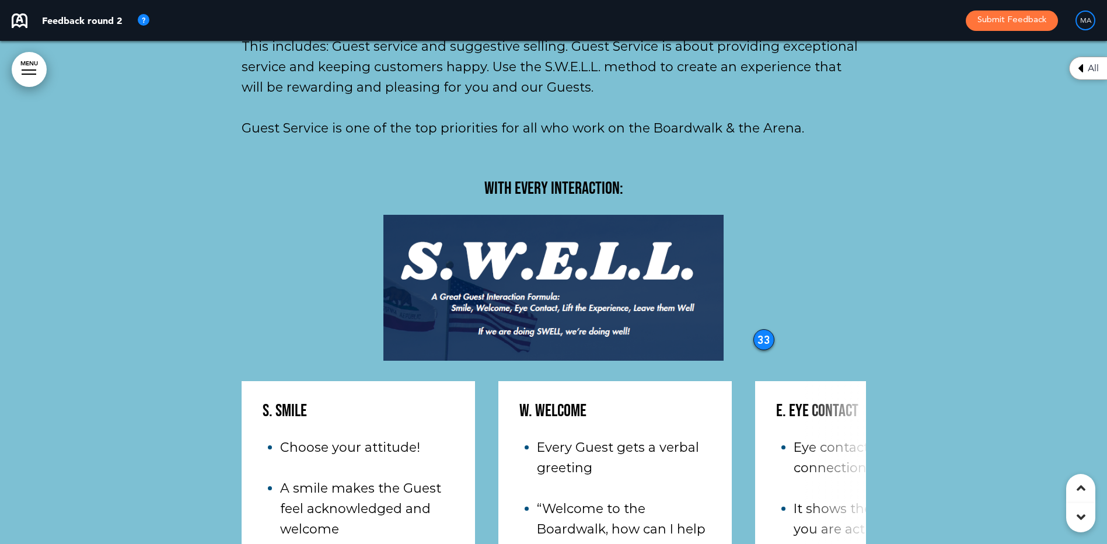
scroll to position [43705, 0]
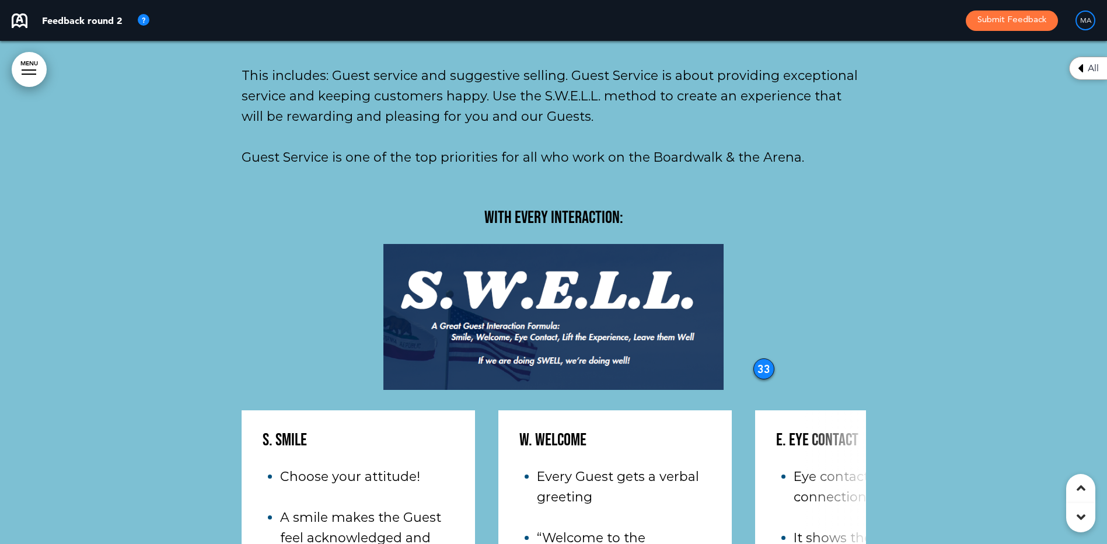
click at [759, 358] on div "33" at bounding box center [763, 368] width 21 height 21
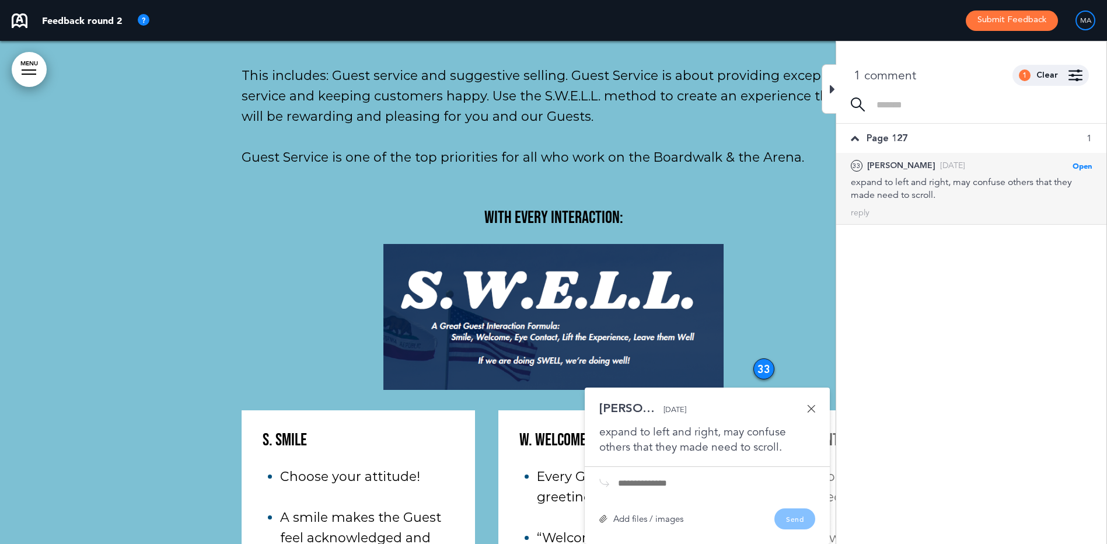
scroll to position [0, 0]
click at [856, 214] on div "reply" at bounding box center [860, 212] width 19 height 11
click at [865, 225] on textarea at bounding box center [971, 231] width 241 height 37
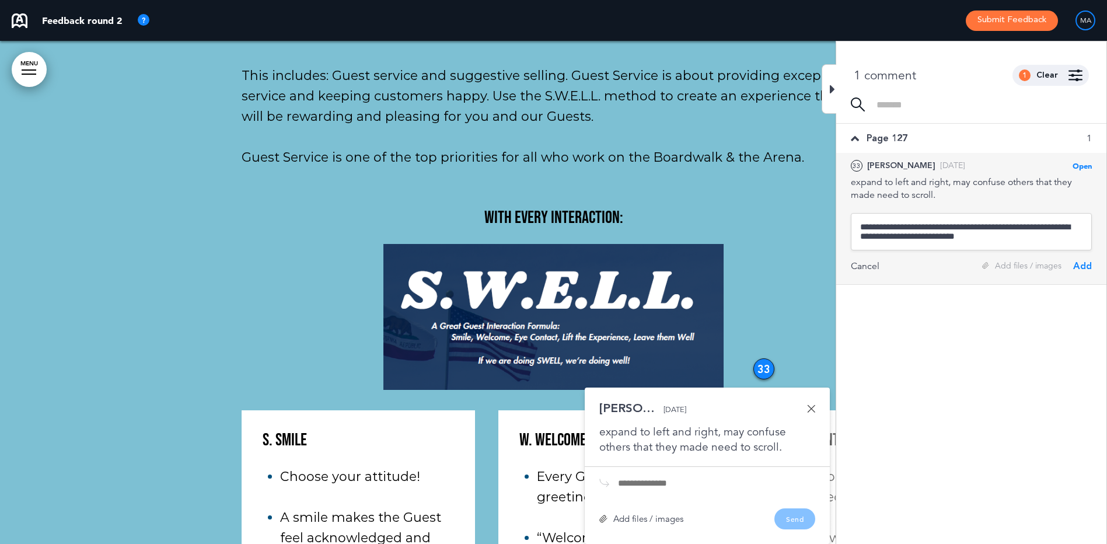
type textarea "**********"
click at [1082, 267] on div "Add" at bounding box center [1082, 266] width 19 height 13
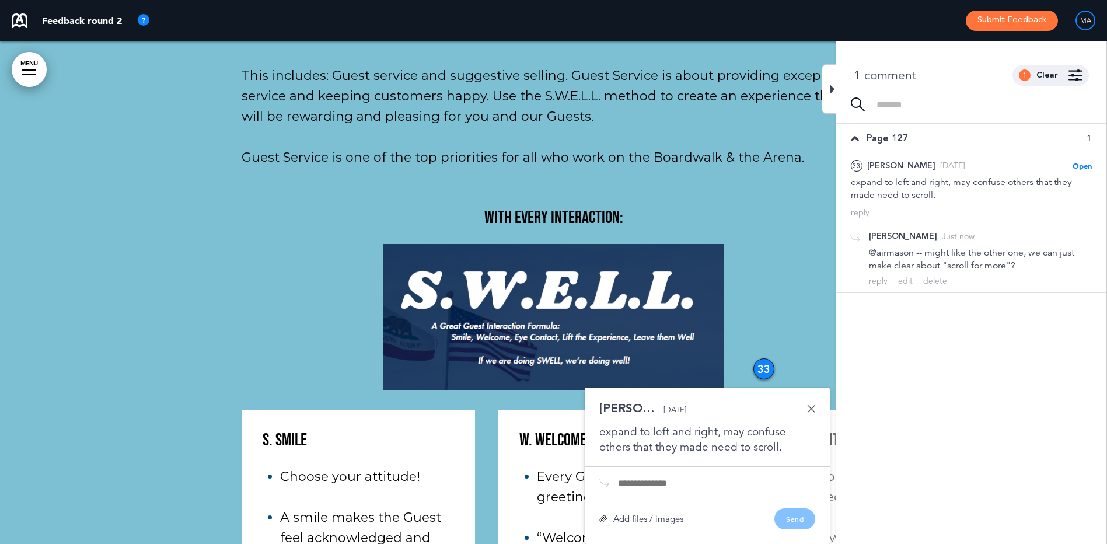
click at [830, 91] on icon at bounding box center [832, 89] width 5 height 14
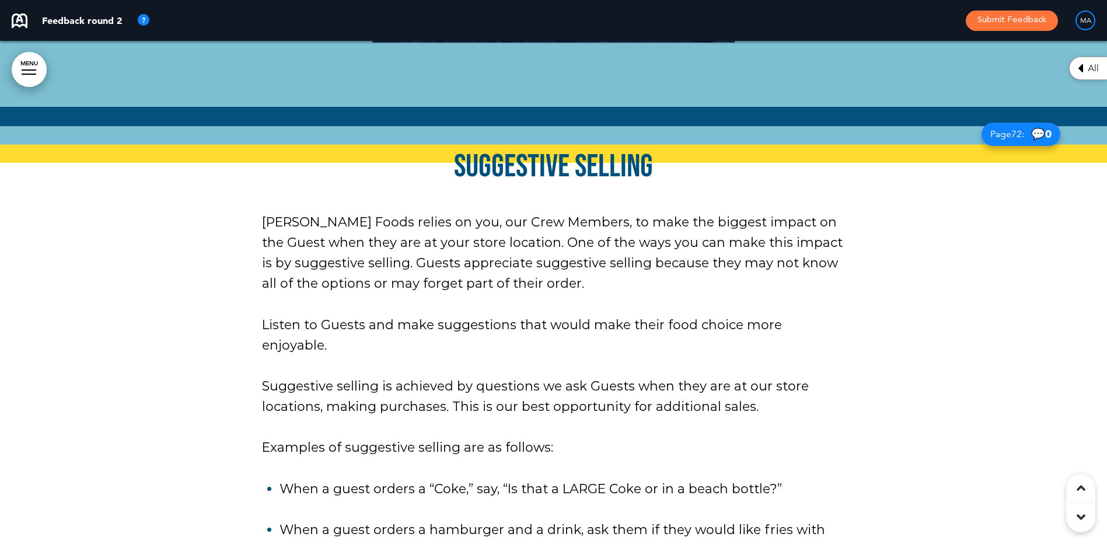
scroll to position [44580, 0]
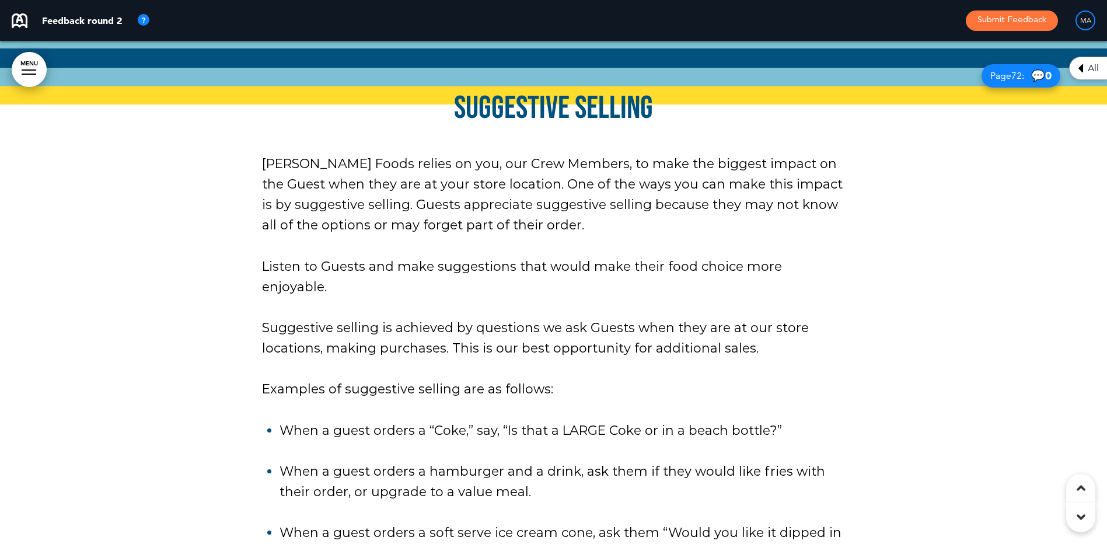
click at [546, 461] on li "When a guest orders a hamburger and a drink, ask them if they would like fries …" at bounding box center [562, 481] width 566 height 41
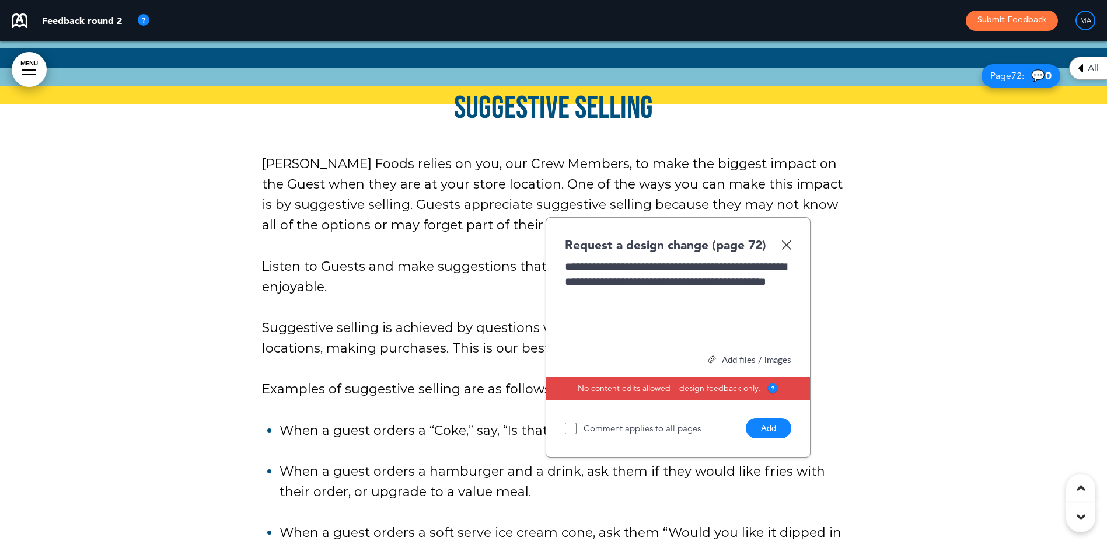
click at [740, 355] on div "Add files / images" at bounding box center [678, 359] width 226 height 9
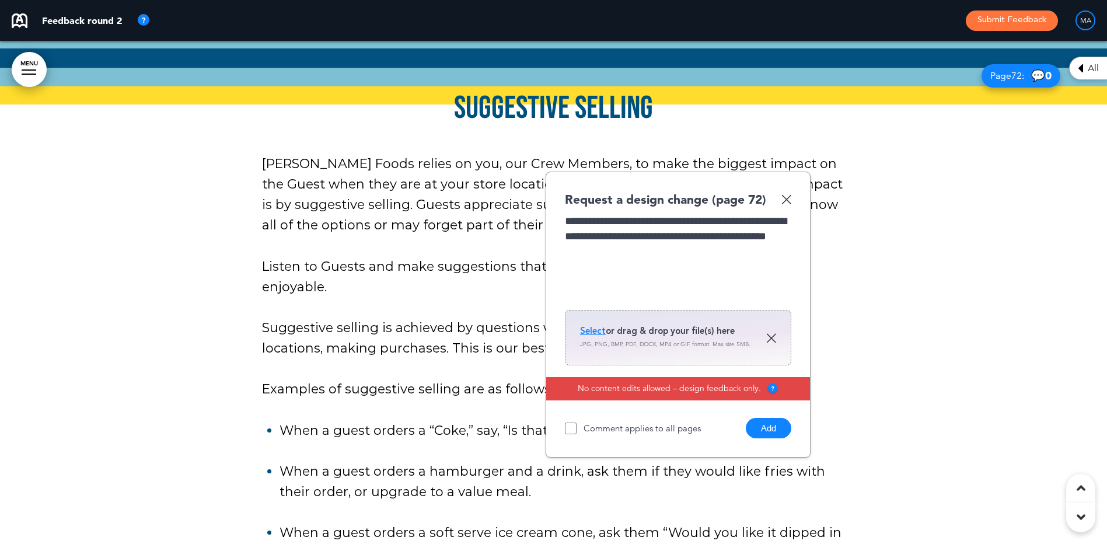
click at [591, 325] on span "Select" at bounding box center [593, 331] width 26 height 12
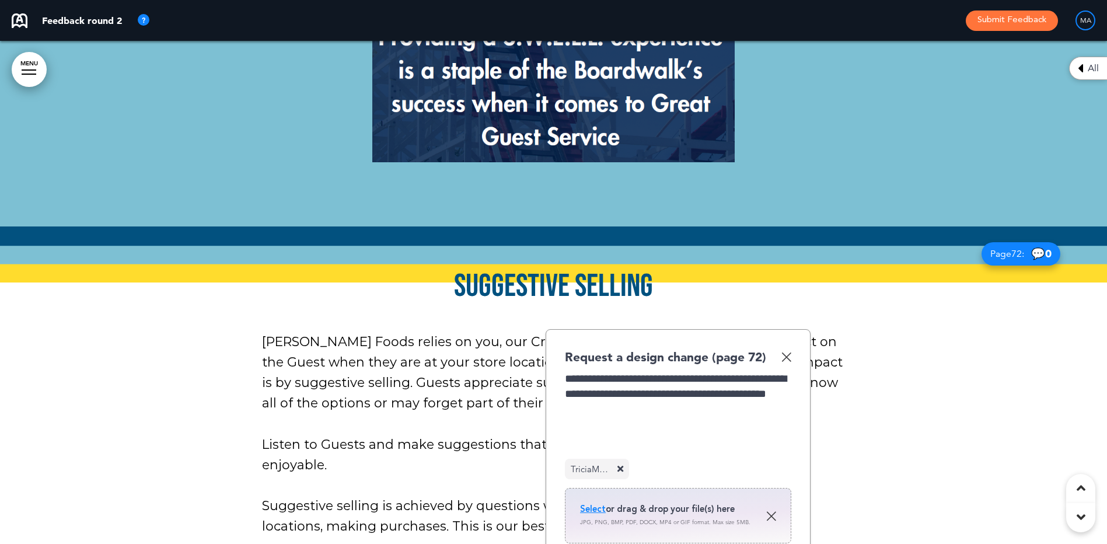
scroll to position [44463, 0]
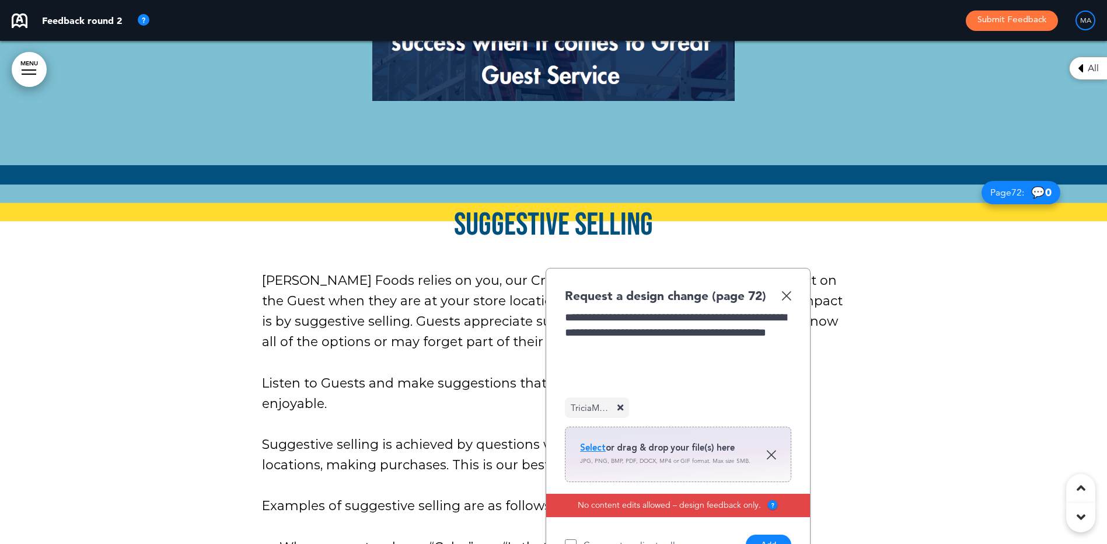
click at [768, 534] on button "Add" at bounding box center [769, 544] width 46 height 20
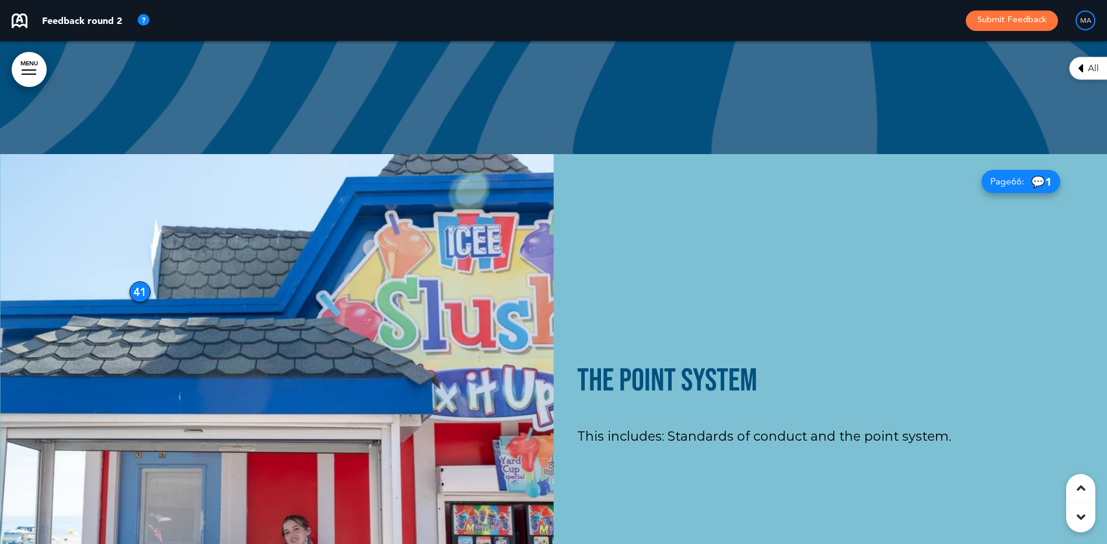
scroll to position [45805, 0]
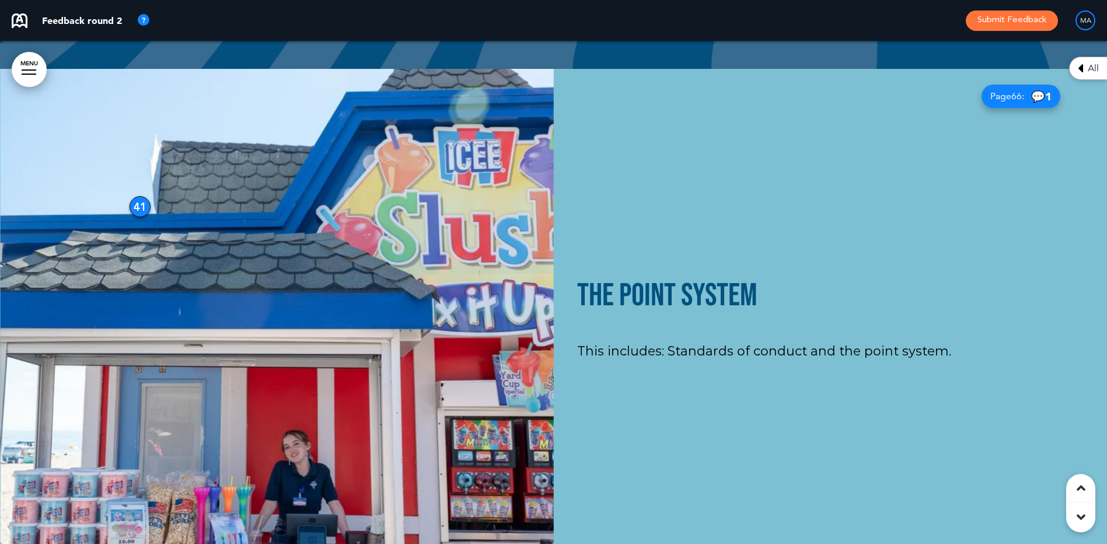
click at [1079, 65] on icon at bounding box center [1080, 68] width 5 height 14
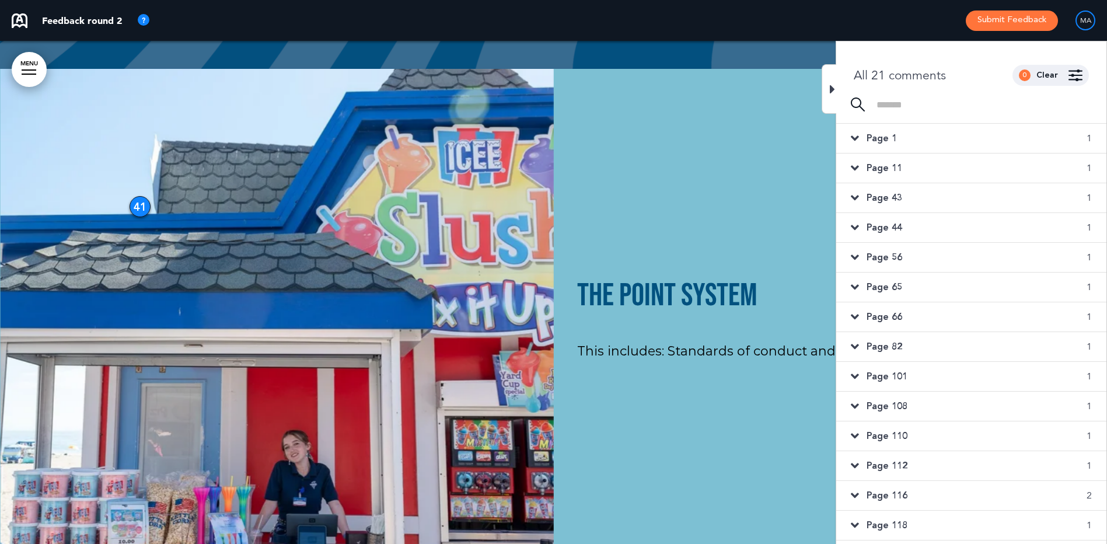
click at [883, 406] on span "Page 108" at bounding box center [886, 406] width 41 height 13
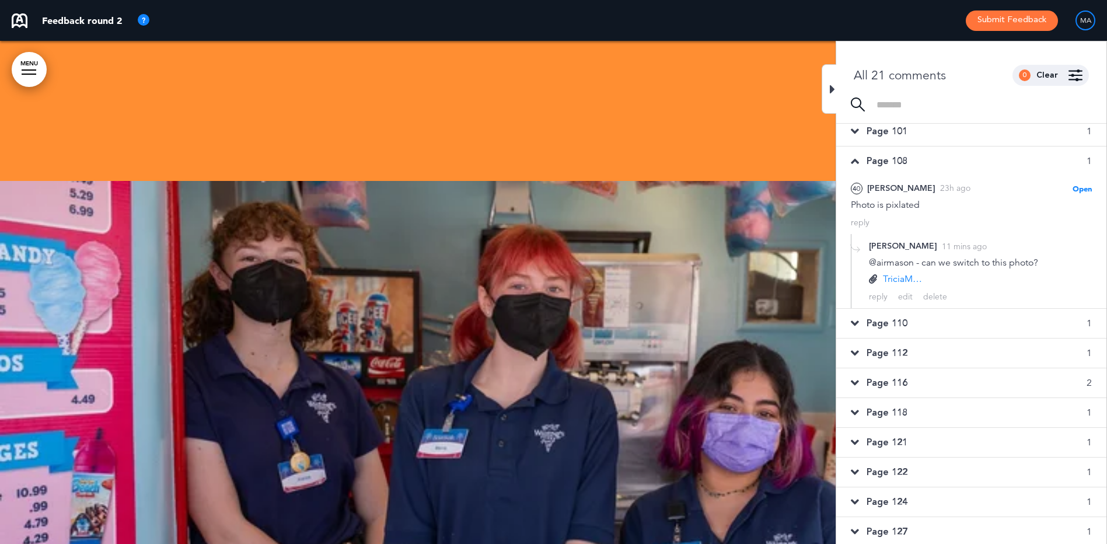
scroll to position [292, 0]
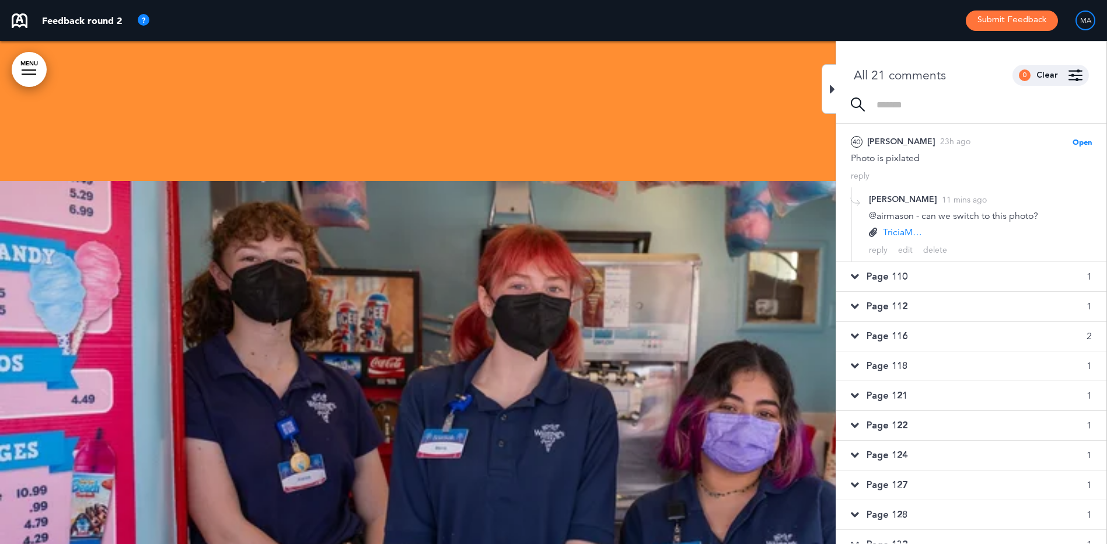
click at [908, 335] on div "Page 116 2" at bounding box center [971, 335] width 270 height 29
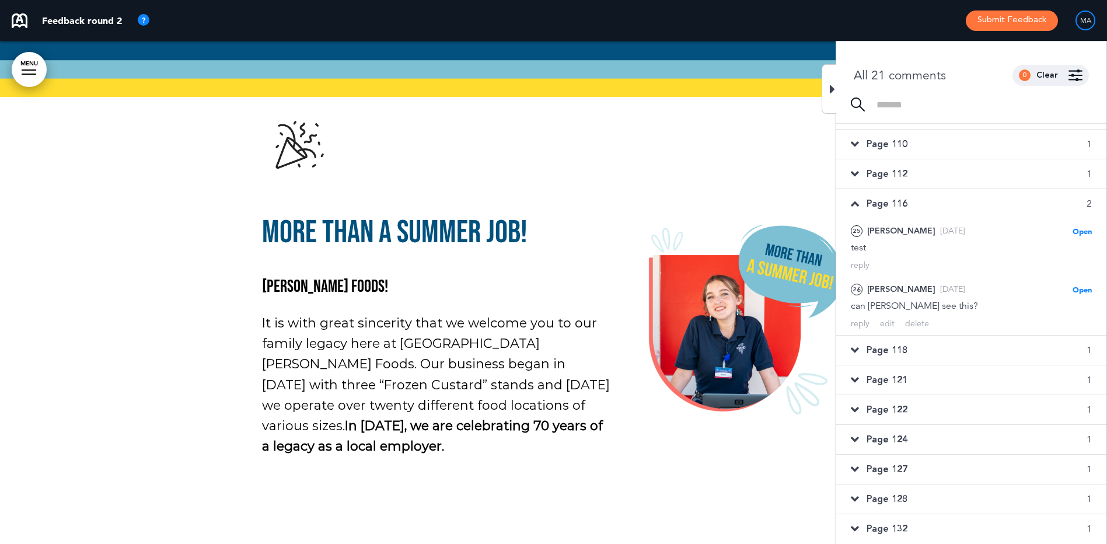
scroll to position [291, 0]
click at [892, 352] on span "Page 118" at bounding box center [886, 350] width 41 height 13
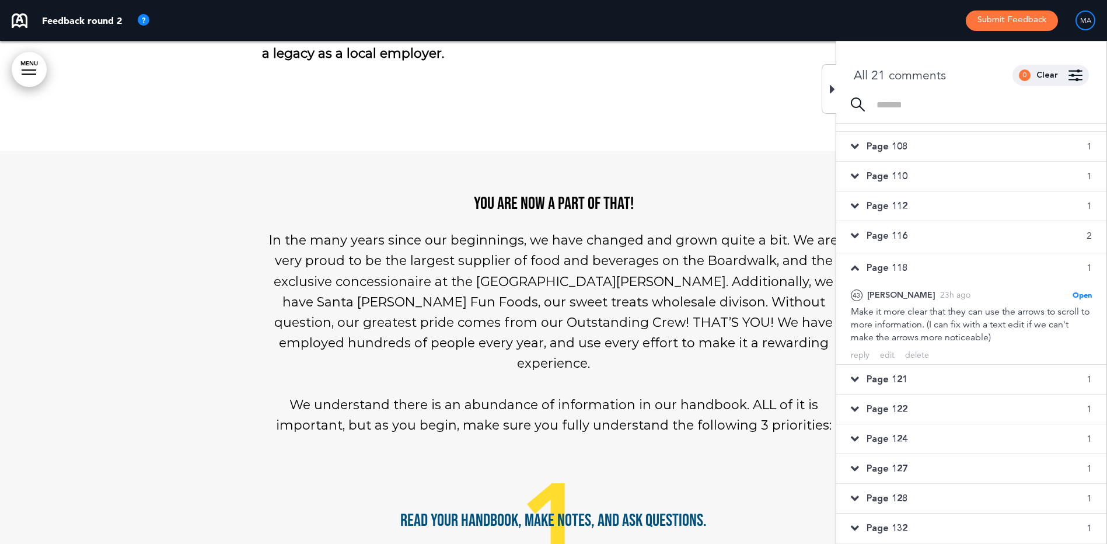
scroll to position [259, 0]
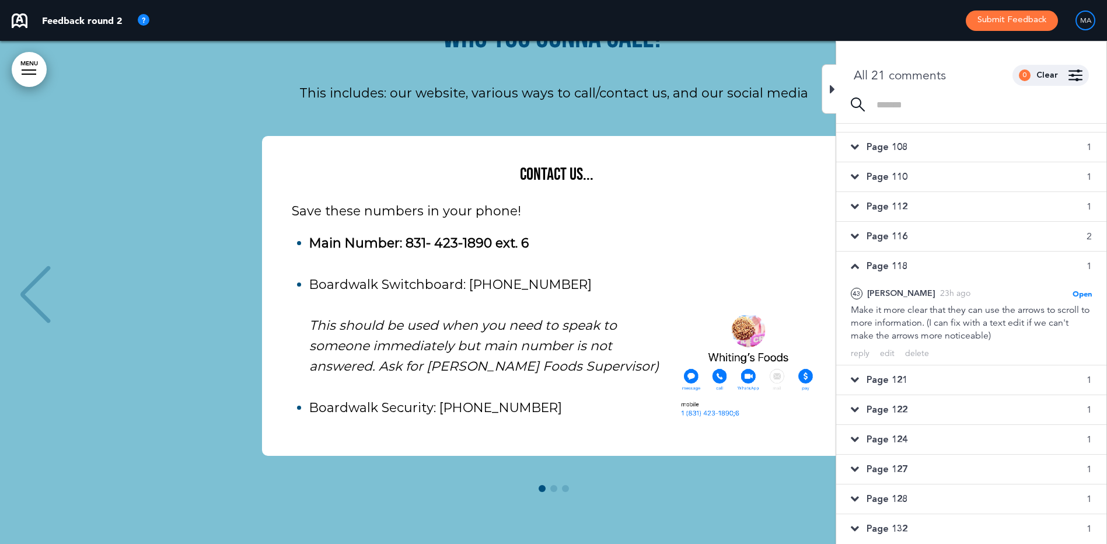
click at [897, 377] on span "Page 121" at bounding box center [886, 379] width 41 height 13
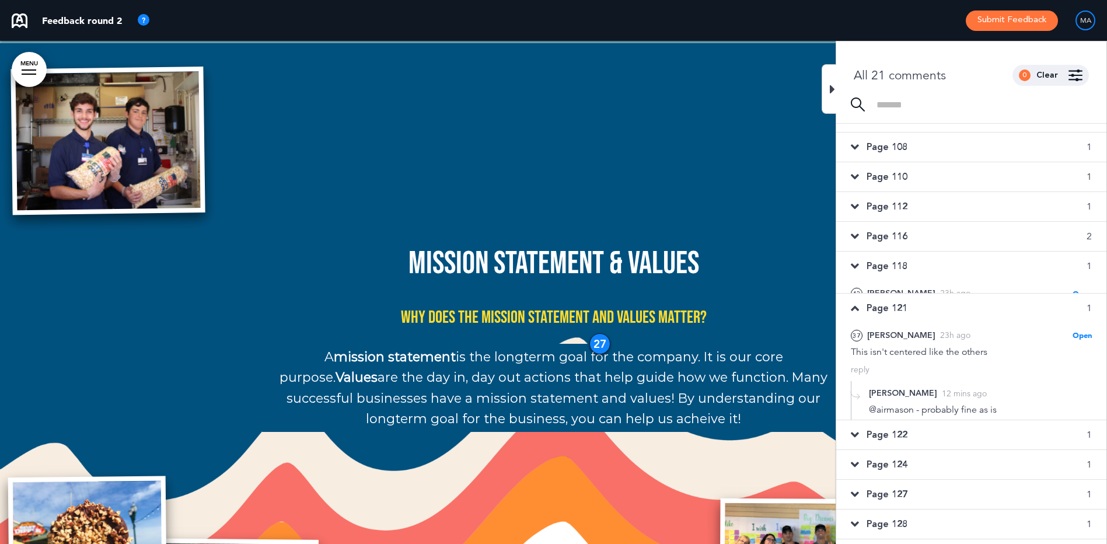
scroll to position [14597, 0]
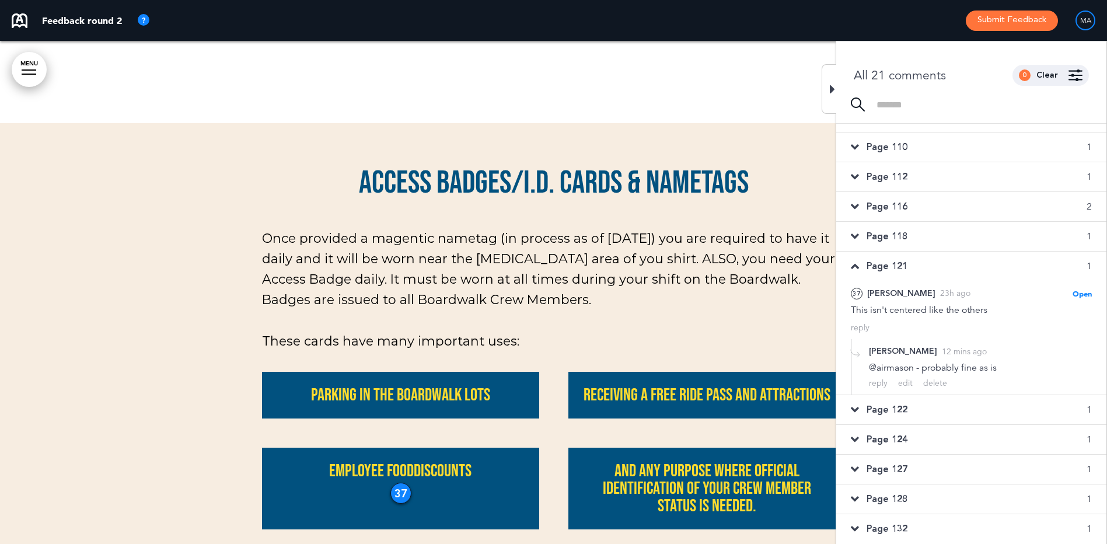
click at [890, 469] on span "Page 127" at bounding box center [886, 469] width 41 height 13
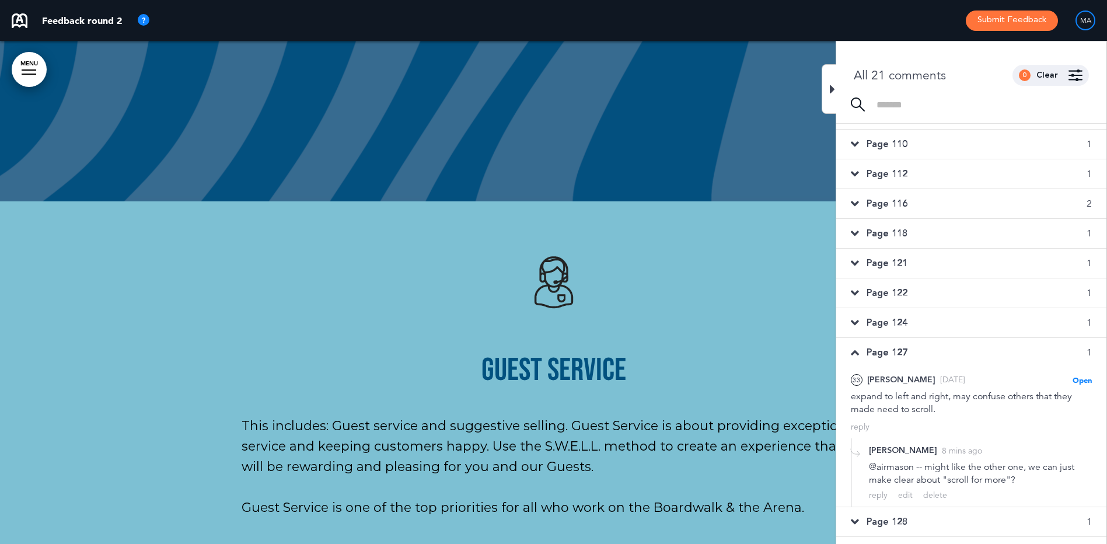
scroll to position [314, 0]
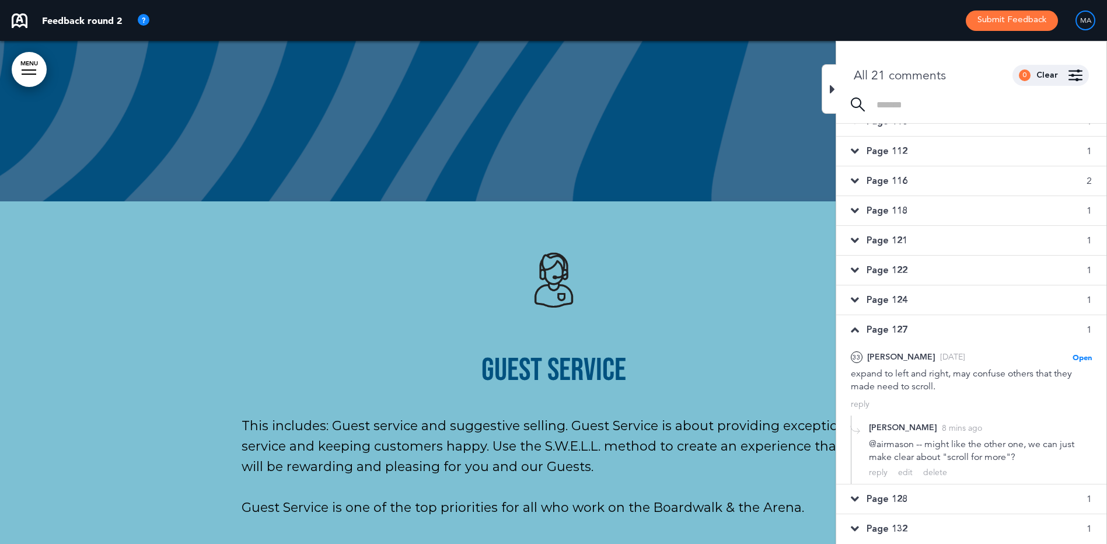
click at [882, 497] on span "Page 128" at bounding box center [886, 498] width 41 height 13
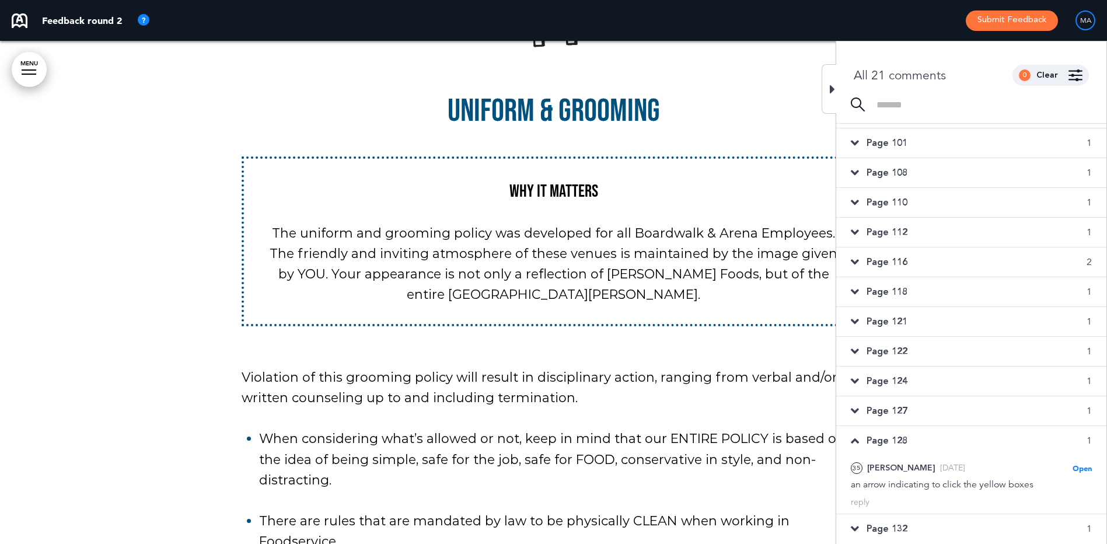
scroll to position [53003, 0]
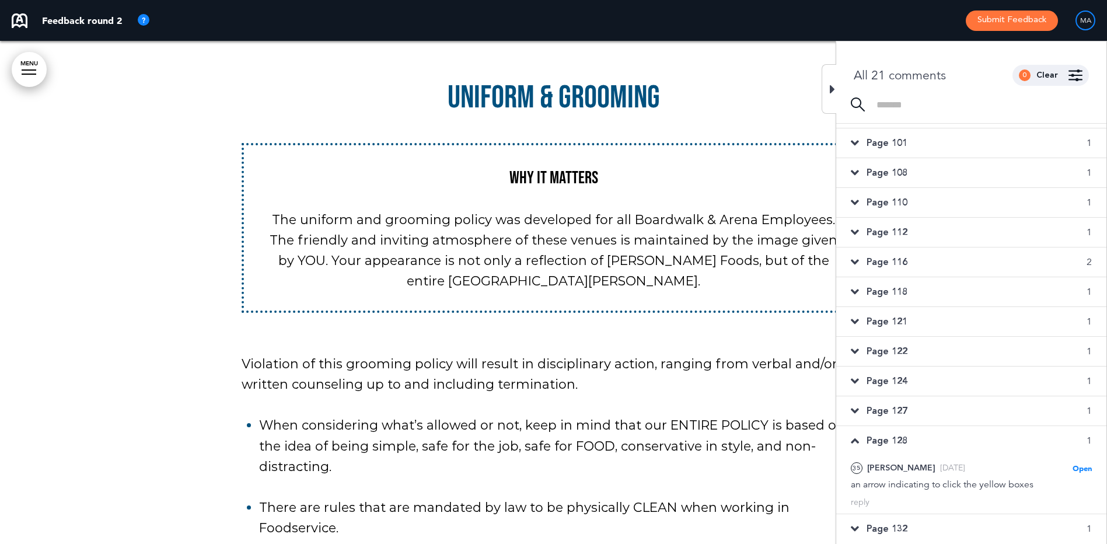
click at [882, 410] on span "Page 127" at bounding box center [886, 410] width 41 height 13
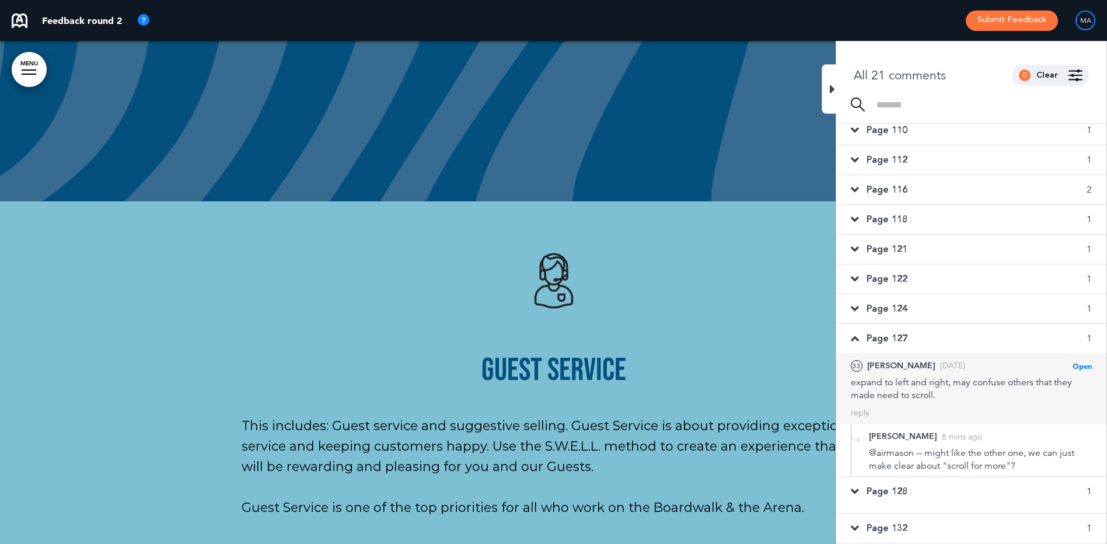
scroll to position [314, 0]
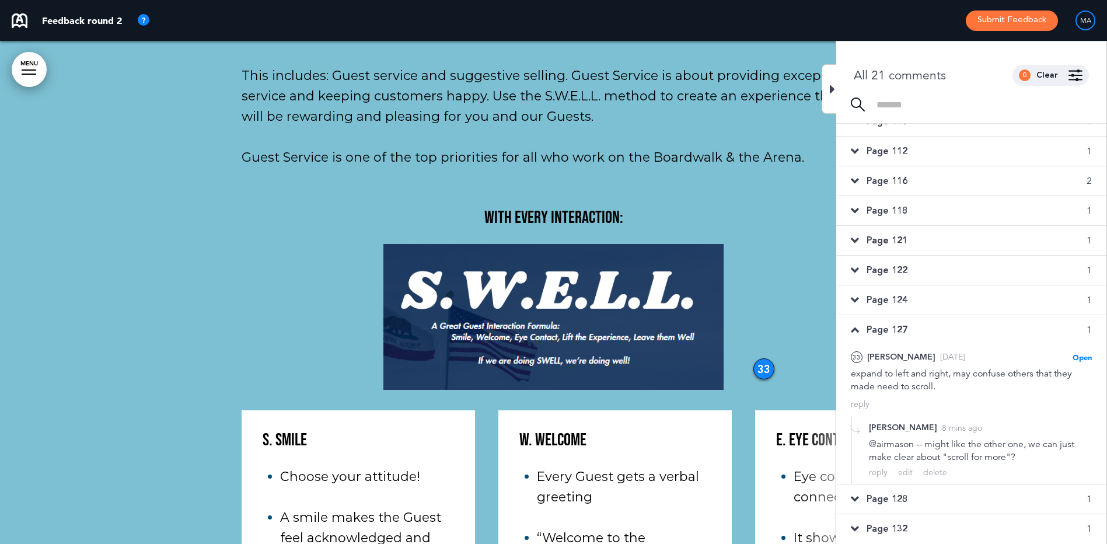
click at [899, 501] on span "Page 128" at bounding box center [886, 498] width 41 height 13
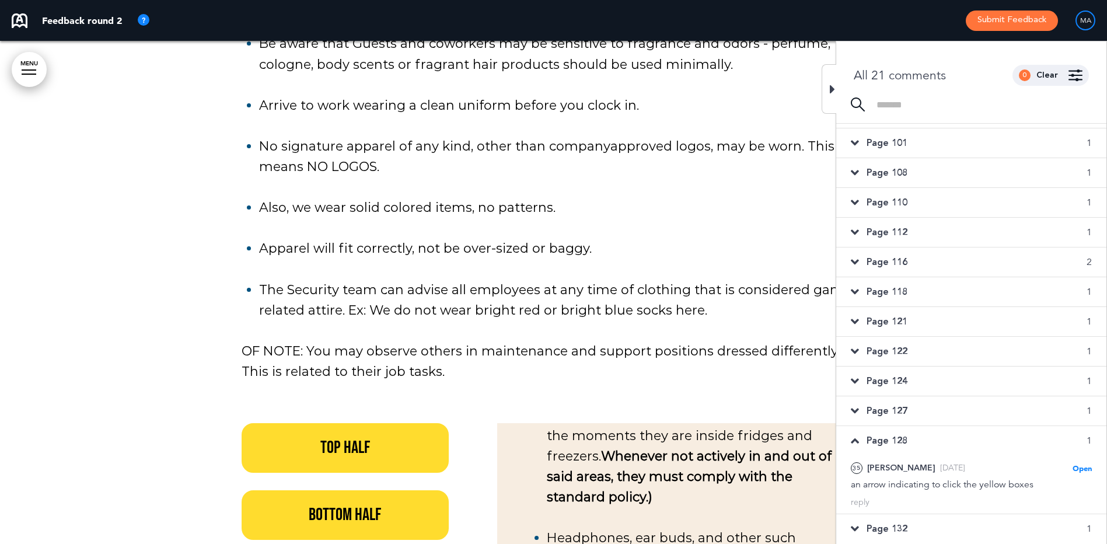
scroll to position [53587, 0]
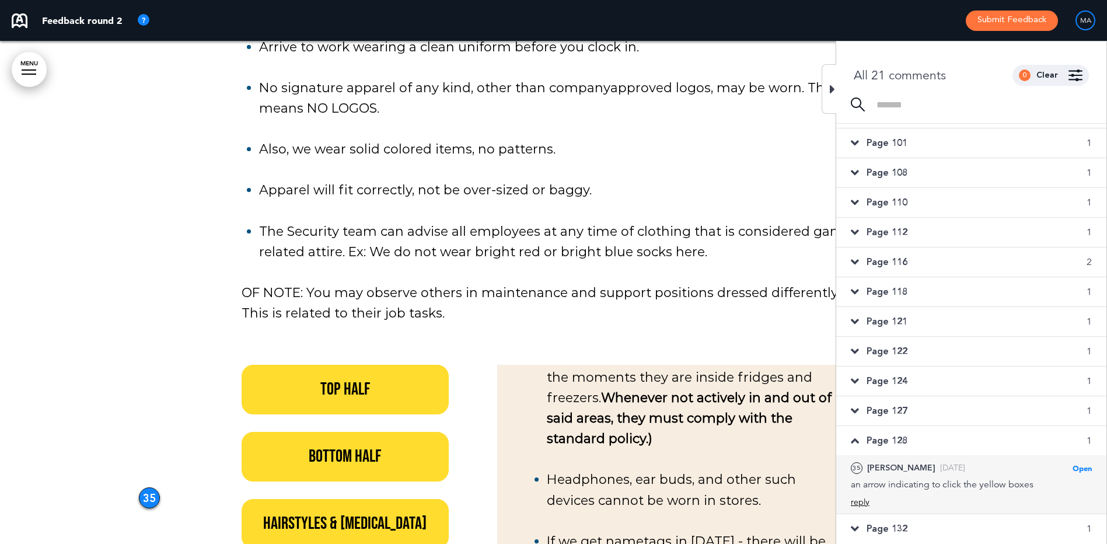
click at [862, 502] on div "reply" at bounding box center [860, 502] width 19 height 11
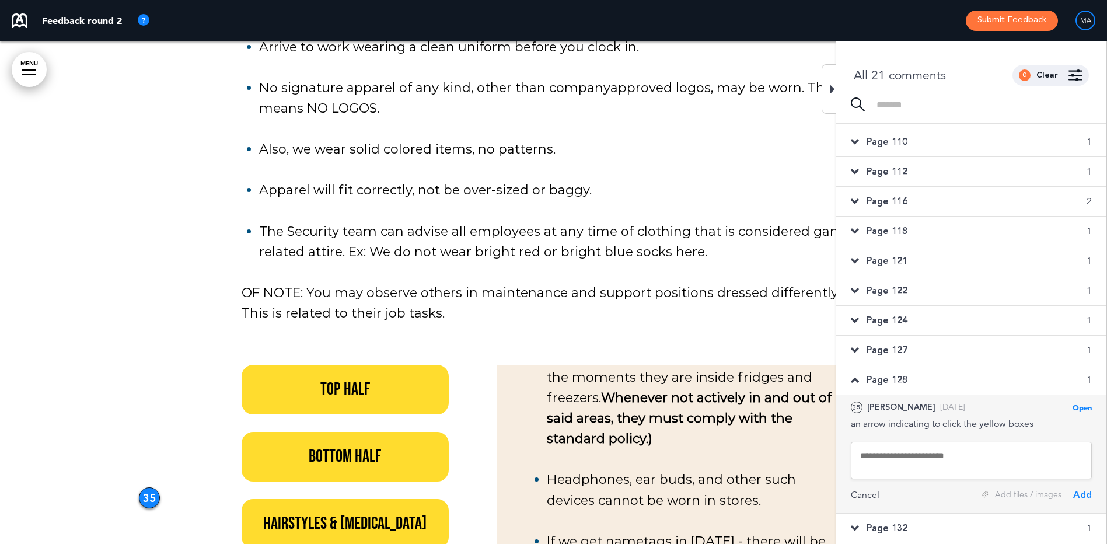
click at [878, 456] on textarea at bounding box center [971, 460] width 241 height 37
type textarea "**********"
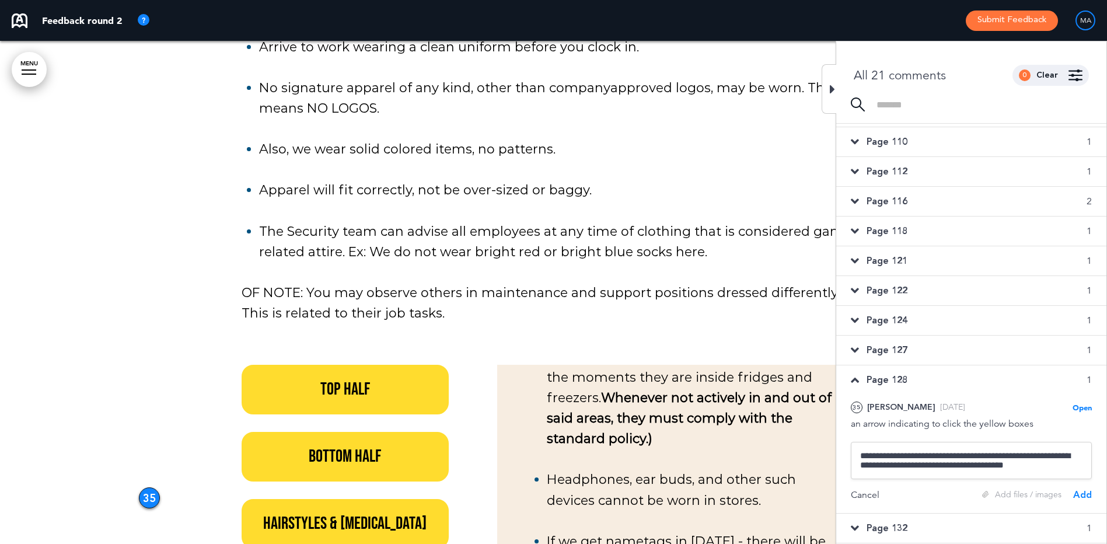
click at [1081, 492] on div "Add" at bounding box center [1082, 494] width 19 height 13
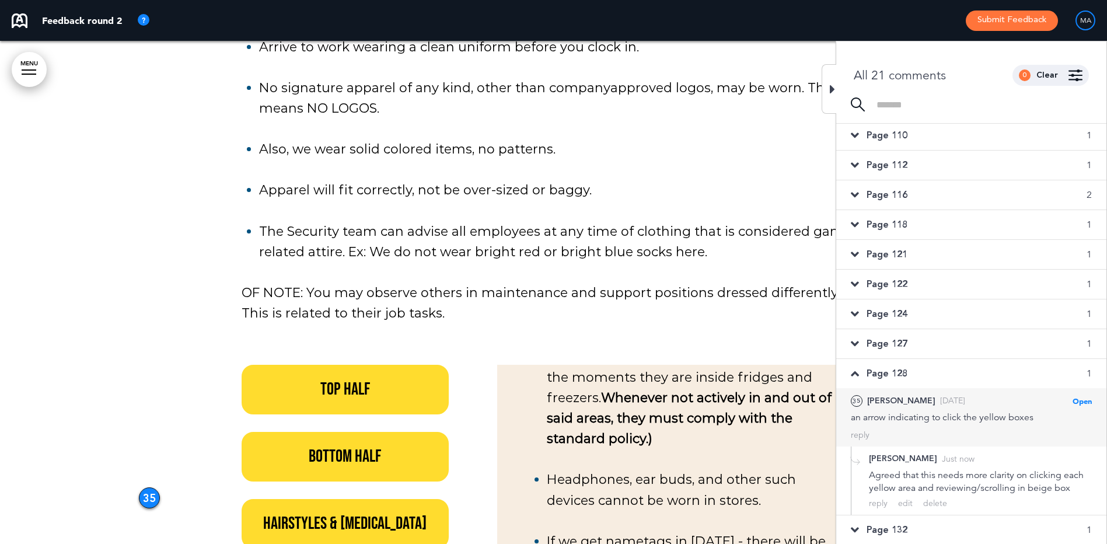
scroll to position [302, 0]
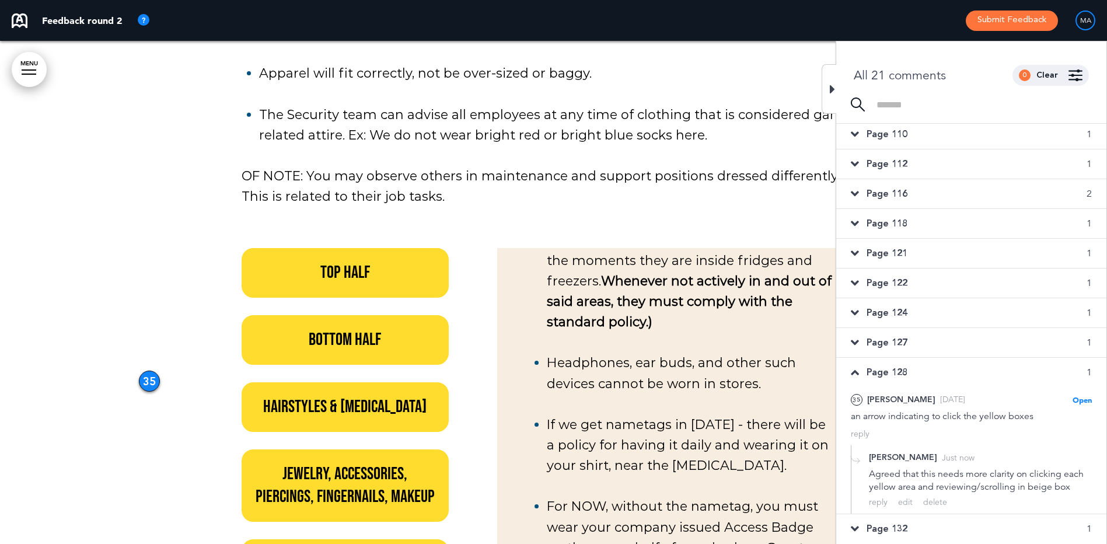
click at [936, 529] on div "Page 132 1" at bounding box center [971, 528] width 270 height 29
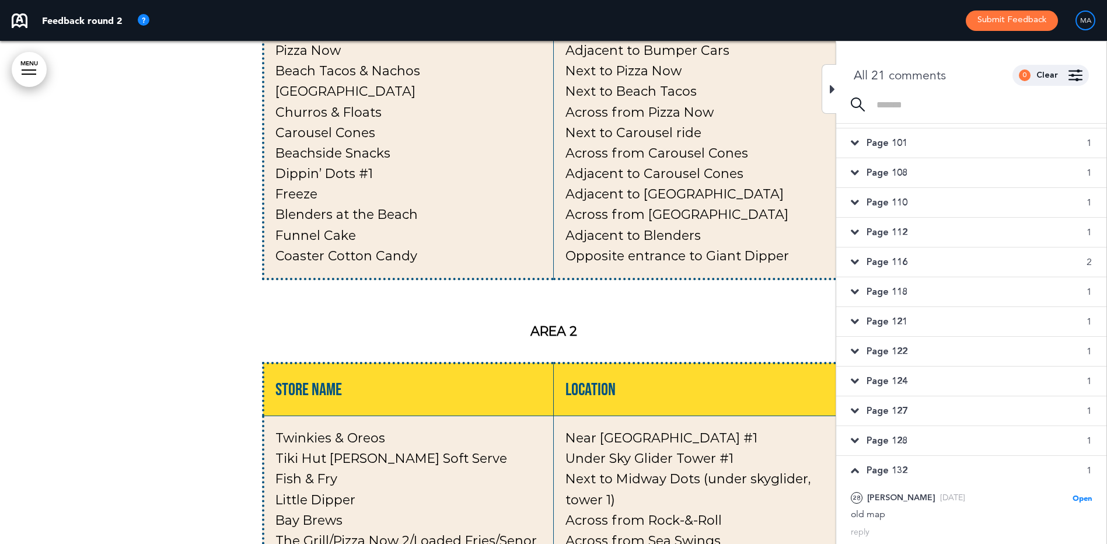
scroll to position [9151, 0]
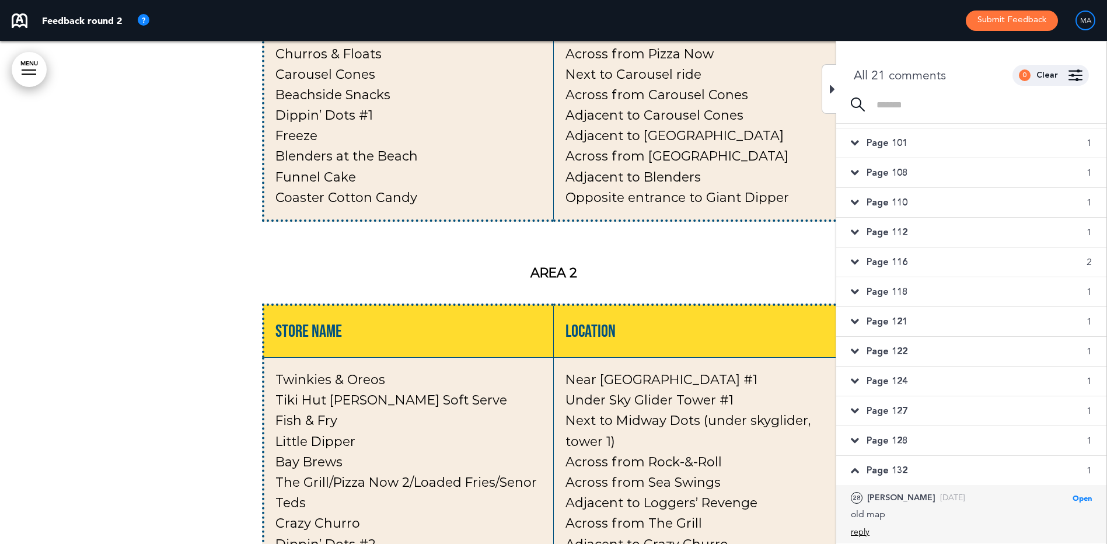
click at [861, 530] on div "reply" at bounding box center [860, 531] width 19 height 11
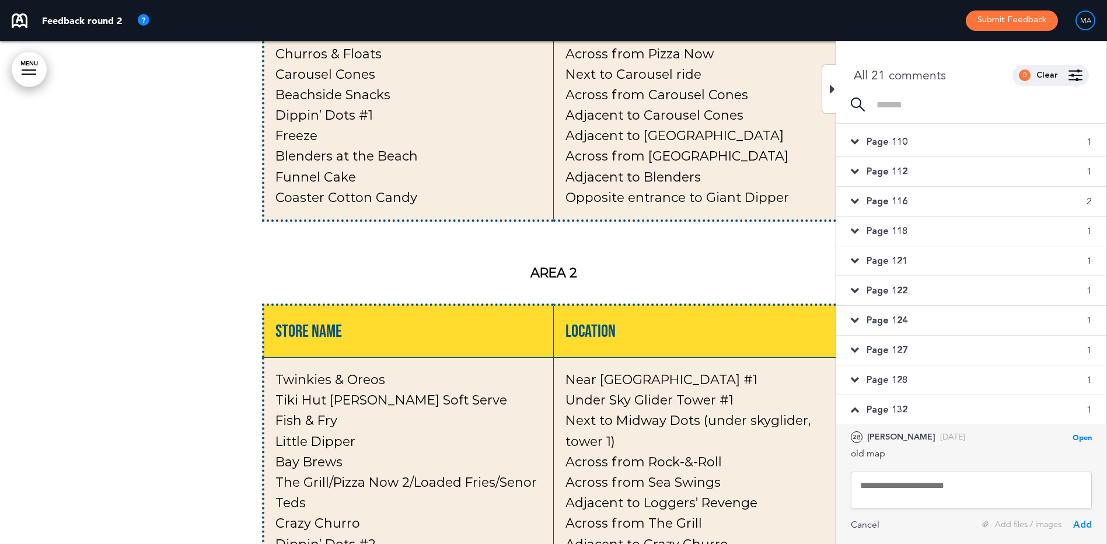
click at [878, 484] on textarea at bounding box center [971, 489] width 241 height 37
type textarea "*"
type textarea "**********"
click at [1084, 524] on div "Add" at bounding box center [1082, 524] width 19 height 13
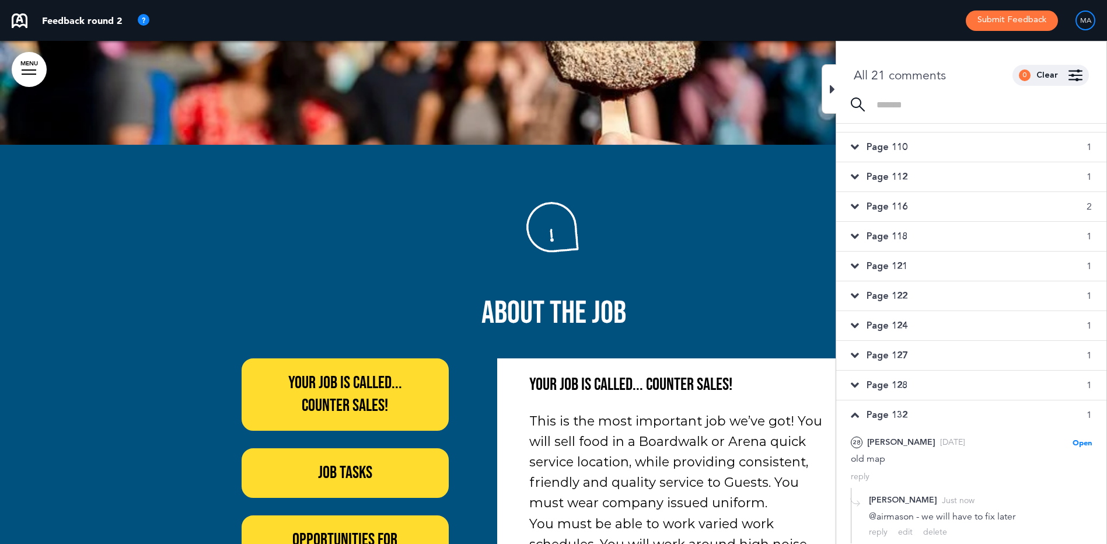
scroll to position [10668, 0]
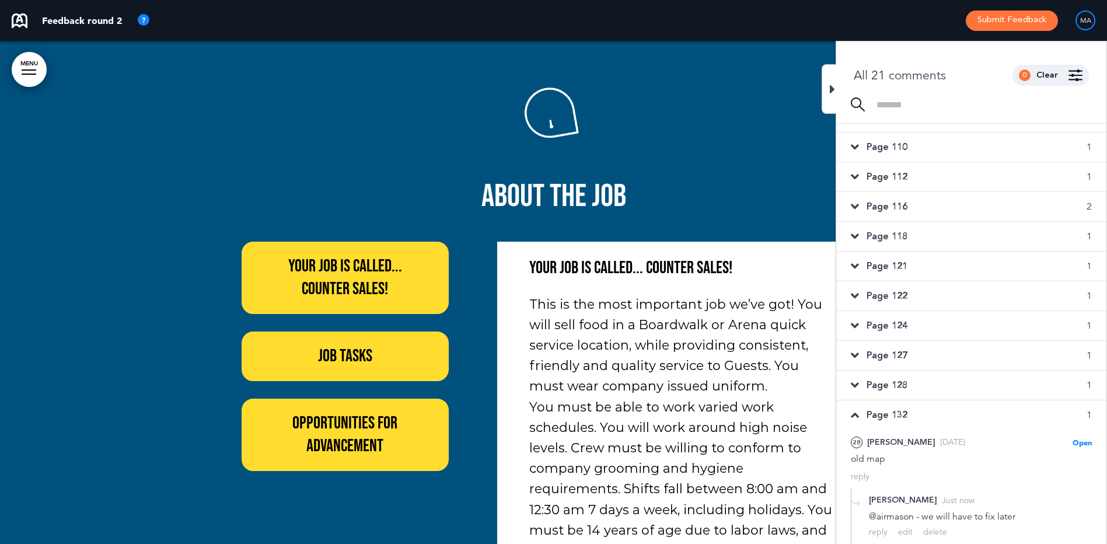
click at [355, 256] on span "Your Job is called... Counter Sales!" at bounding box center [345, 278] width 114 height 44
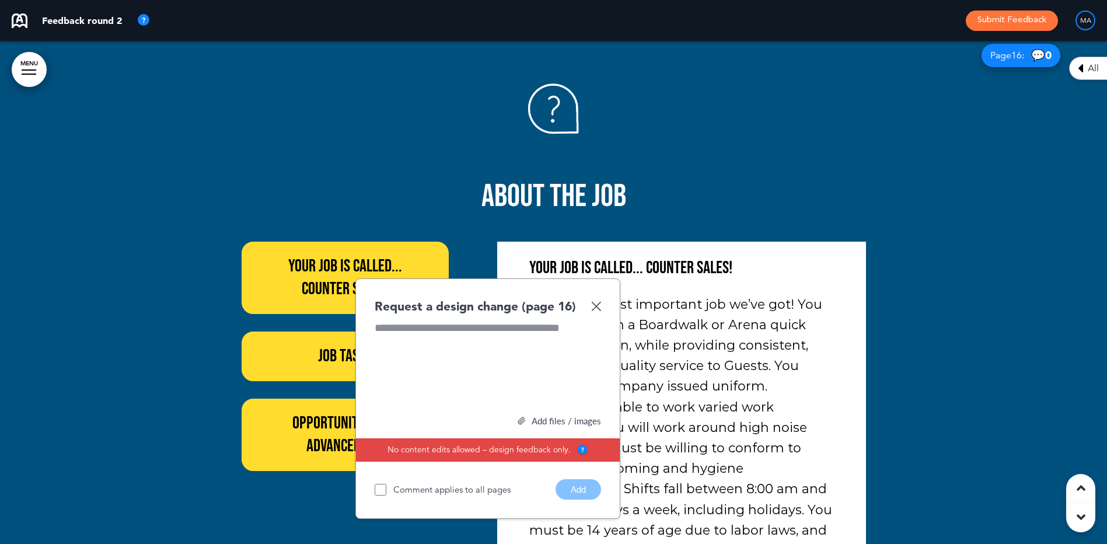
click at [597, 301] on img at bounding box center [596, 306] width 10 height 10
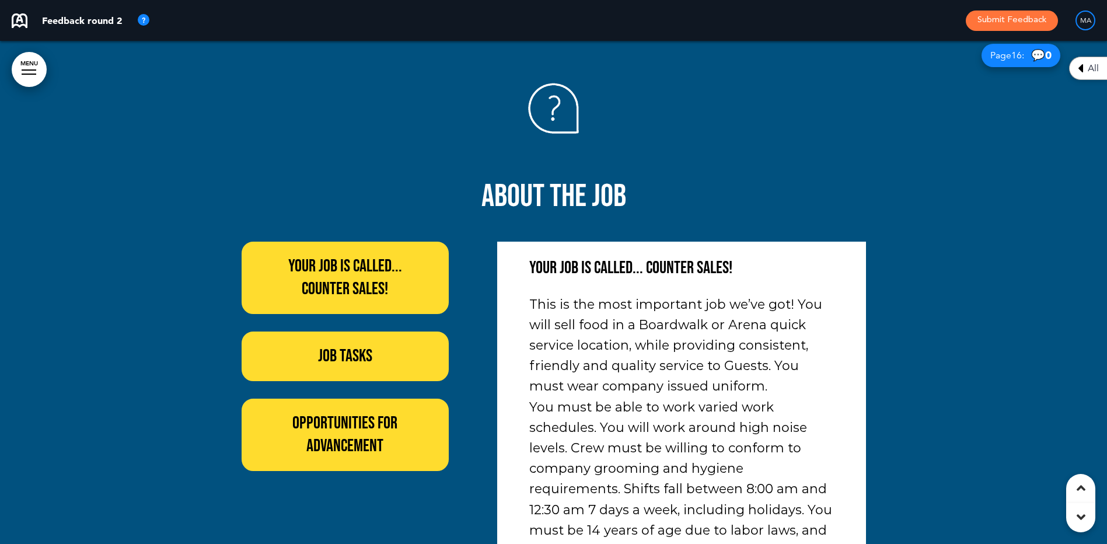
click at [326, 345] on span "Job Tasks" at bounding box center [345, 355] width 54 height 21
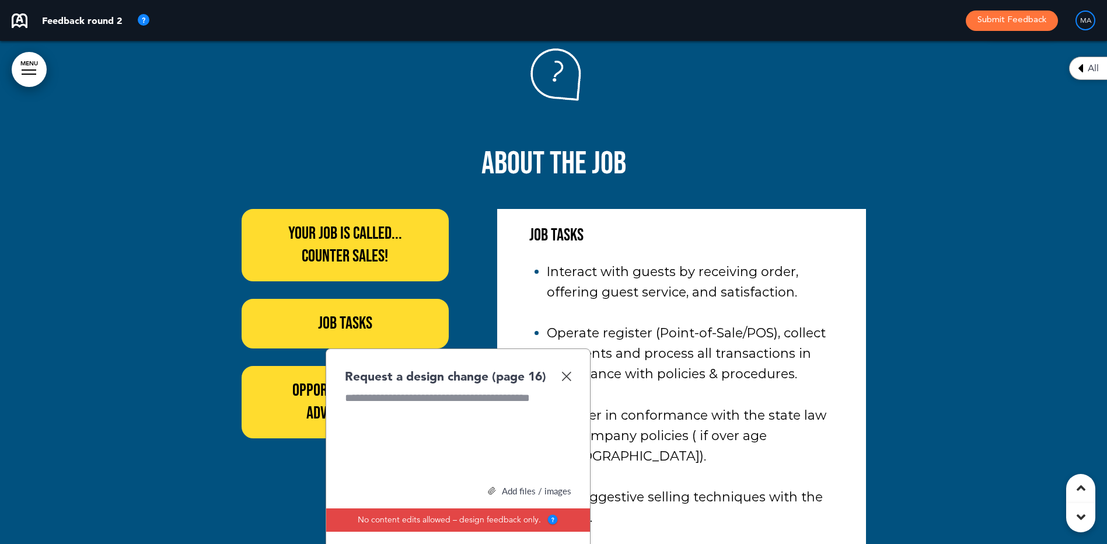
click at [164, 263] on div at bounding box center [553, 364] width 1107 height 739
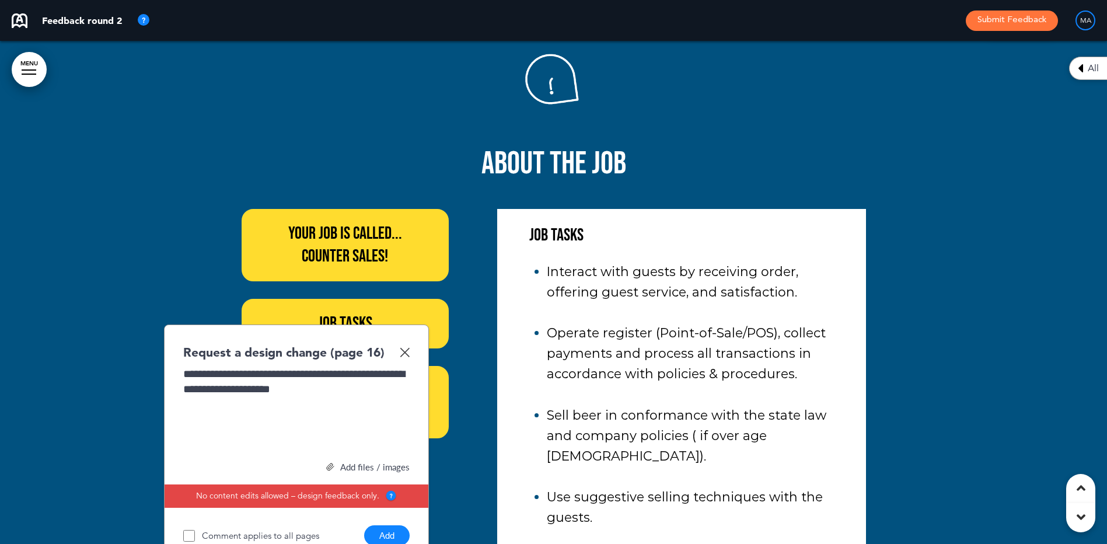
click at [387, 525] on button "Add" at bounding box center [387, 535] width 46 height 20
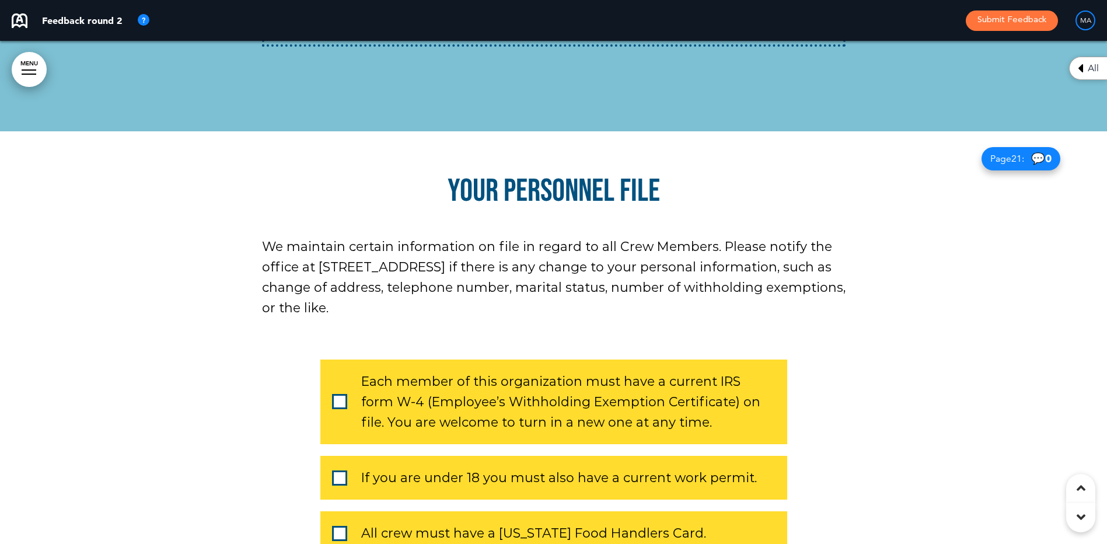
scroll to position [13910, 0]
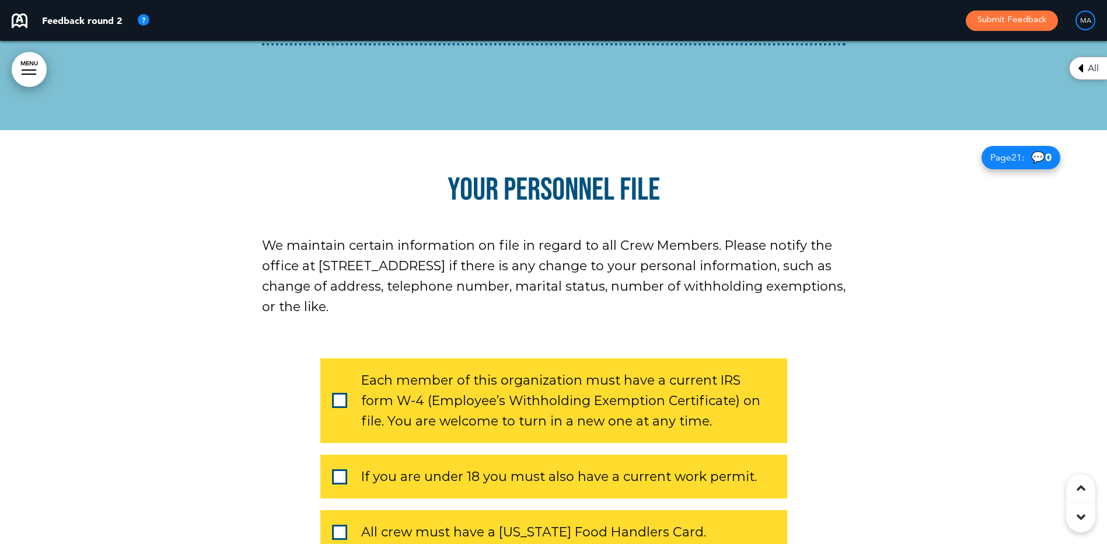
click at [327, 358] on div "Each member of this organization must have a current IRS form W-4 (Employee’s W…" at bounding box center [553, 400] width 467 height 85
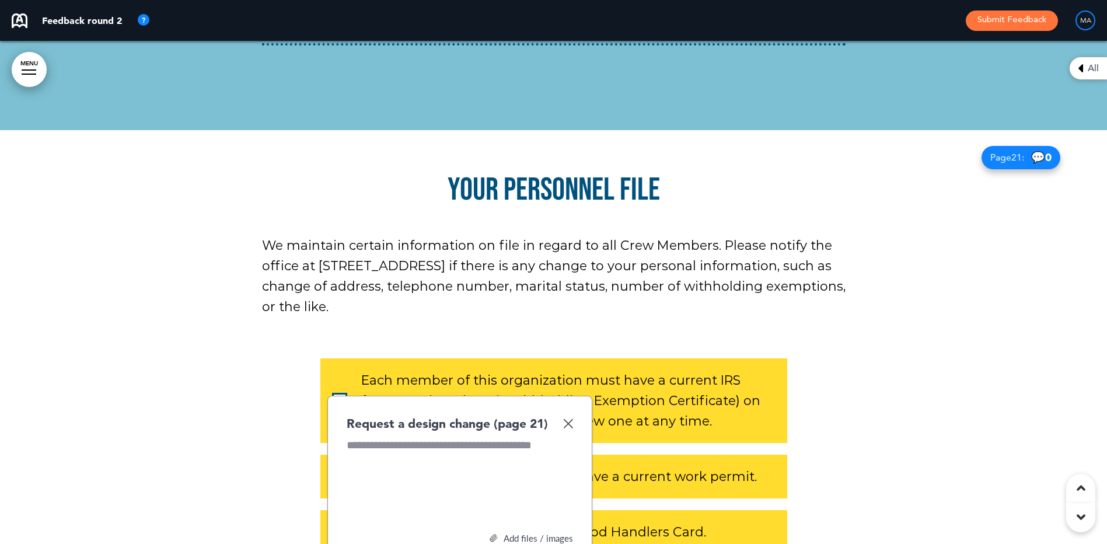
click at [571, 418] on img at bounding box center [568, 423] width 10 height 10
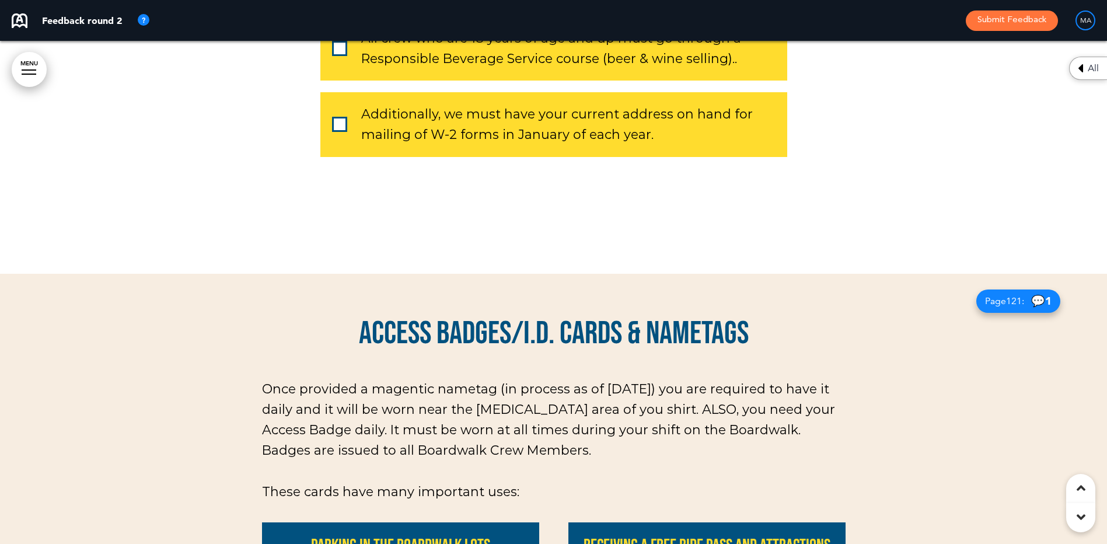
scroll to position [14669, 0]
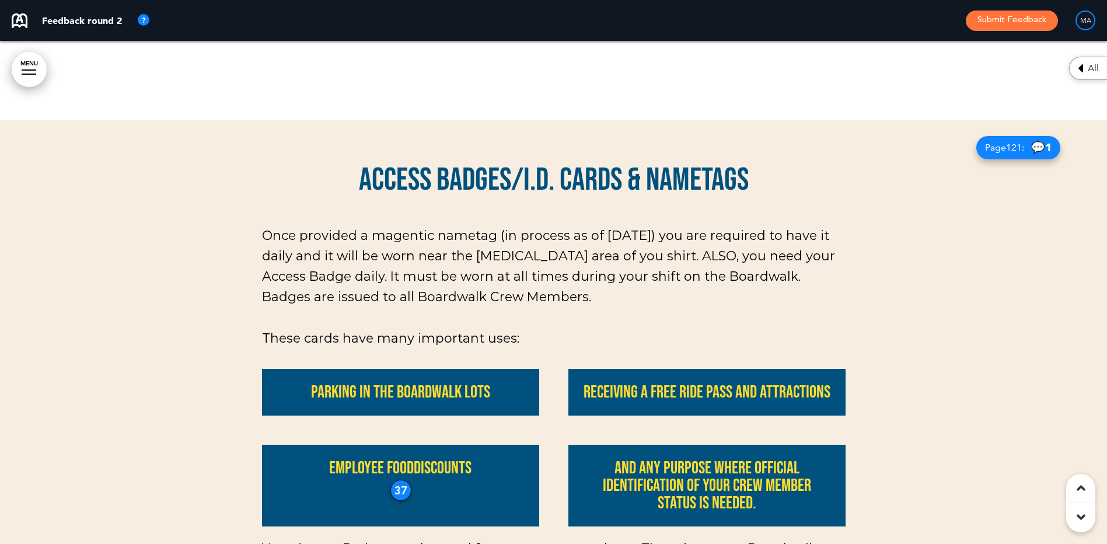
click at [1090, 65] on span "All" at bounding box center [1093, 68] width 11 height 9
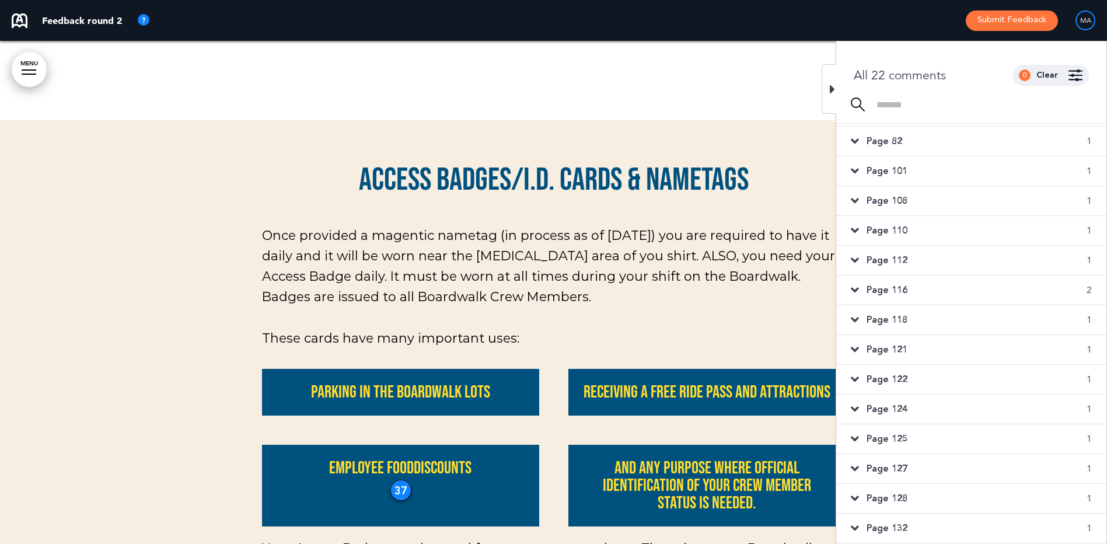
scroll to position [205, 0]
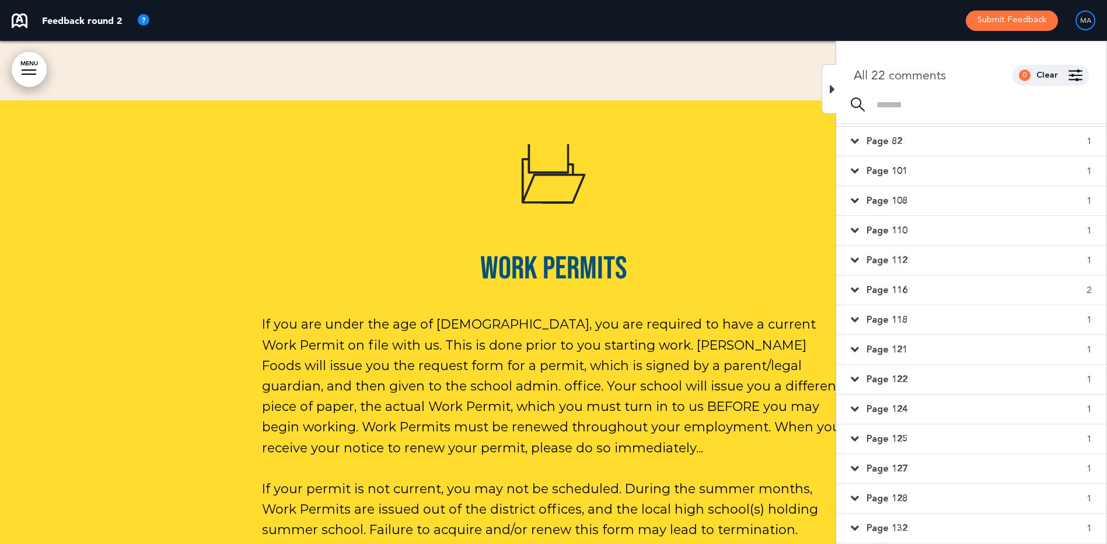
drag, startPoint x: 890, startPoint y: 530, endPoint x: 891, endPoint y: 523, distance: 7.7
click at [890, 530] on span "Page 132" at bounding box center [886, 528] width 41 height 13
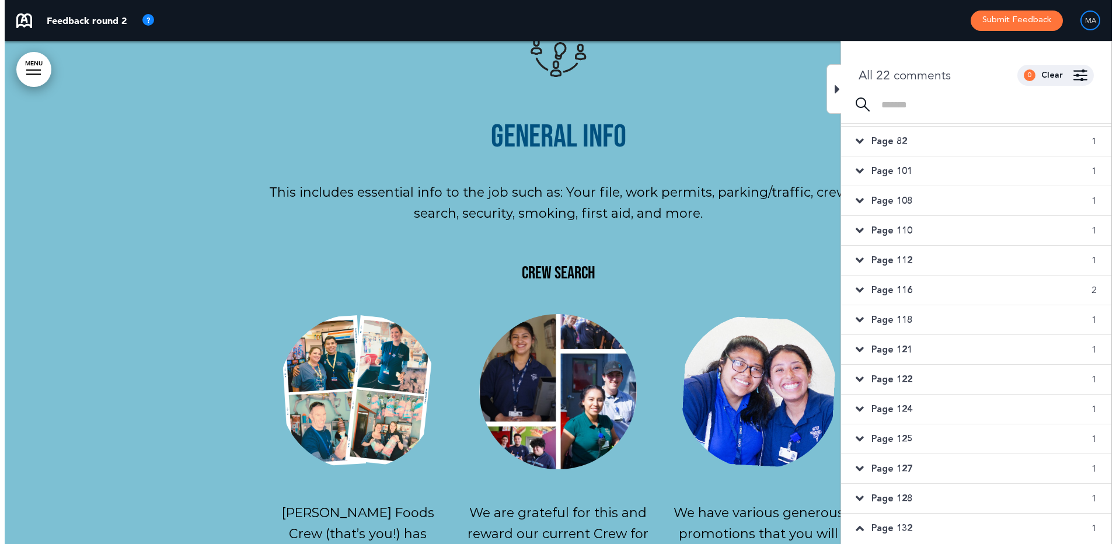
scroll to position [13527, 0]
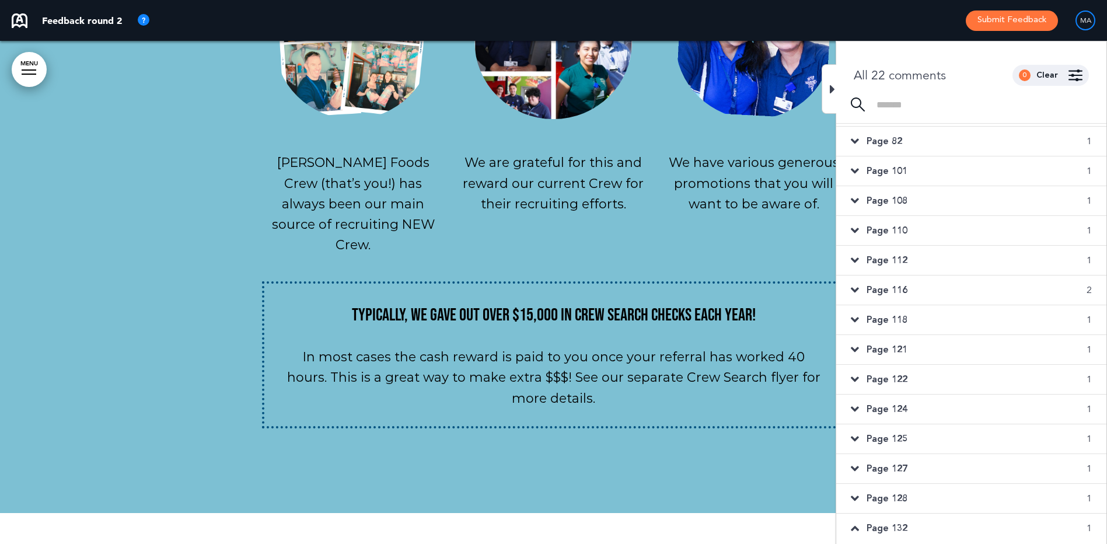
click at [1010, 20] on button "Submit Feedback" at bounding box center [1012, 21] width 92 height 20
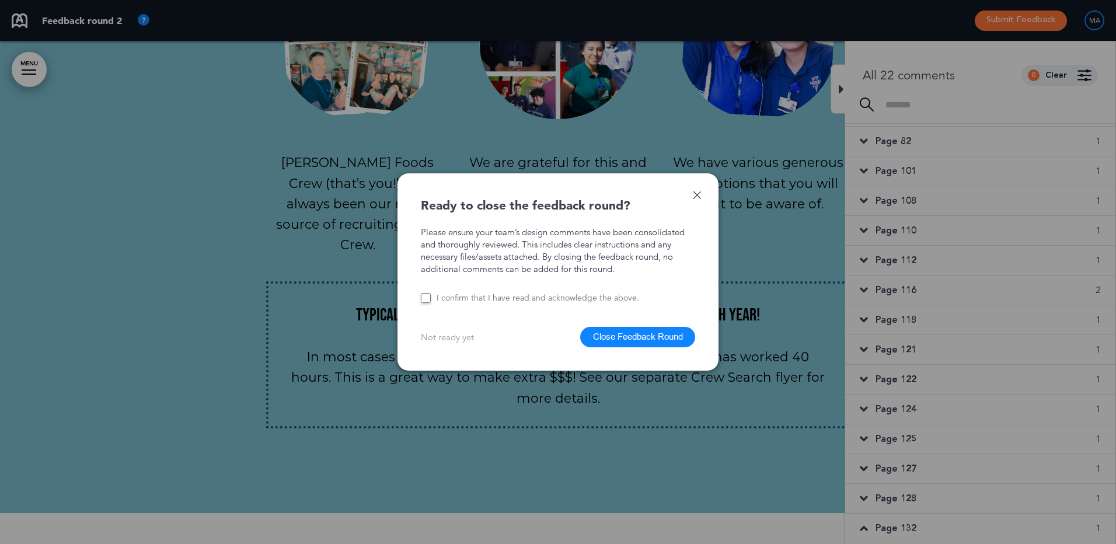
click at [629, 336] on button "Close Feedback Round" at bounding box center [637, 337] width 115 height 20
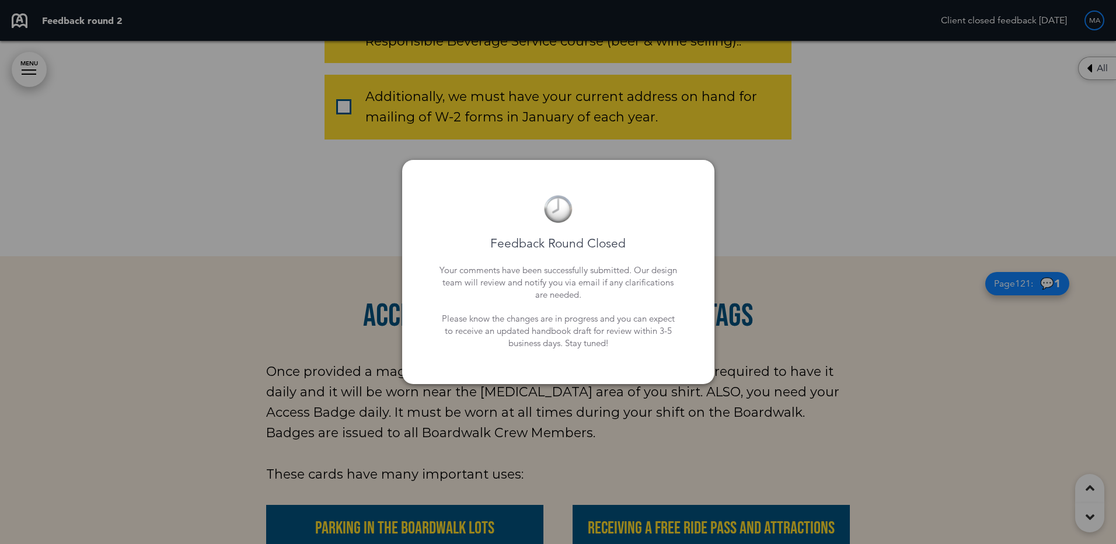
scroll to position [13527, 0]
